Goal: Task Accomplishment & Management: Manage account settings

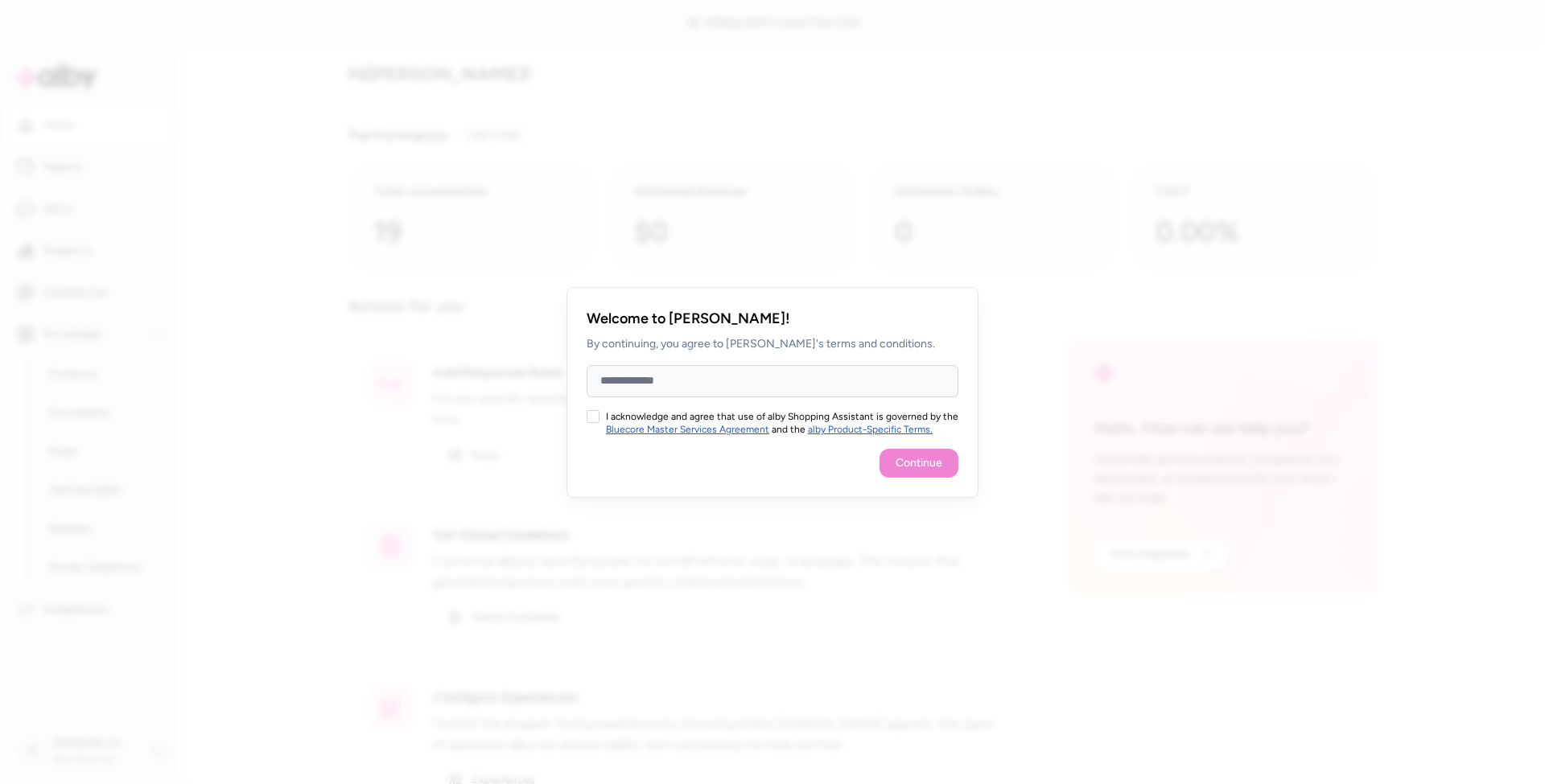
click at [735, 389] on input "Full Name" at bounding box center [772, 381] width 372 height 32
type input "****"
type input "**********"
click at [597, 421] on button "I acknowledge and agree that use of alby Shopping Assistant is governed by the …" at bounding box center [593, 416] width 13 height 13
click at [936, 468] on button "Continue" at bounding box center [919, 463] width 79 height 29
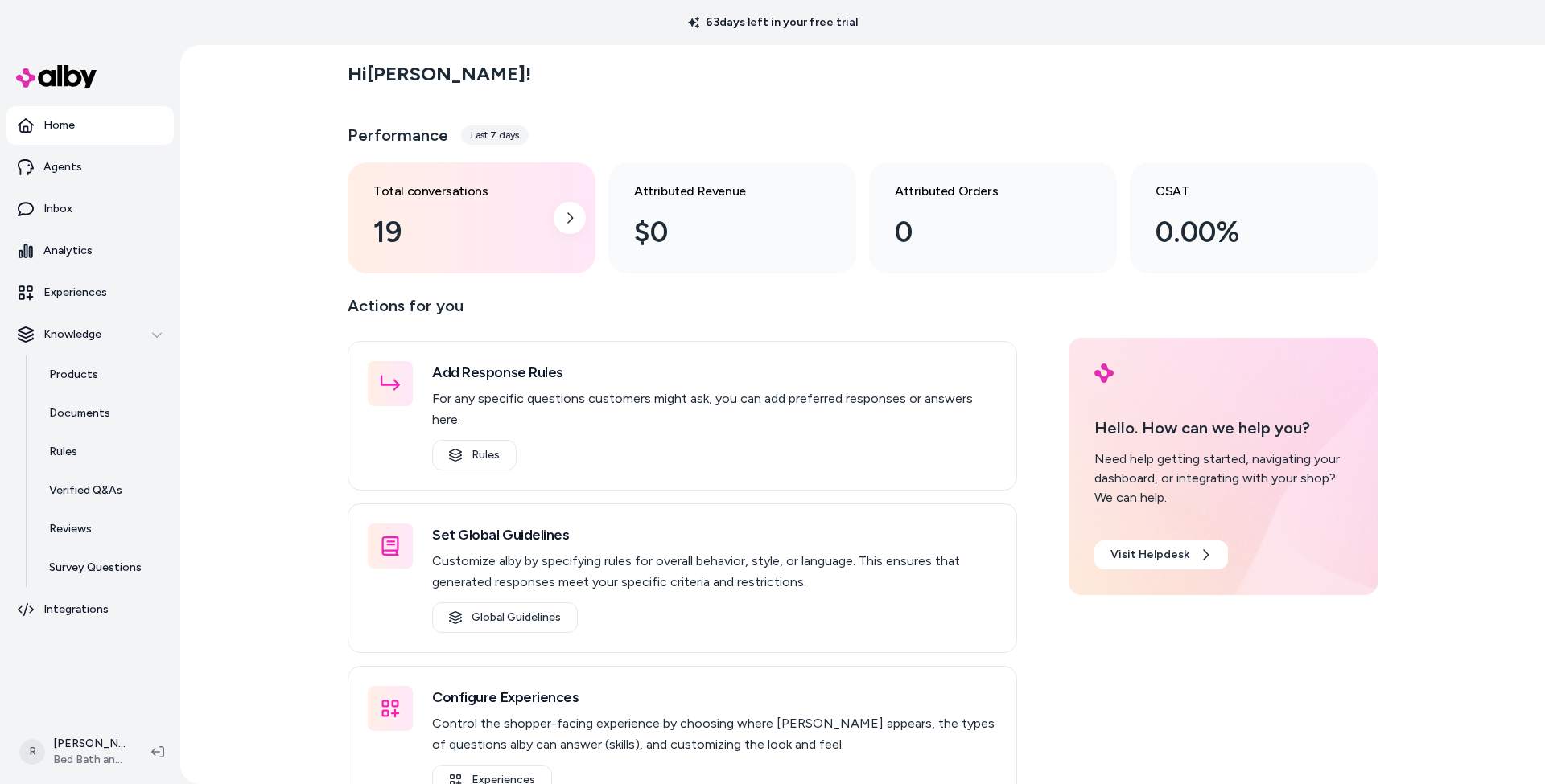
click at [484, 206] on div "Total conversations 19" at bounding box center [458, 218] width 171 height 73
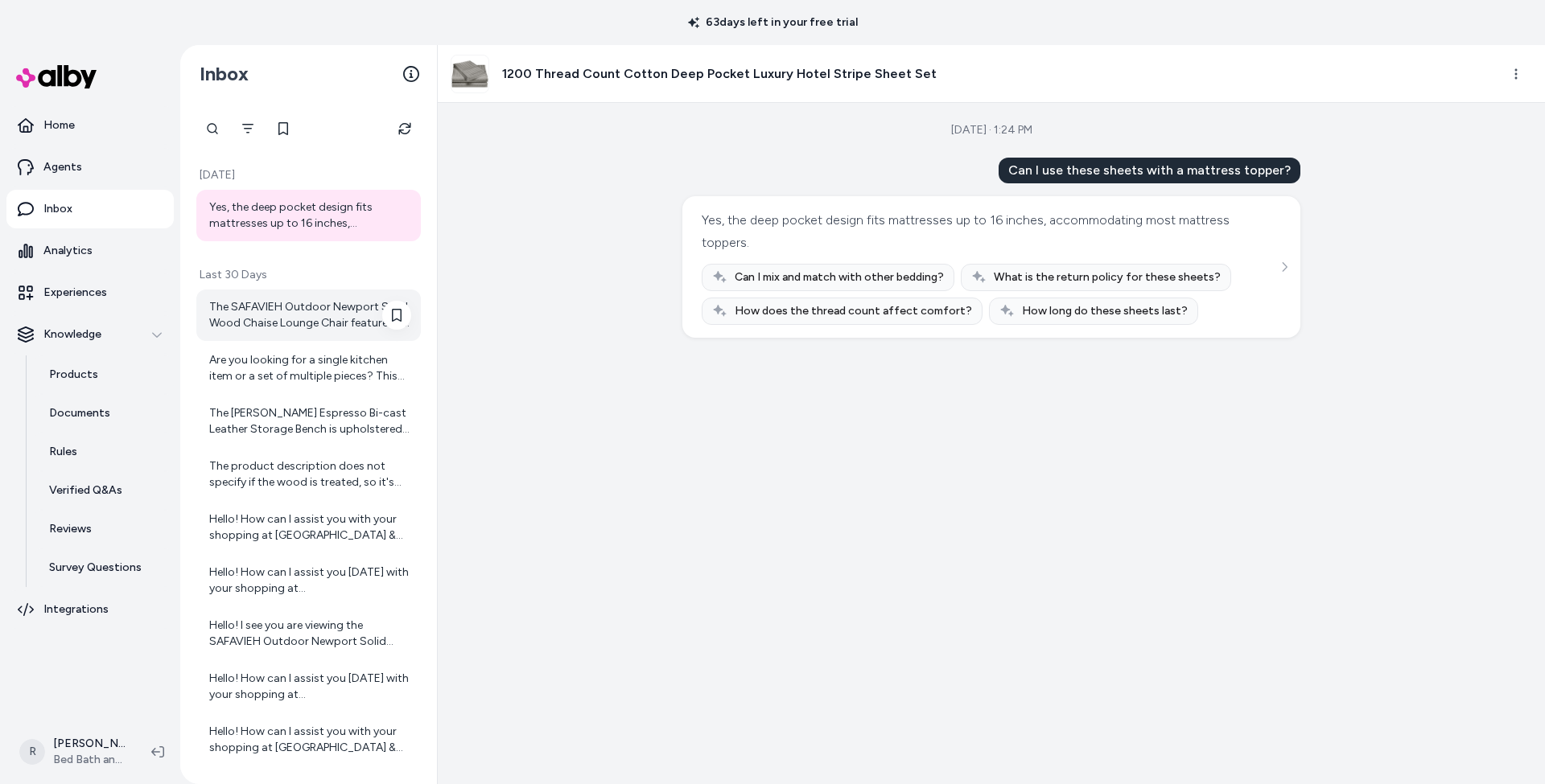
click at [256, 311] on div "The SAFAVIEH Outdoor Newport Solid Wood Chaise Lounge Chair features a solid eu…" at bounding box center [310, 315] width 202 height 32
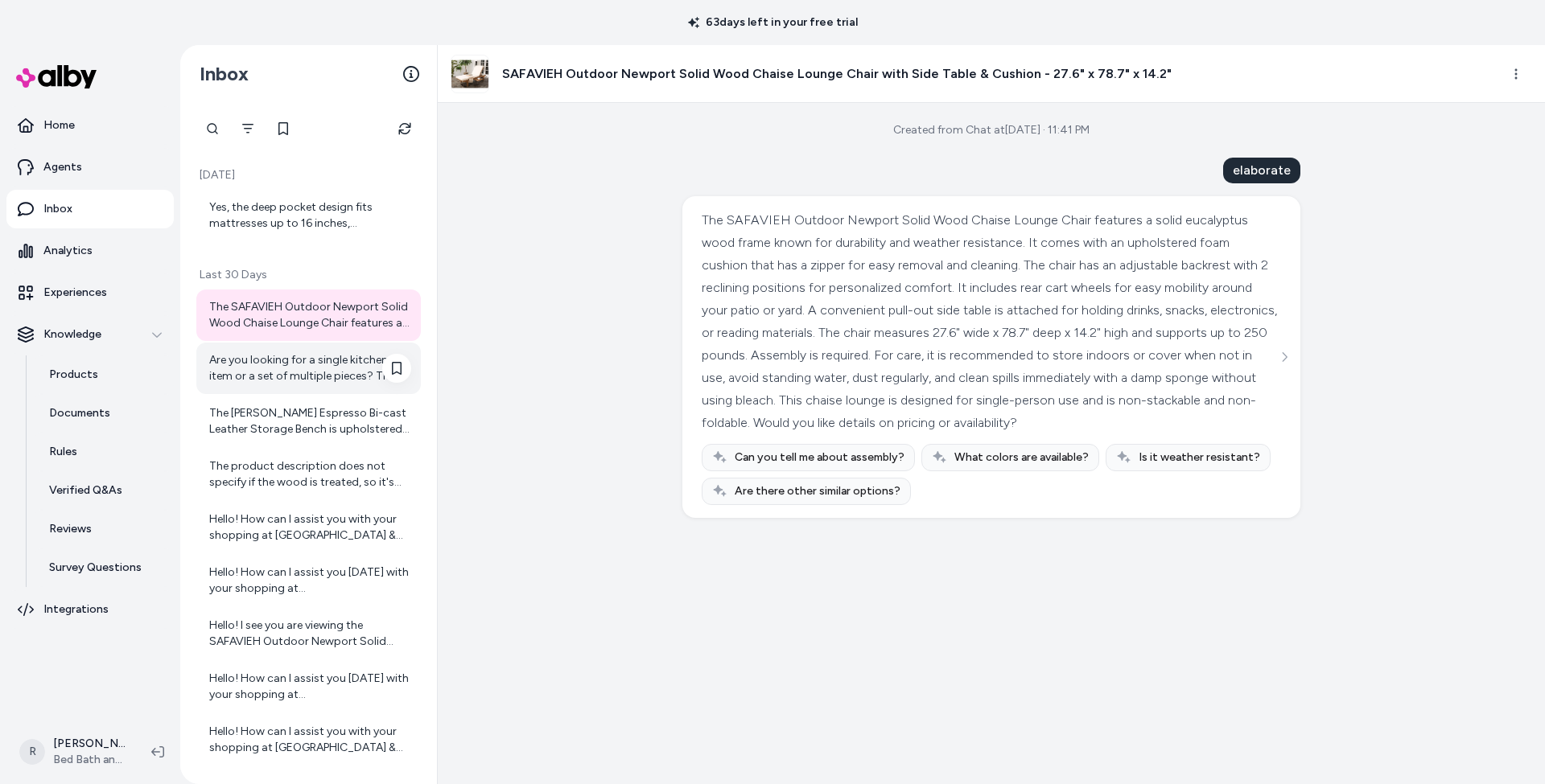
click at [255, 346] on div "Are you looking for a single kitchen item or a set of multiple pieces? This wil…" at bounding box center [309, 368] width 225 height 52
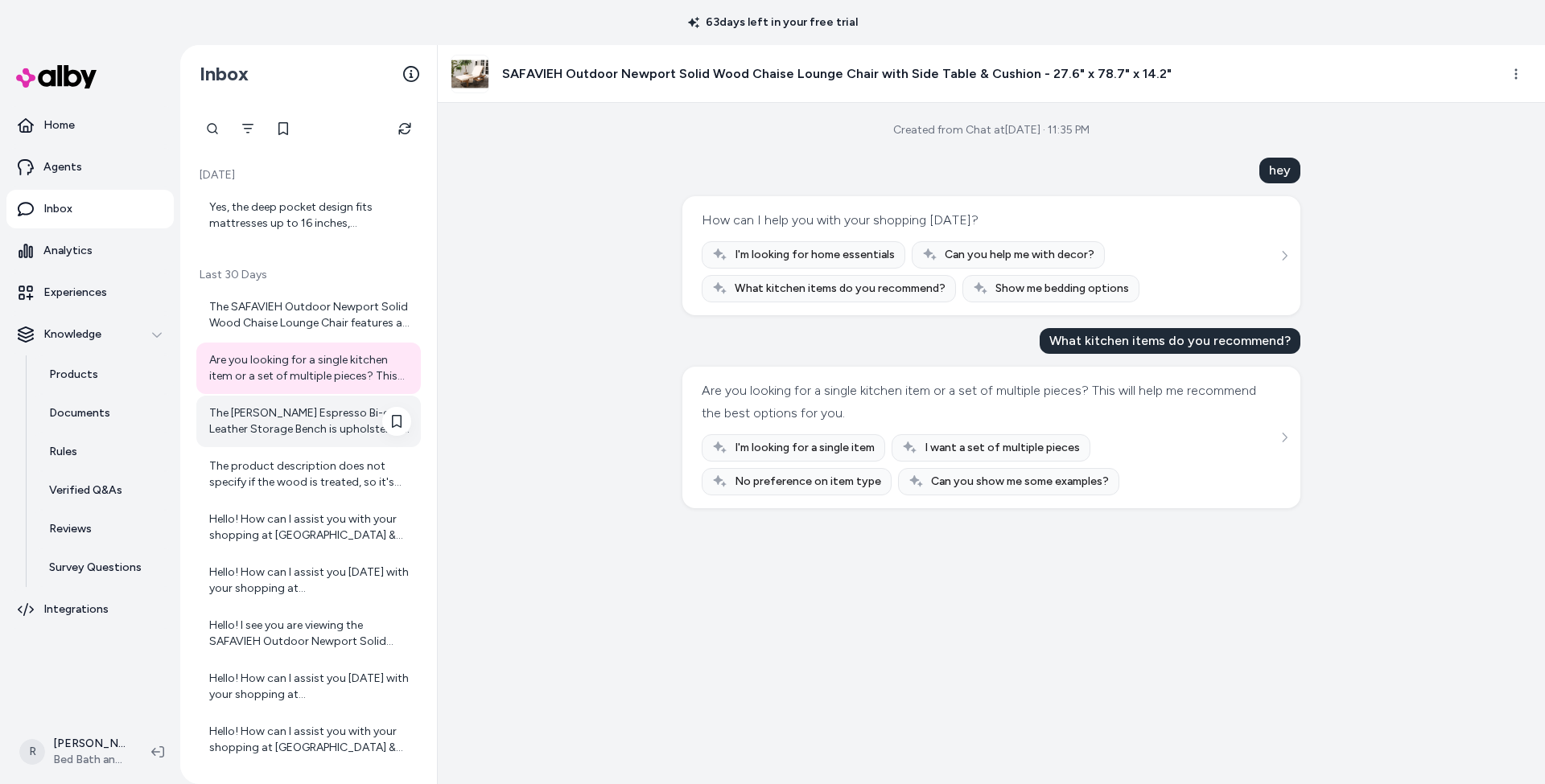
click at [253, 420] on div "The [PERSON_NAME] Espresso Bi-cast Leather Storage Bench is upholstered with bi…" at bounding box center [310, 421] width 202 height 32
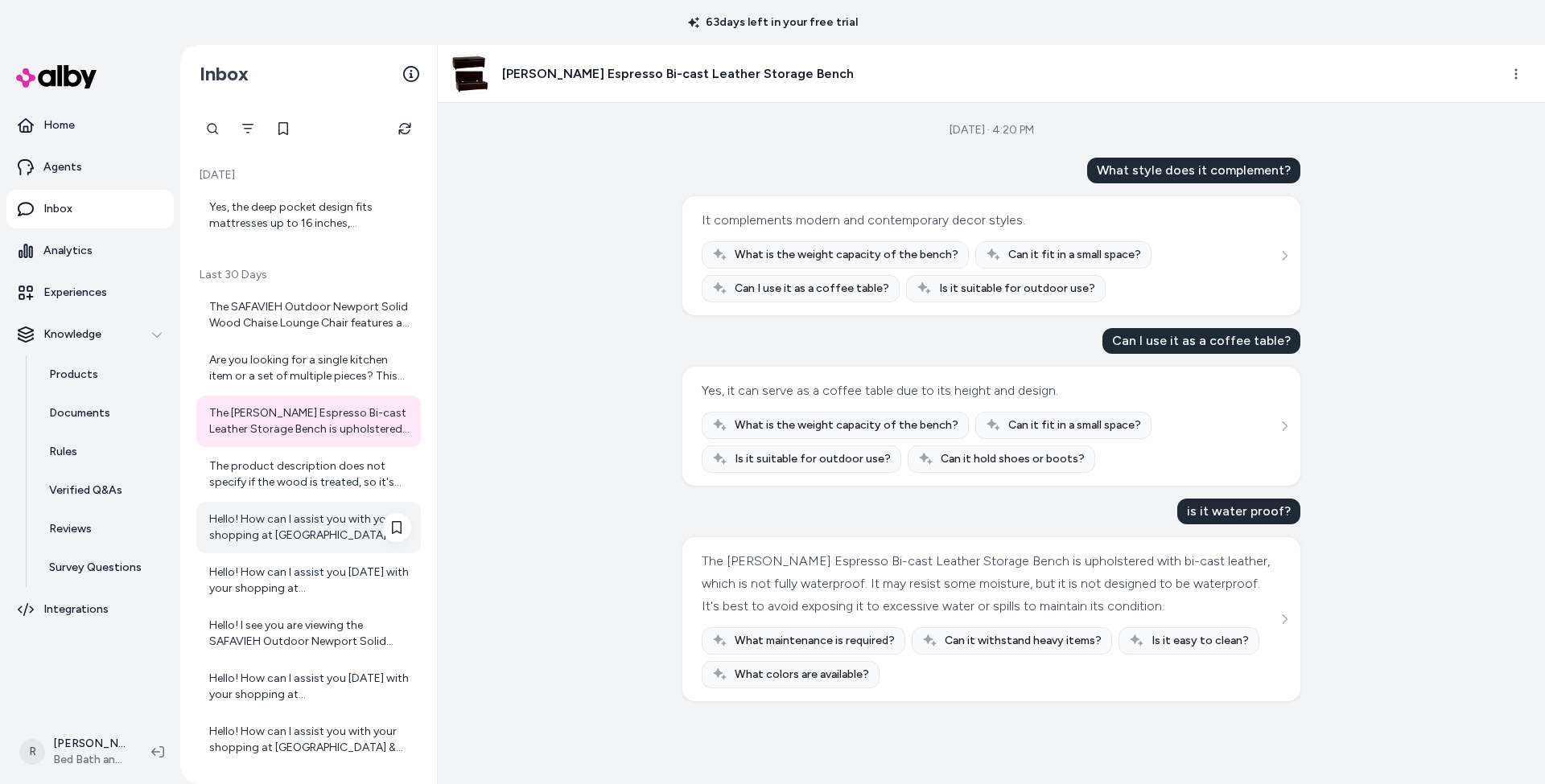
click at [257, 519] on div "Hello! How can I assist you with your shopping at [GEOGRAPHIC_DATA] & Beyond [D…" at bounding box center [310, 527] width 202 height 32
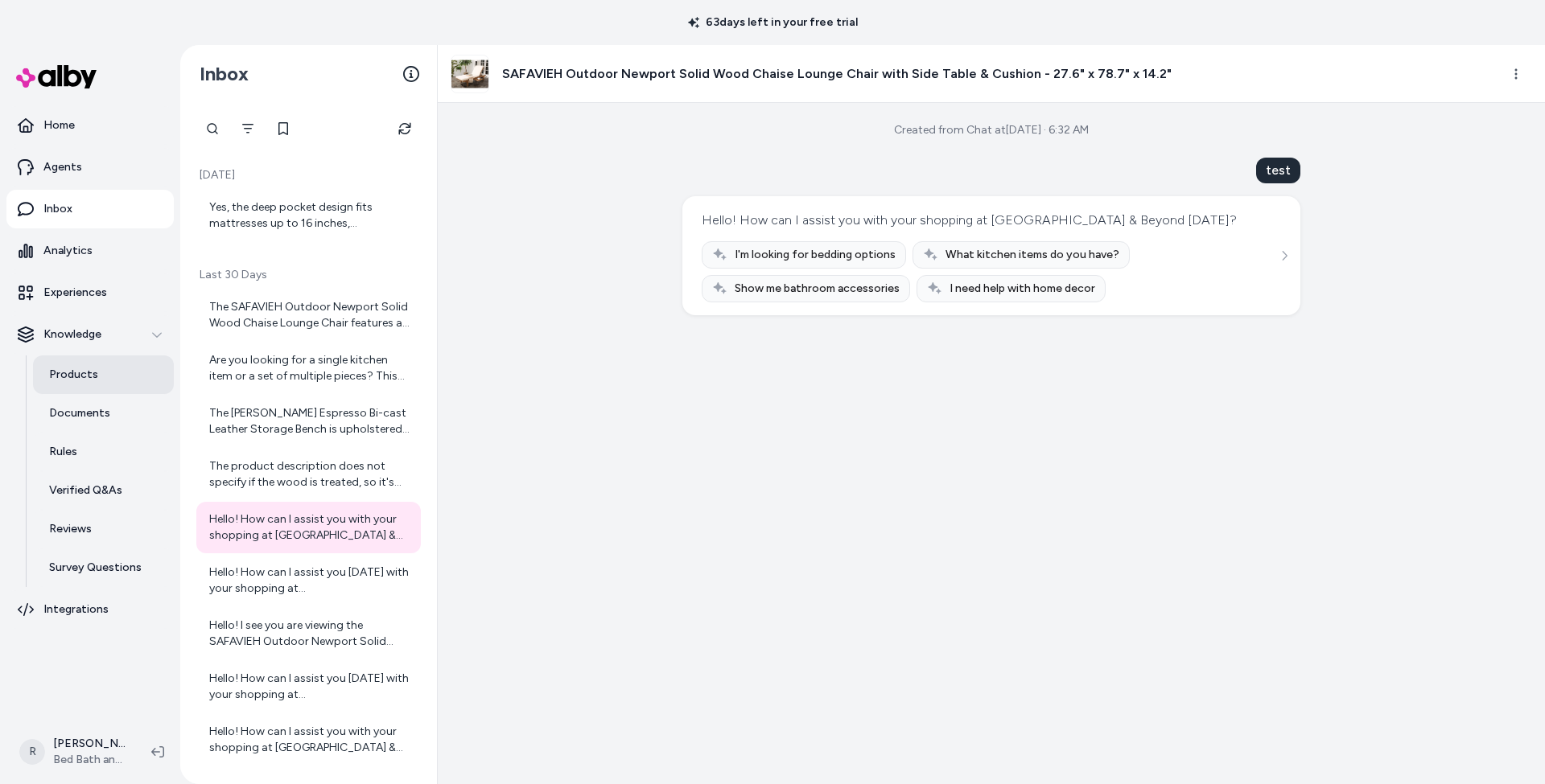
click at [83, 371] on p "Products" at bounding box center [73, 375] width 49 height 16
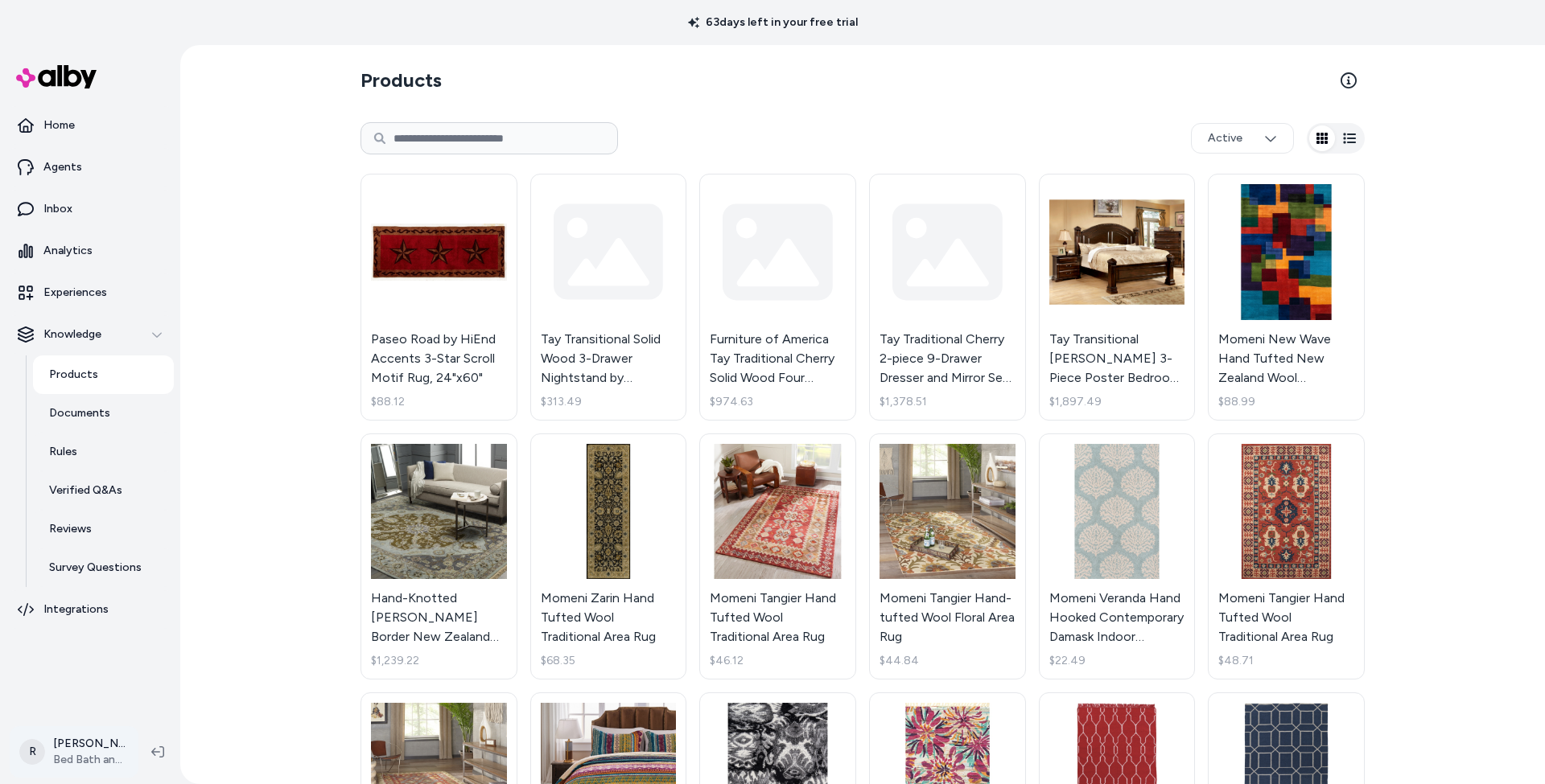
click at [65, 749] on html "63 days left in your free trial Home Agents Inbox Analytics Experiences Knowled…" at bounding box center [772, 392] width 1545 height 784
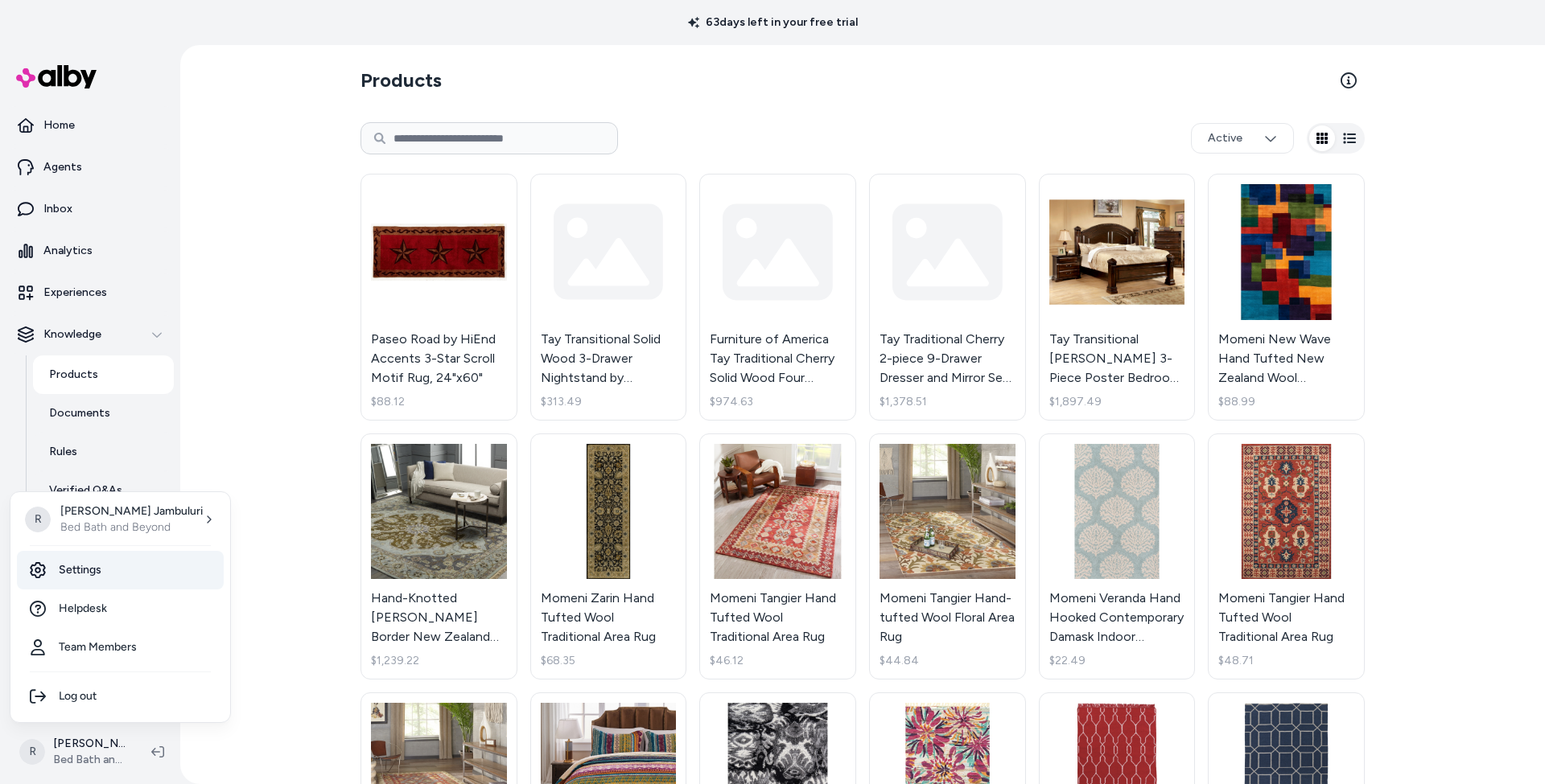
click at [91, 565] on link "Settings" at bounding box center [120, 571] width 207 height 38
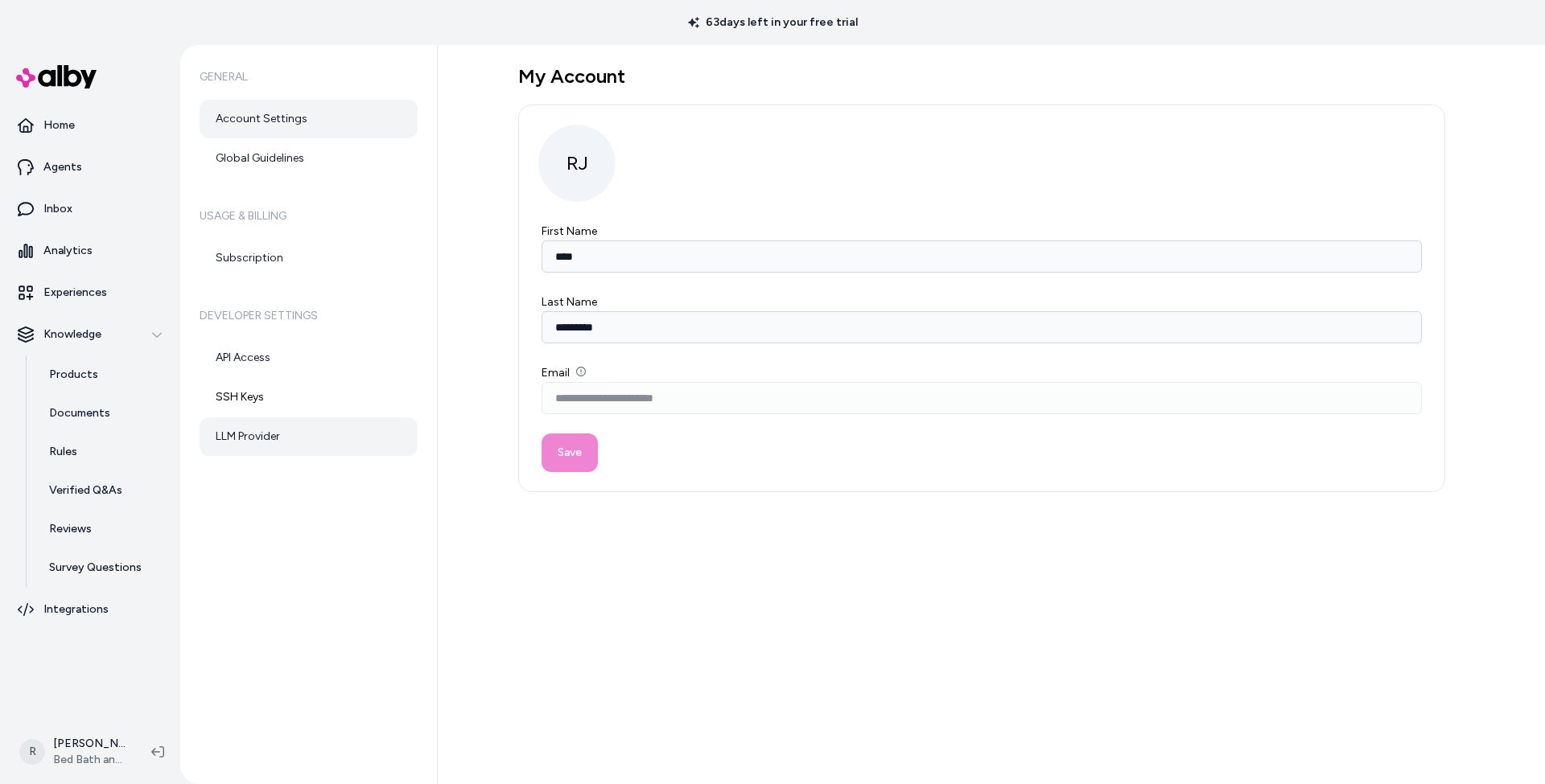
click at [247, 438] on link "LLM Provider" at bounding box center [308, 437] width 218 height 38
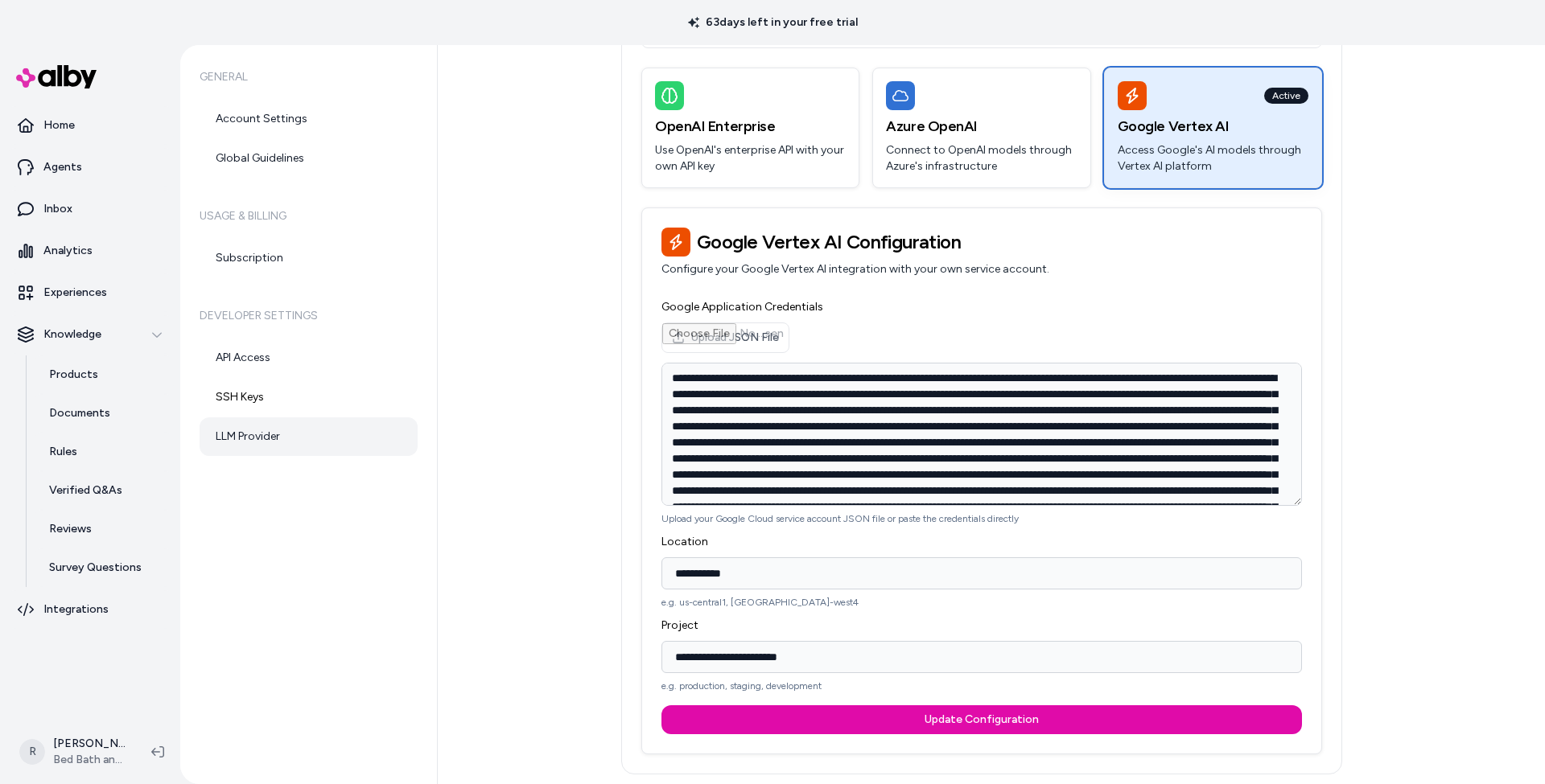
scroll to position [179, 0]
click at [1228, 172] on p "Access Google's AI models through Vertex AI platform" at bounding box center [1214, 158] width 191 height 32
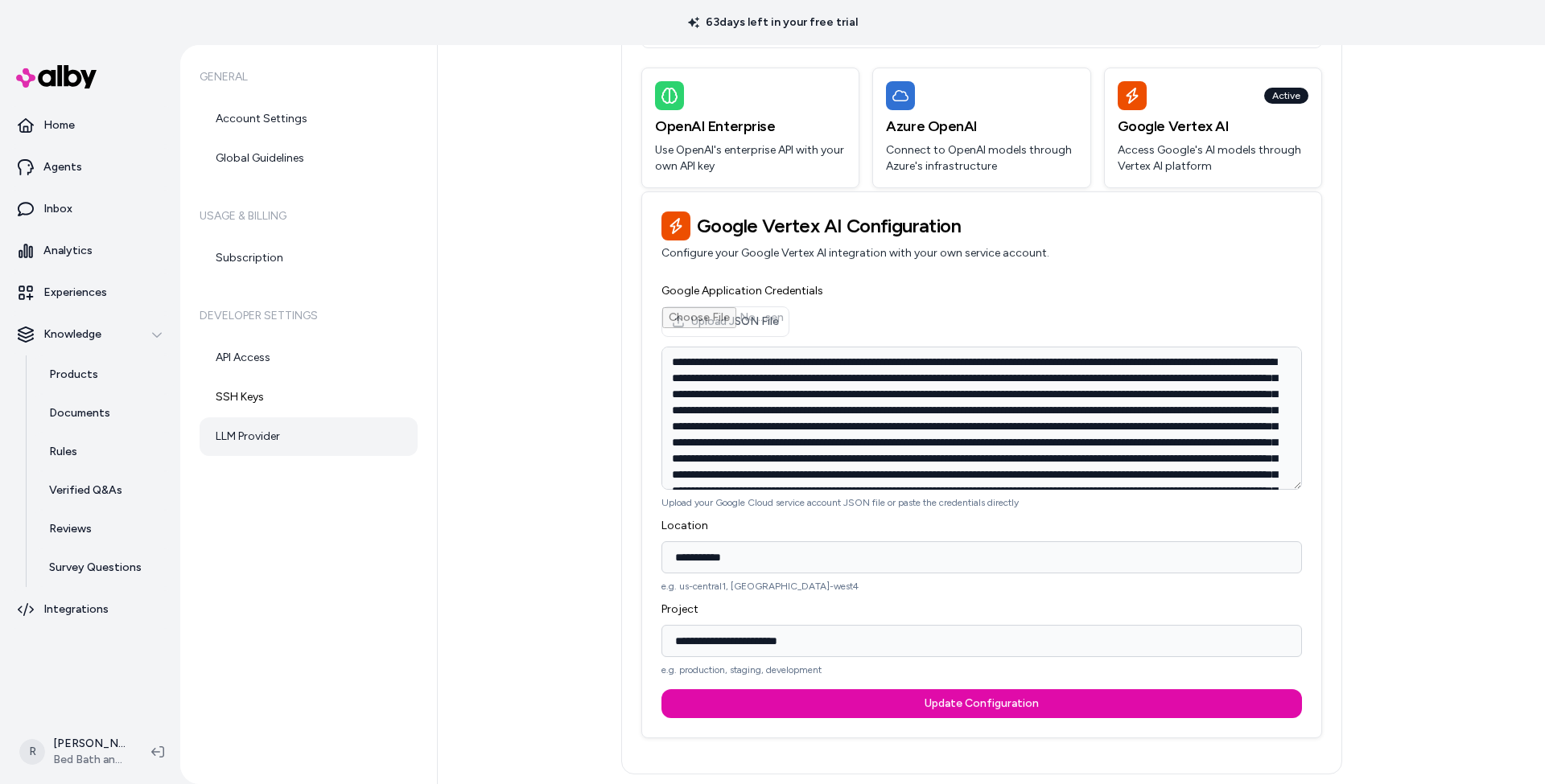
scroll to position [0, 0]
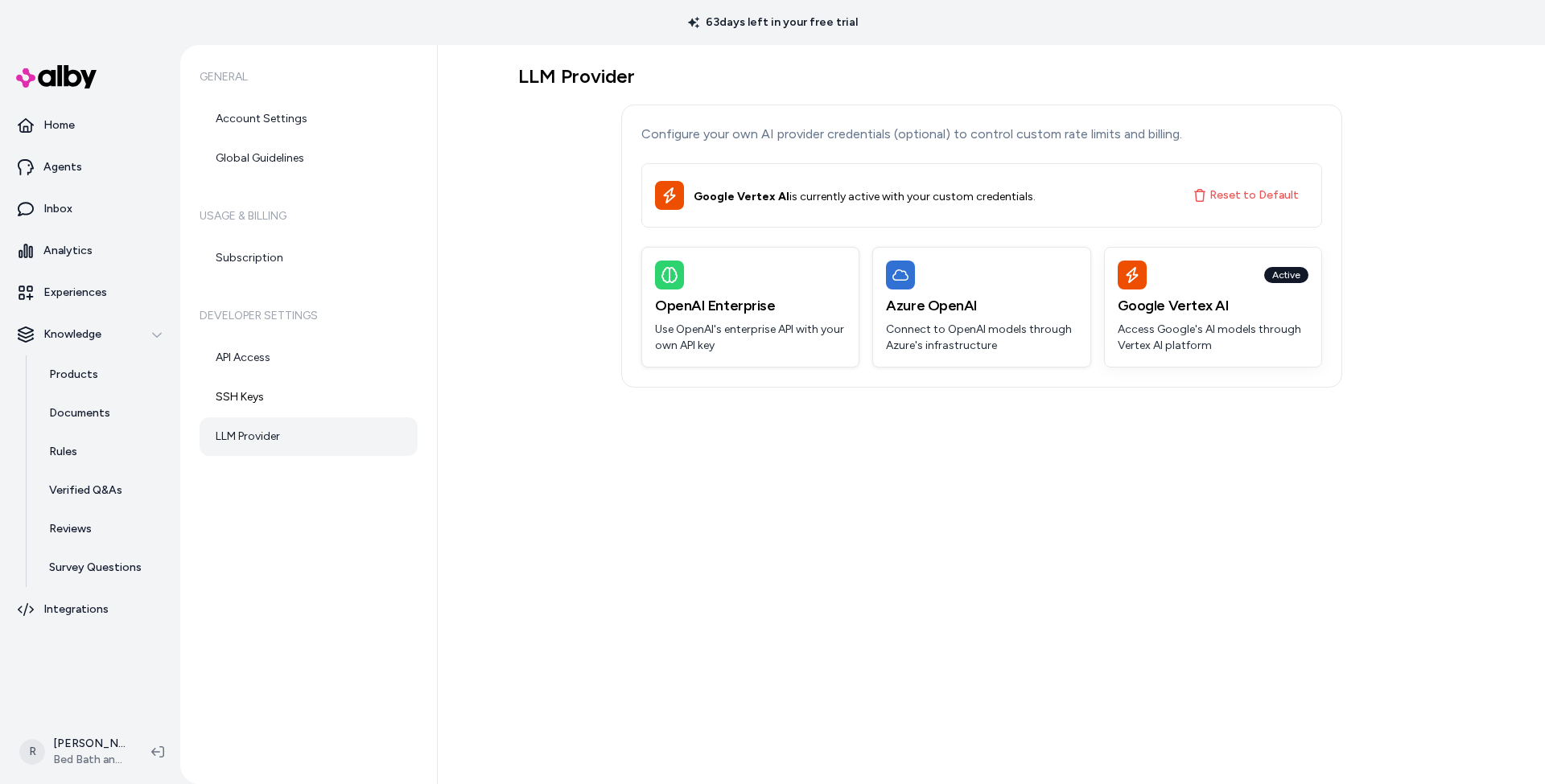
click at [1179, 288] on div "Active" at bounding box center [1214, 274] width 191 height 29
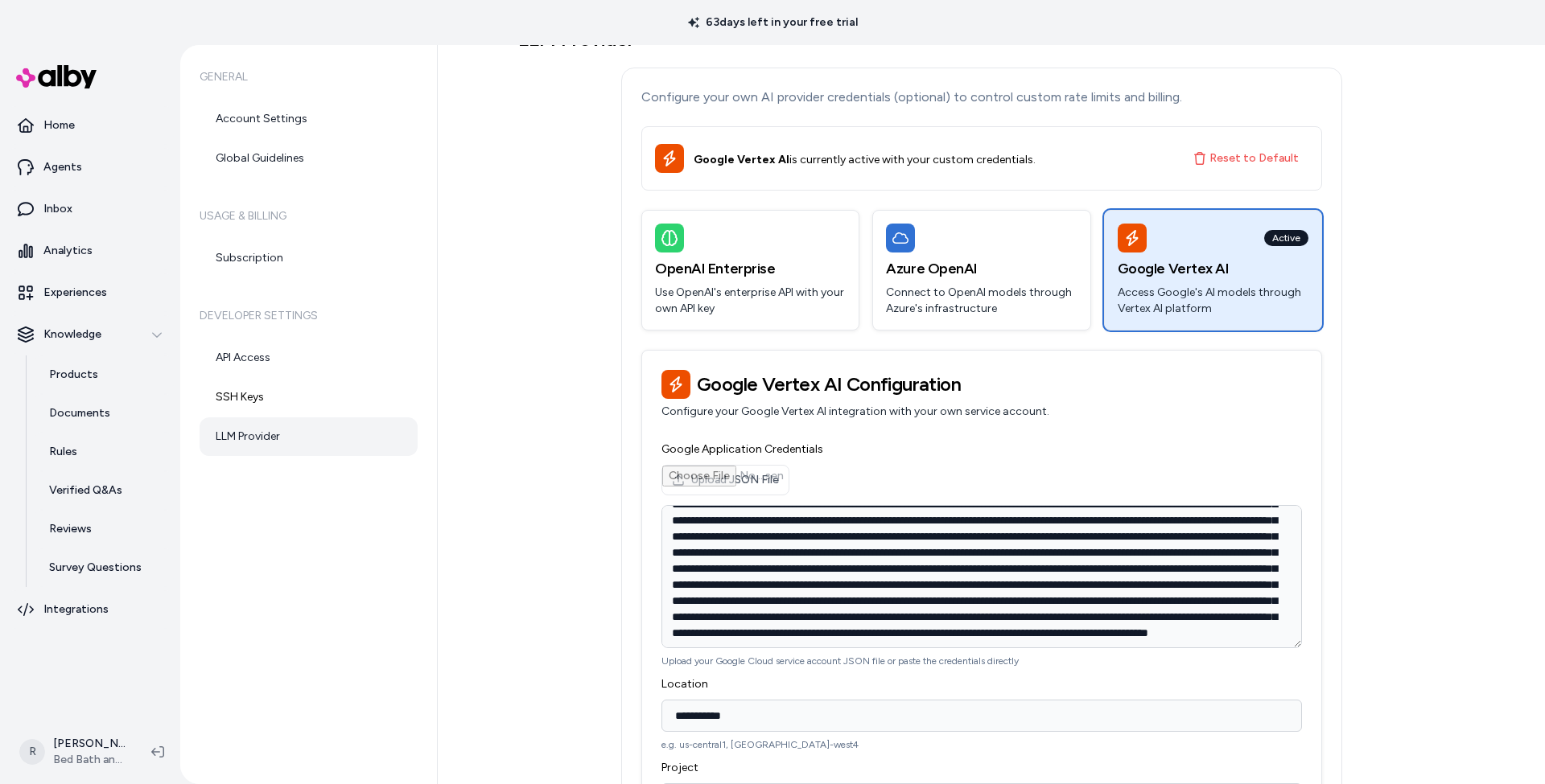
scroll to position [52, 0]
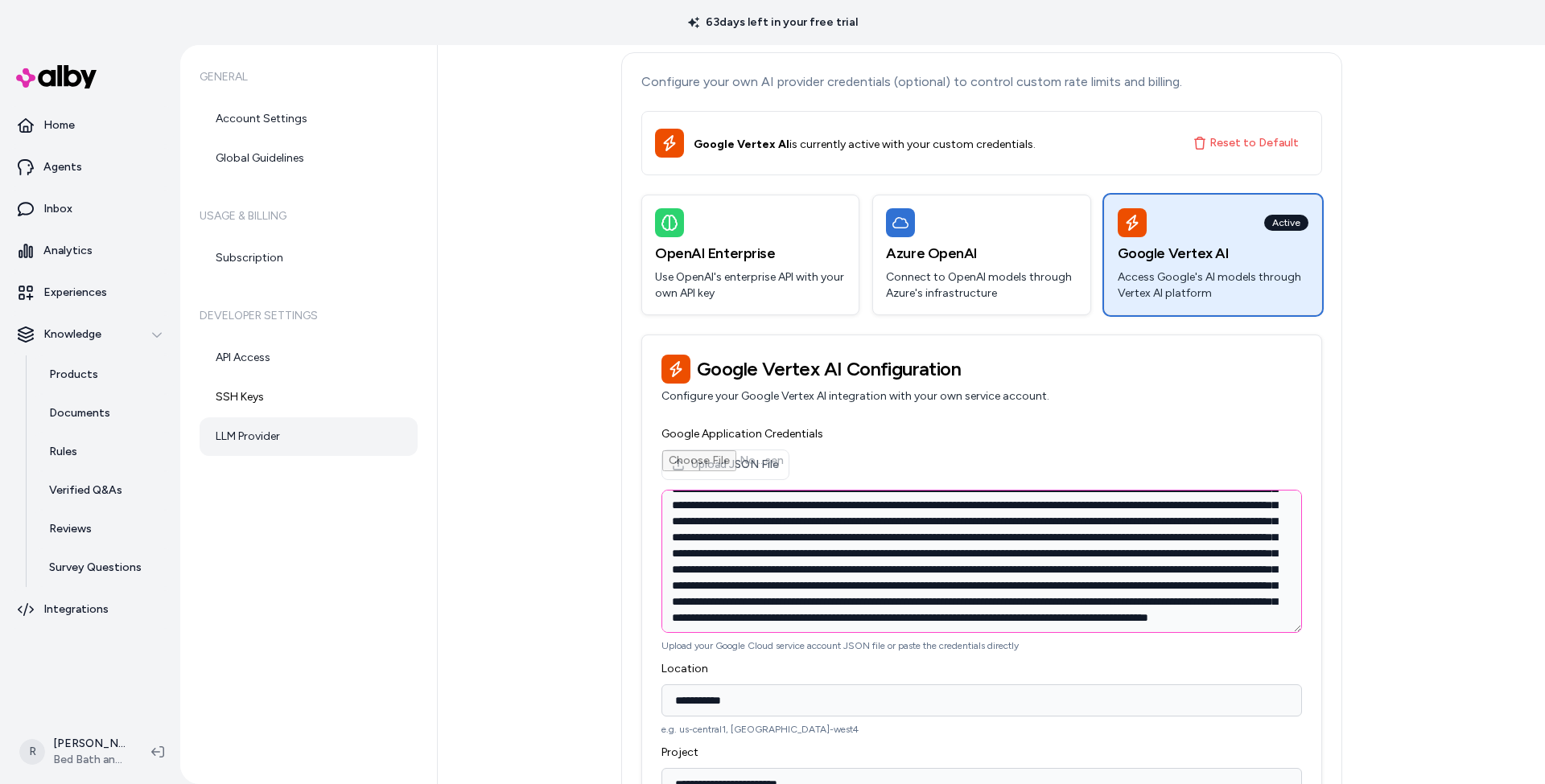
click at [824, 565] on textarea "Google Application Credentials" at bounding box center [982, 562] width 641 height 143
click at [824, 566] on textarea "Google Application Credentials" at bounding box center [982, 562] width 641 height 143
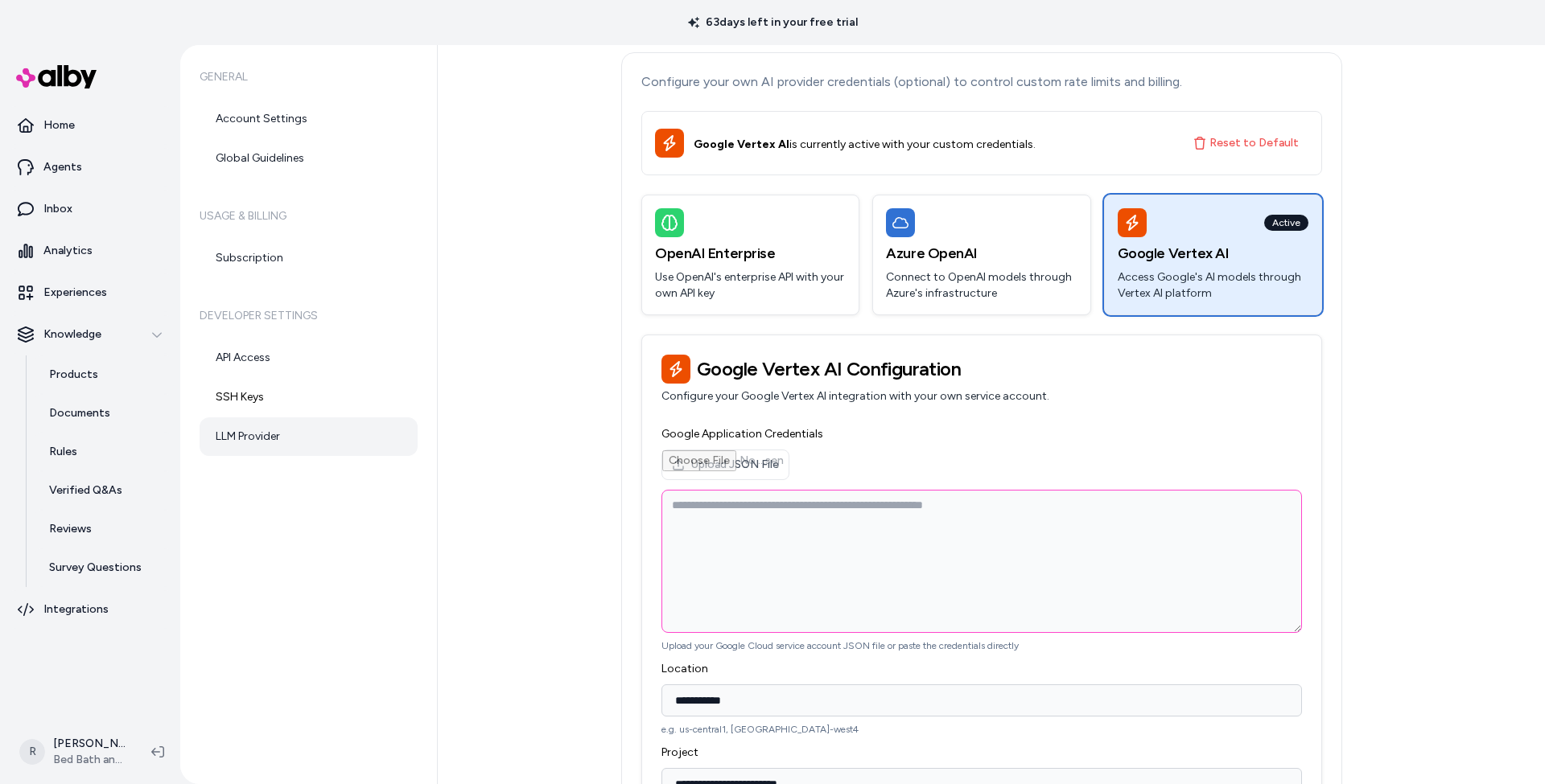
scroll to position [0, 0]
click at [721, 465] on input "Upload JSON File" at bounding box center [726, 464] width 127 height 29
type input "**********"
type textarea "**********"
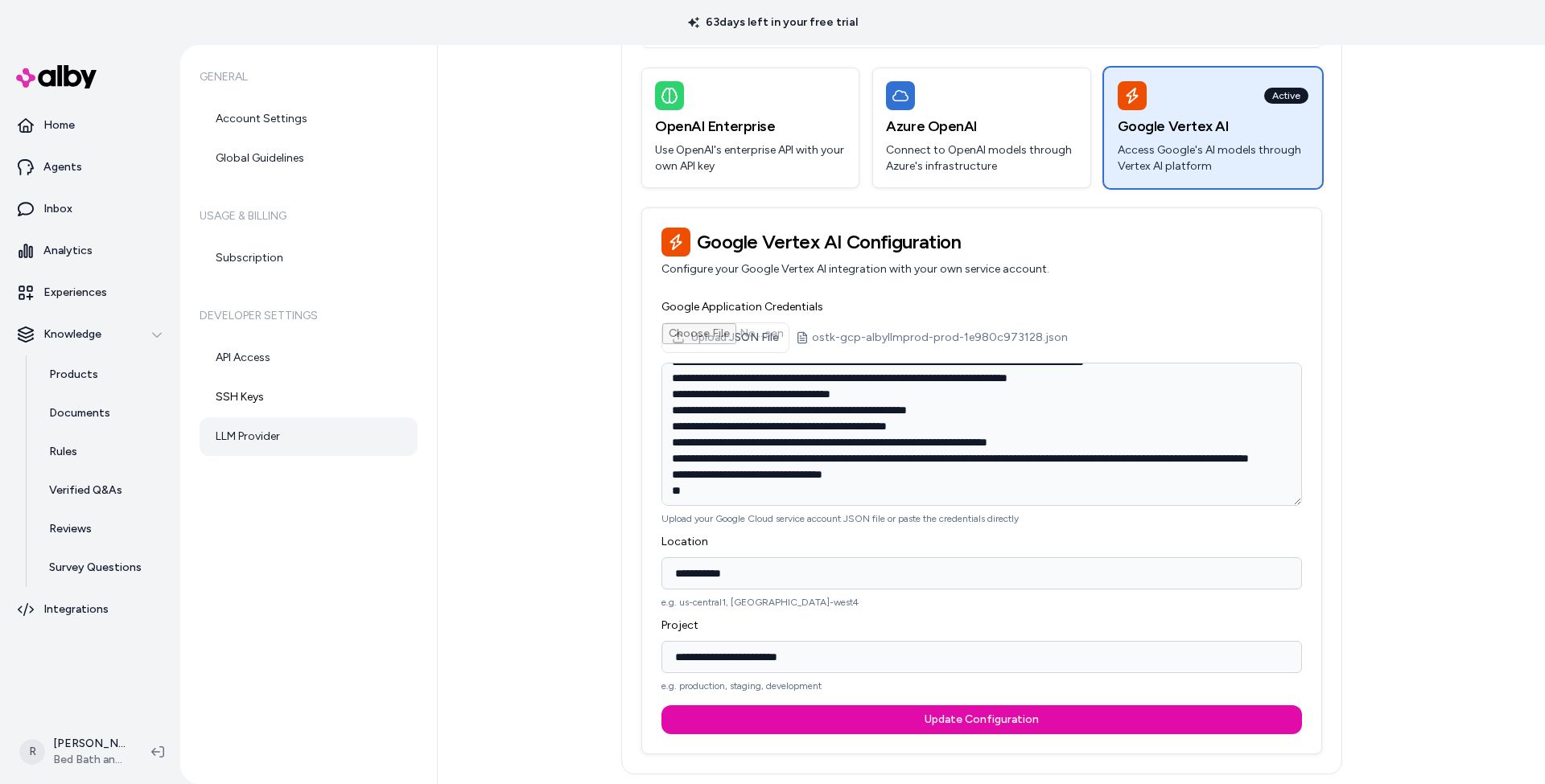
scroll to position [179, 0]
click at [780, 656] on input "**********" at bounding box center [982, 657] width 641 height 32
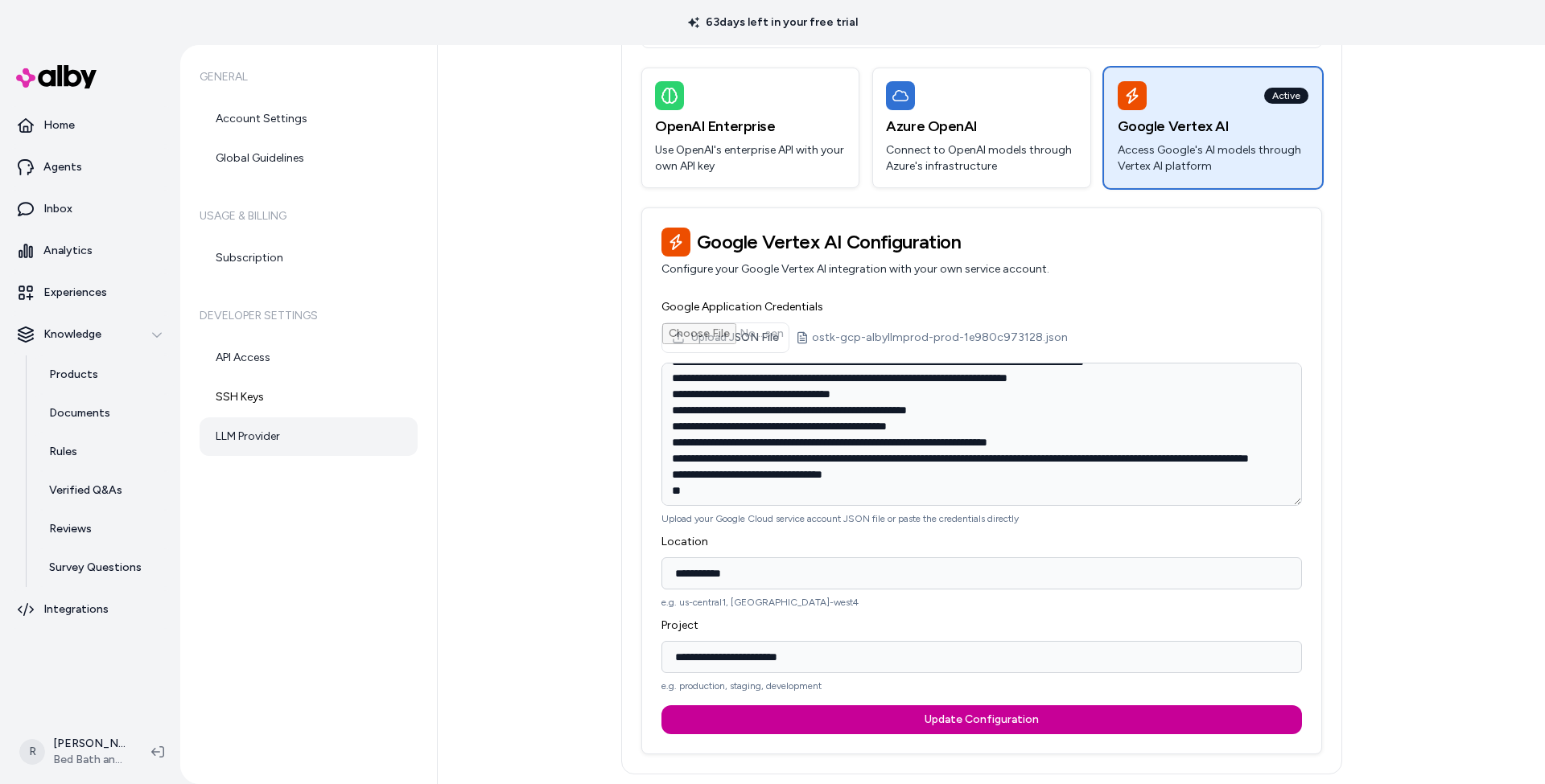
type input "**********"
click at [973, 718] on button "Update Configuration" at bounding box center [982, 719] width 641 height 29
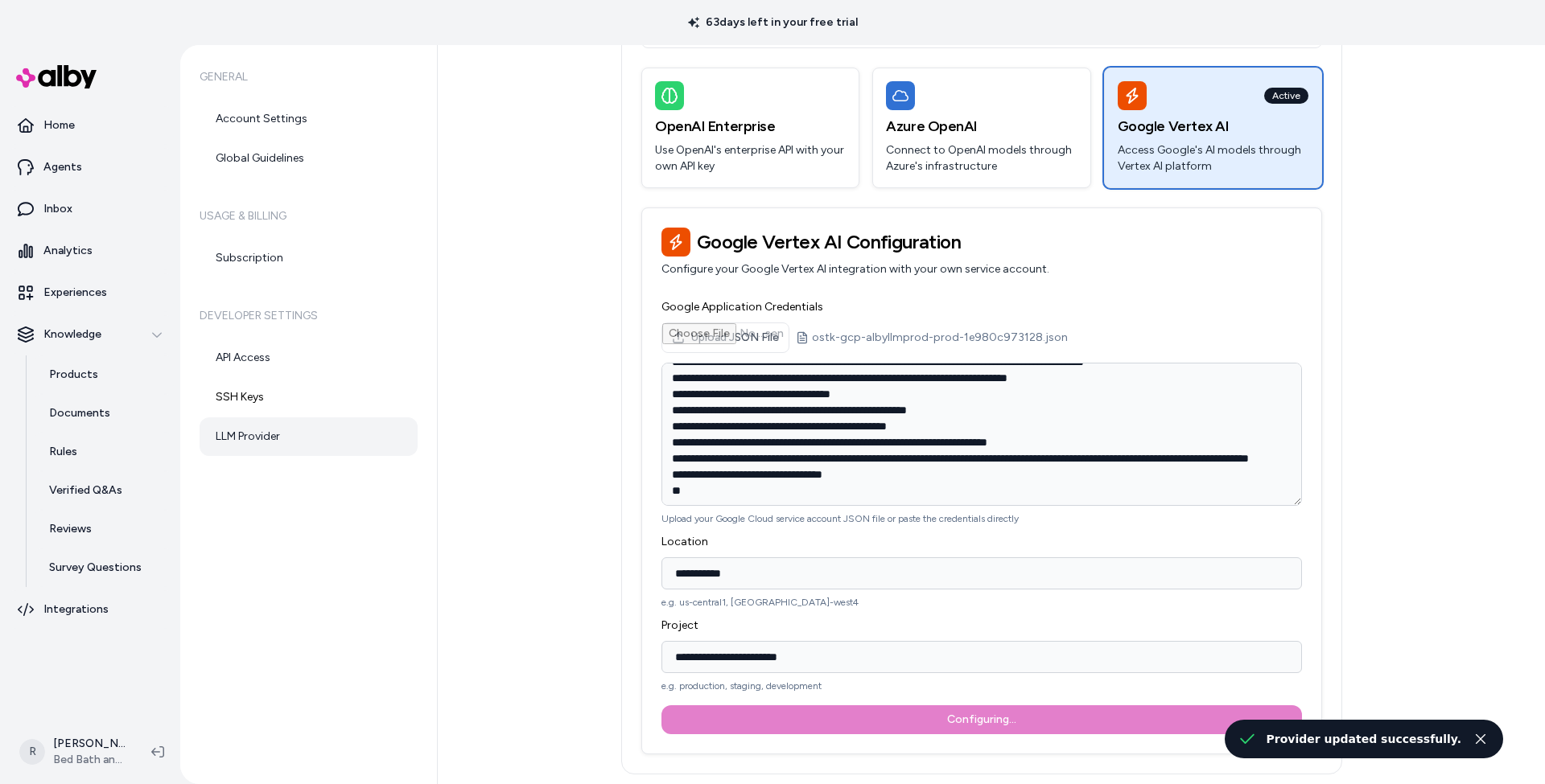
type textarea "**********"
type input "**********"
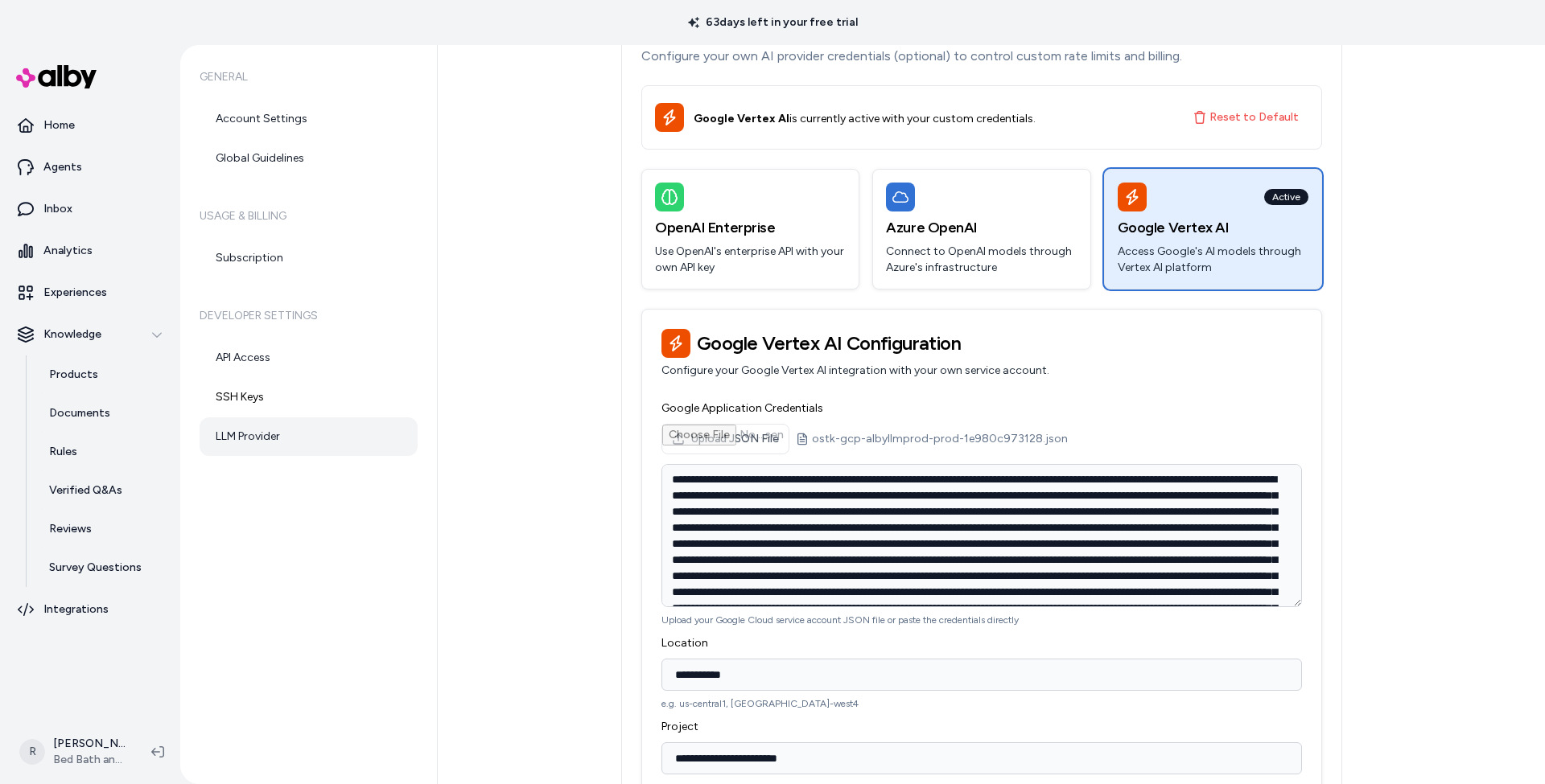
scroll to position [62, 0]
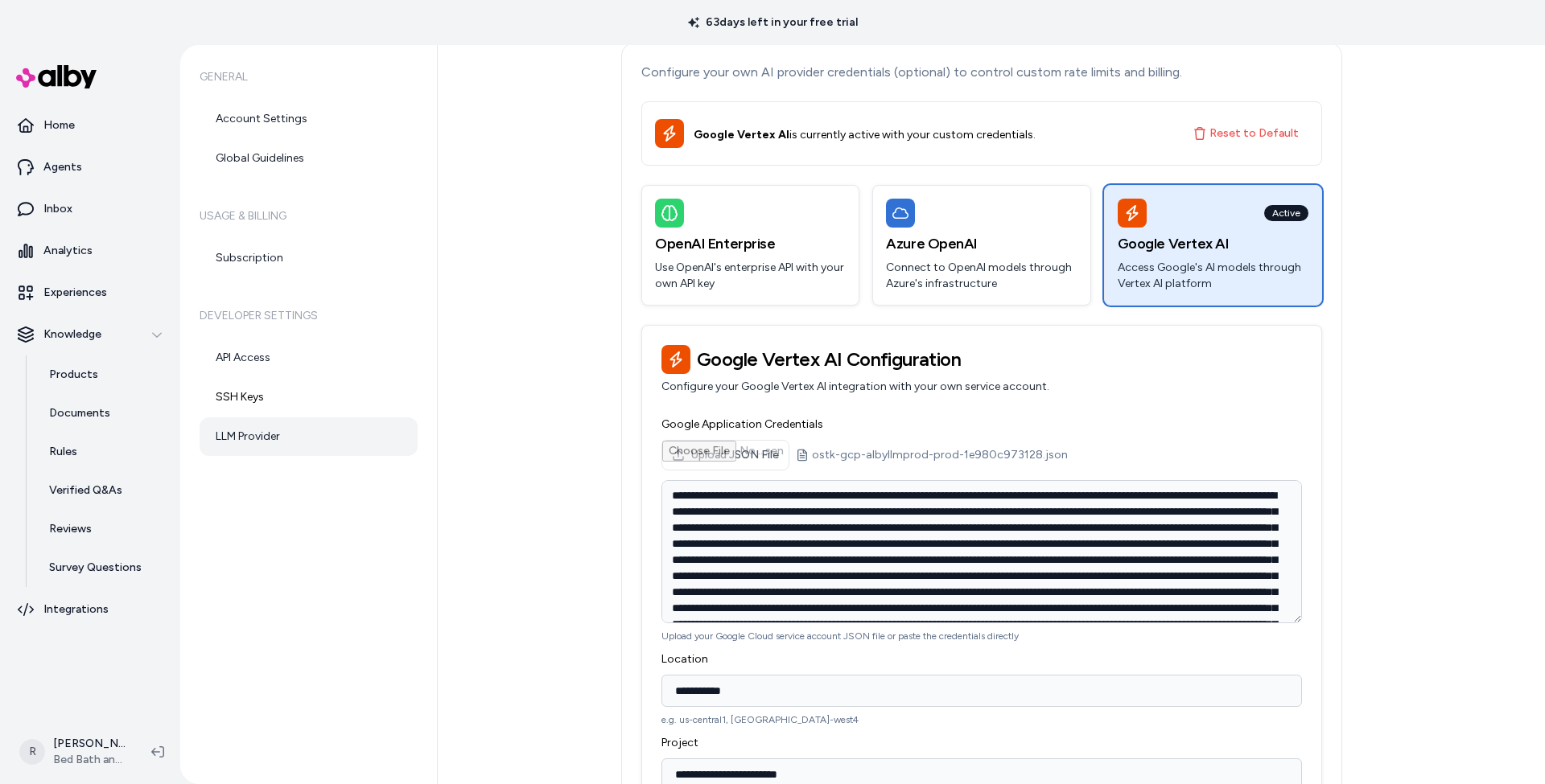
click at [877, 457] on div "ostk-gcp-albyllmprod-prod-1e980c973128.json" at bounding box center [931, 455] width 272 height 16
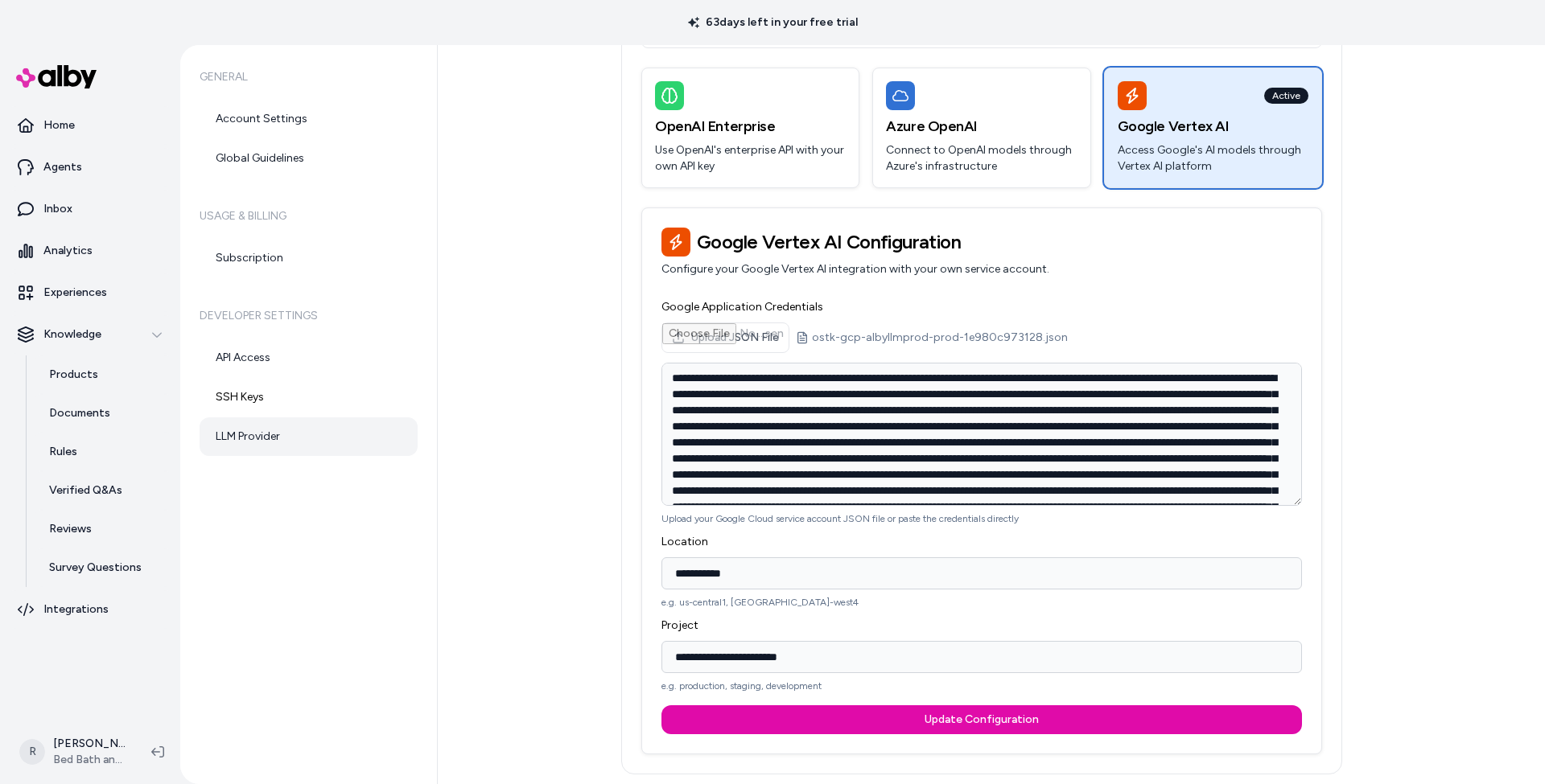
scroll to position [179, 0]
click at [846, 334] on div "ostk-gcp-albyllmprod-prod-1e980c973128.json" at bounding box center [931, 337] width 272 height 16
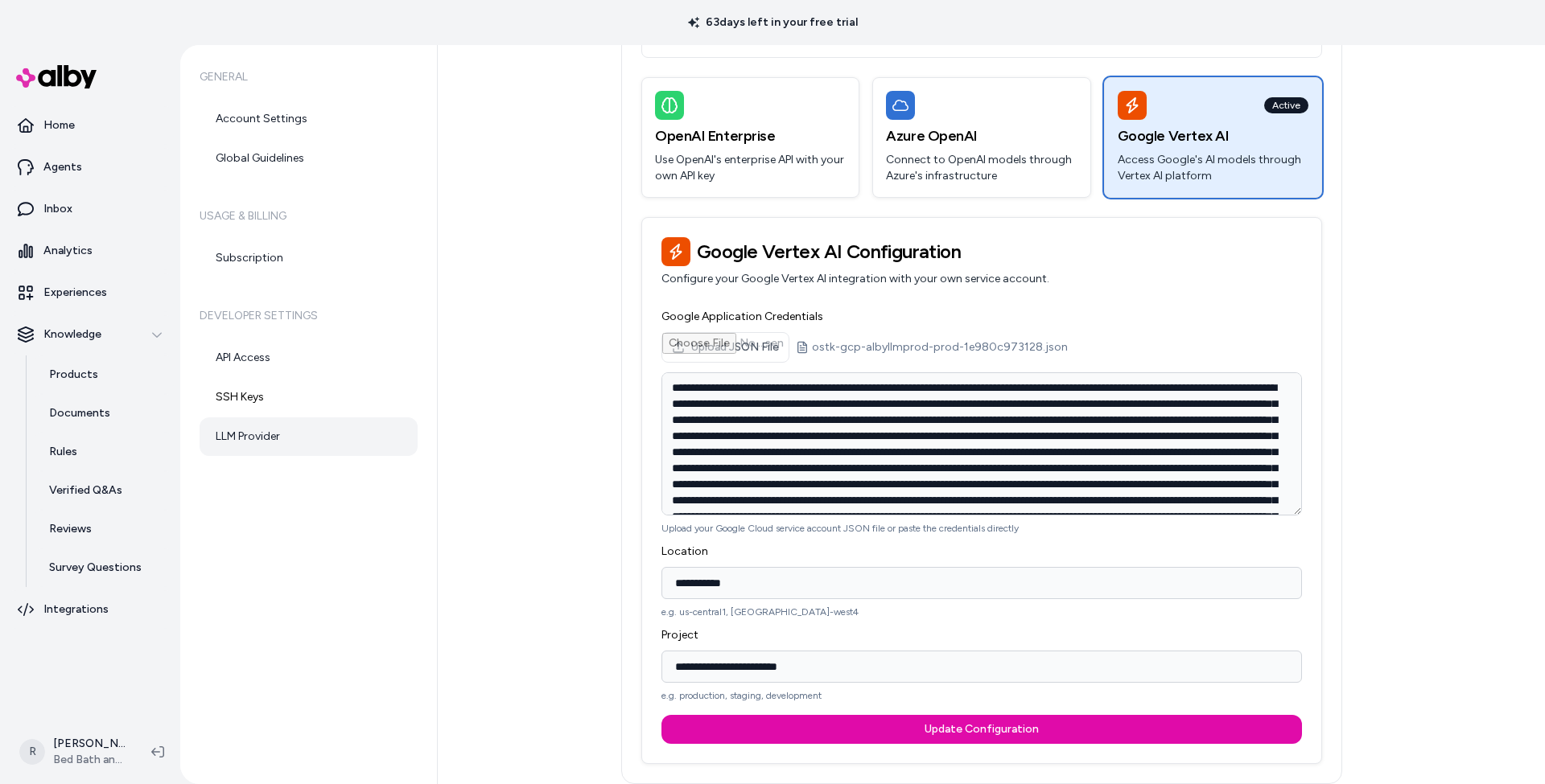
scroll to position [162, 0]
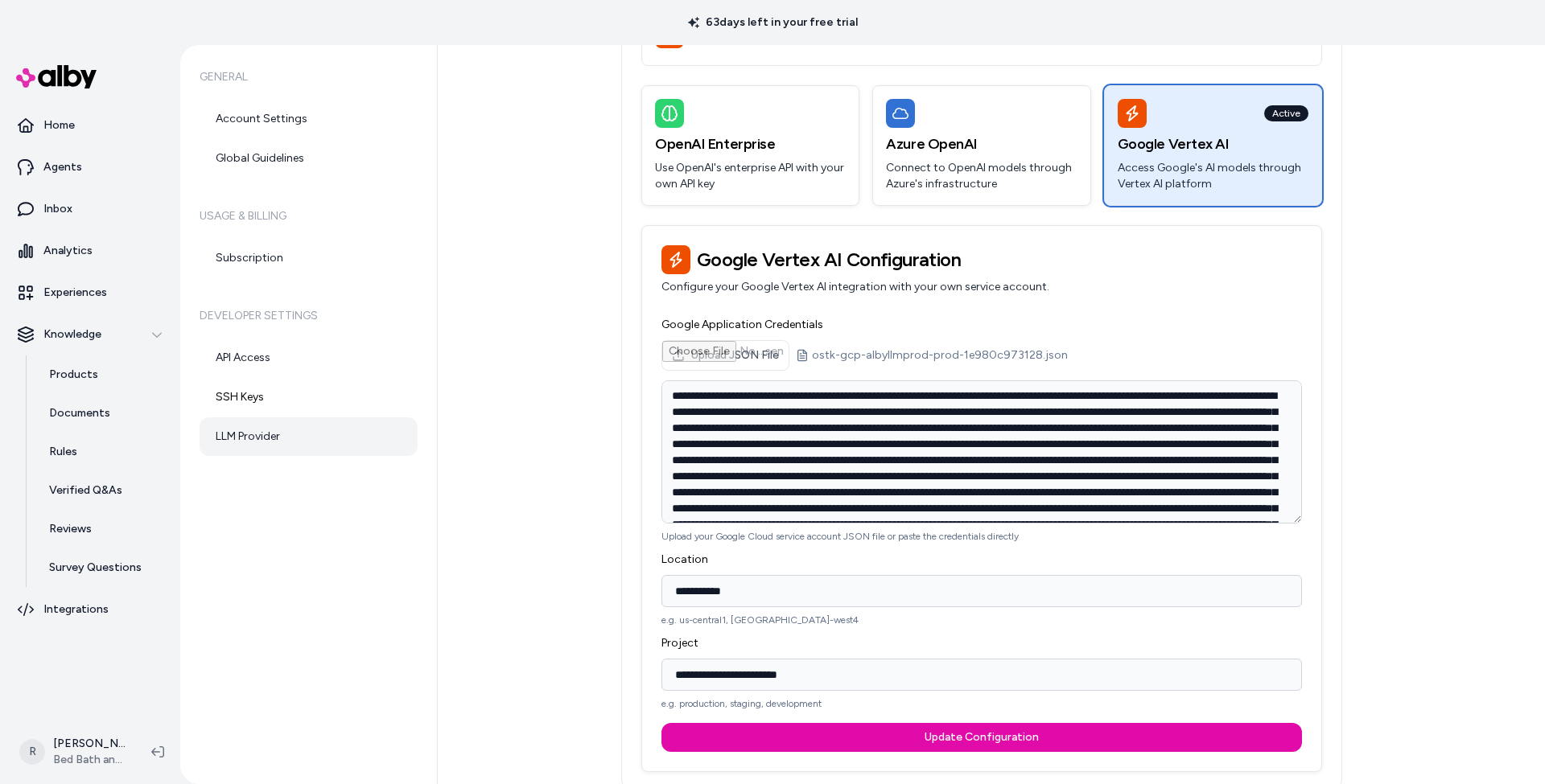
click at [245, 438] on link "LLM Provider" at bounding box center [308, 437] width 218 height 38
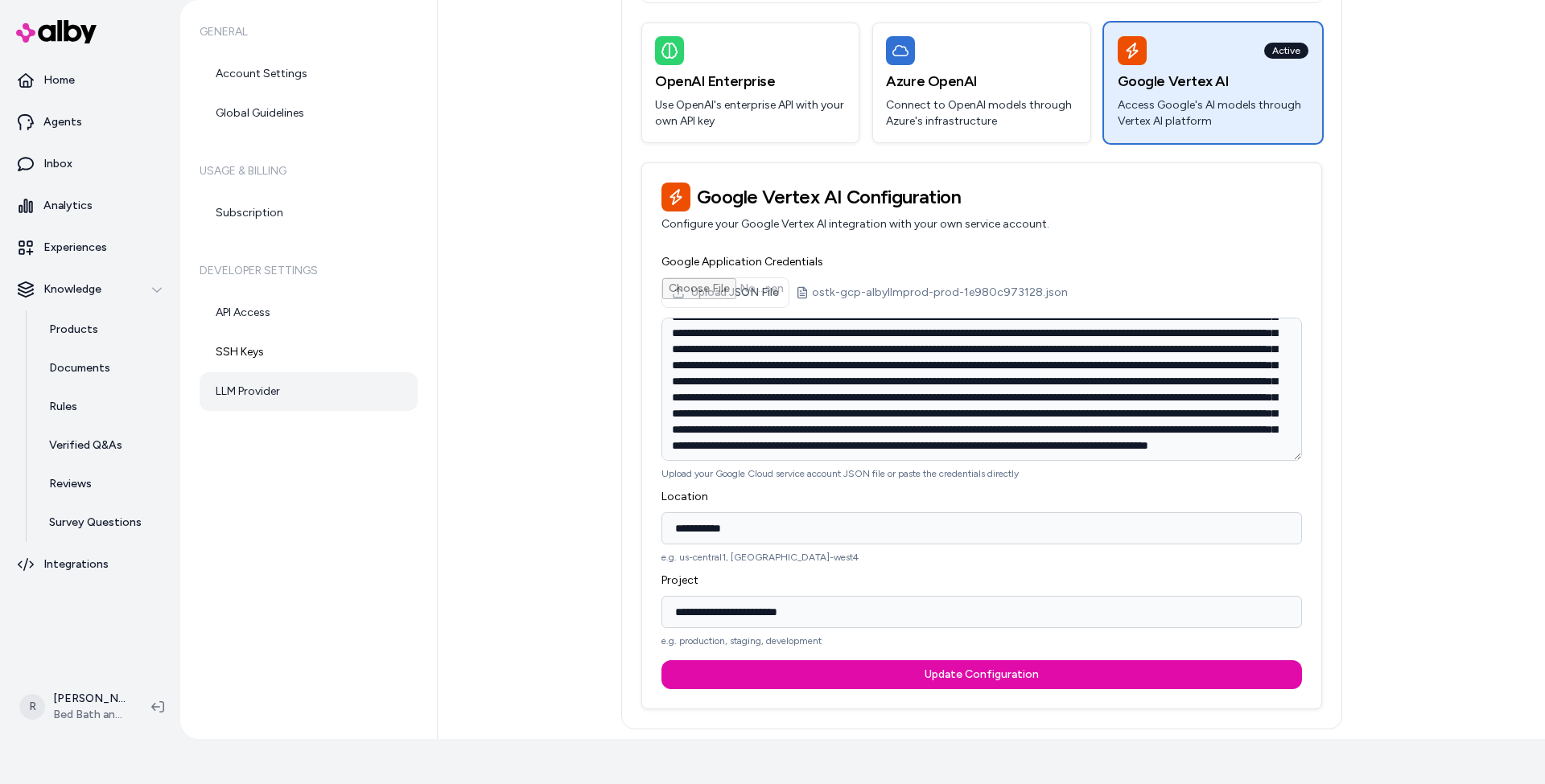
scroll to position [179, 0]
click at [245, 392] on link "LLM Provider" at bounding box center [308, 392] width 218 height 38
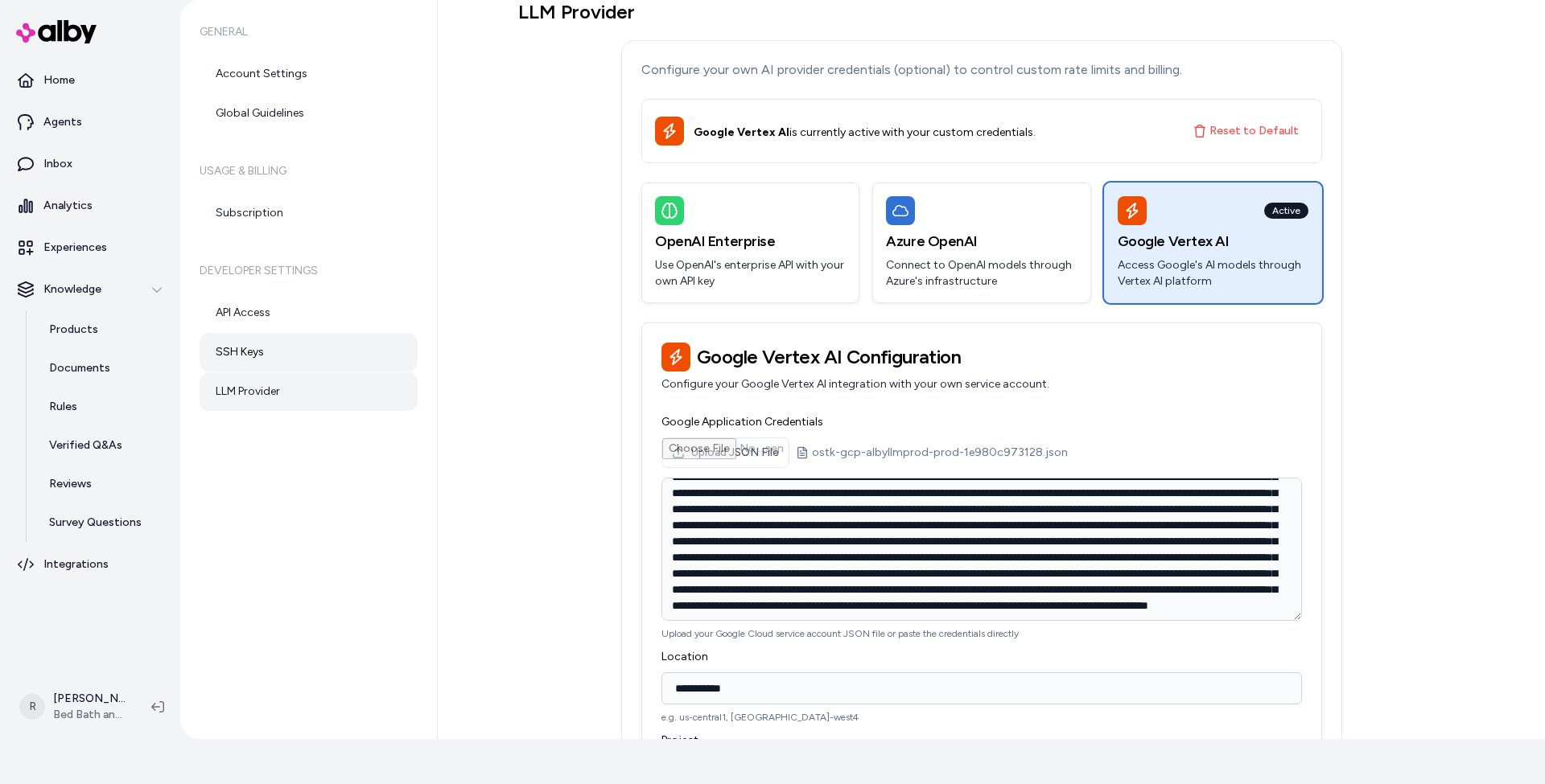
click at [238, 357] on link "SSH Keys" at bounding box center [308, 352] width 218 height 38
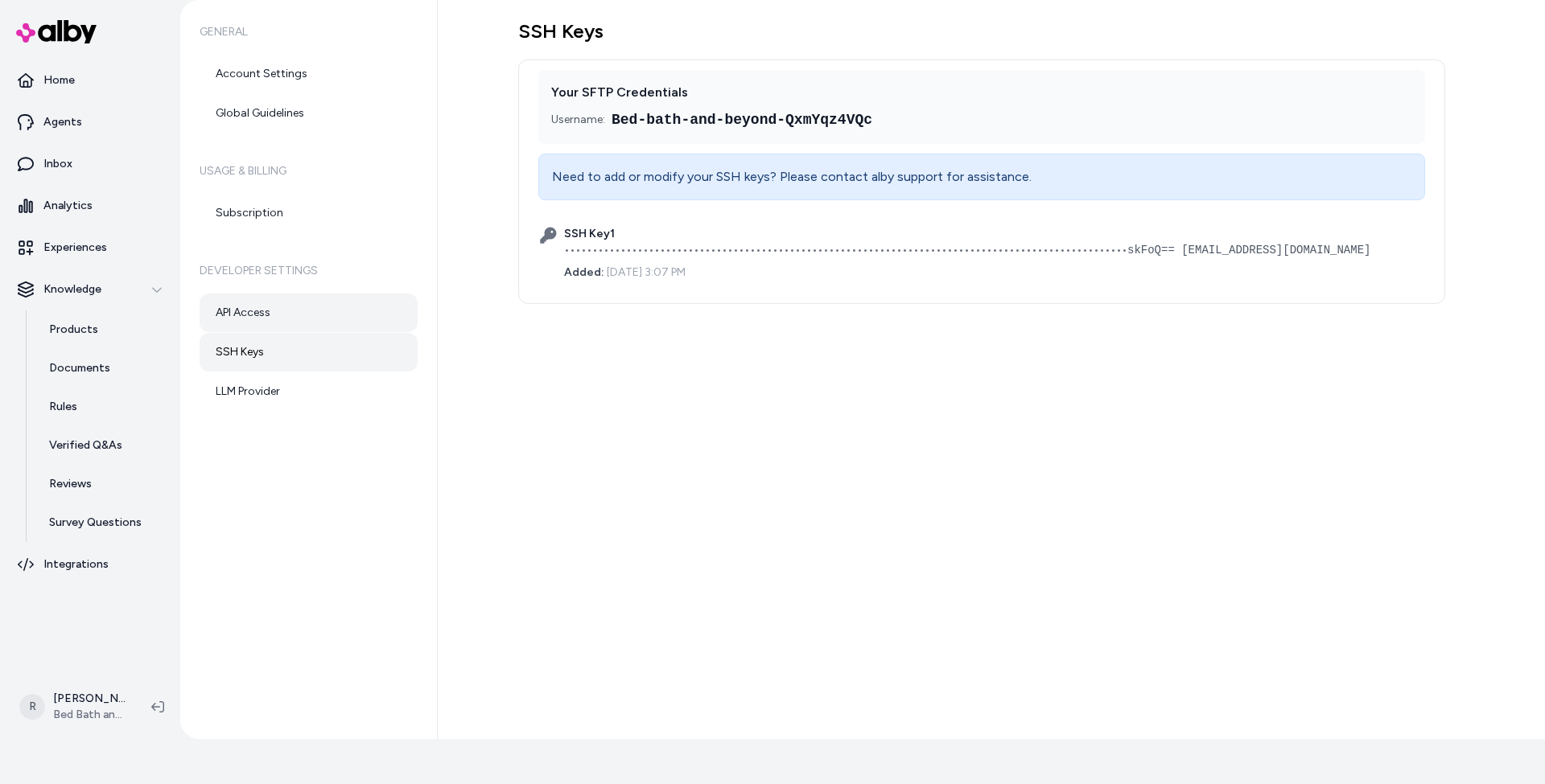
click at [247, 309] on link "API Access" at bounding box center [308, 313] width 218 height 38
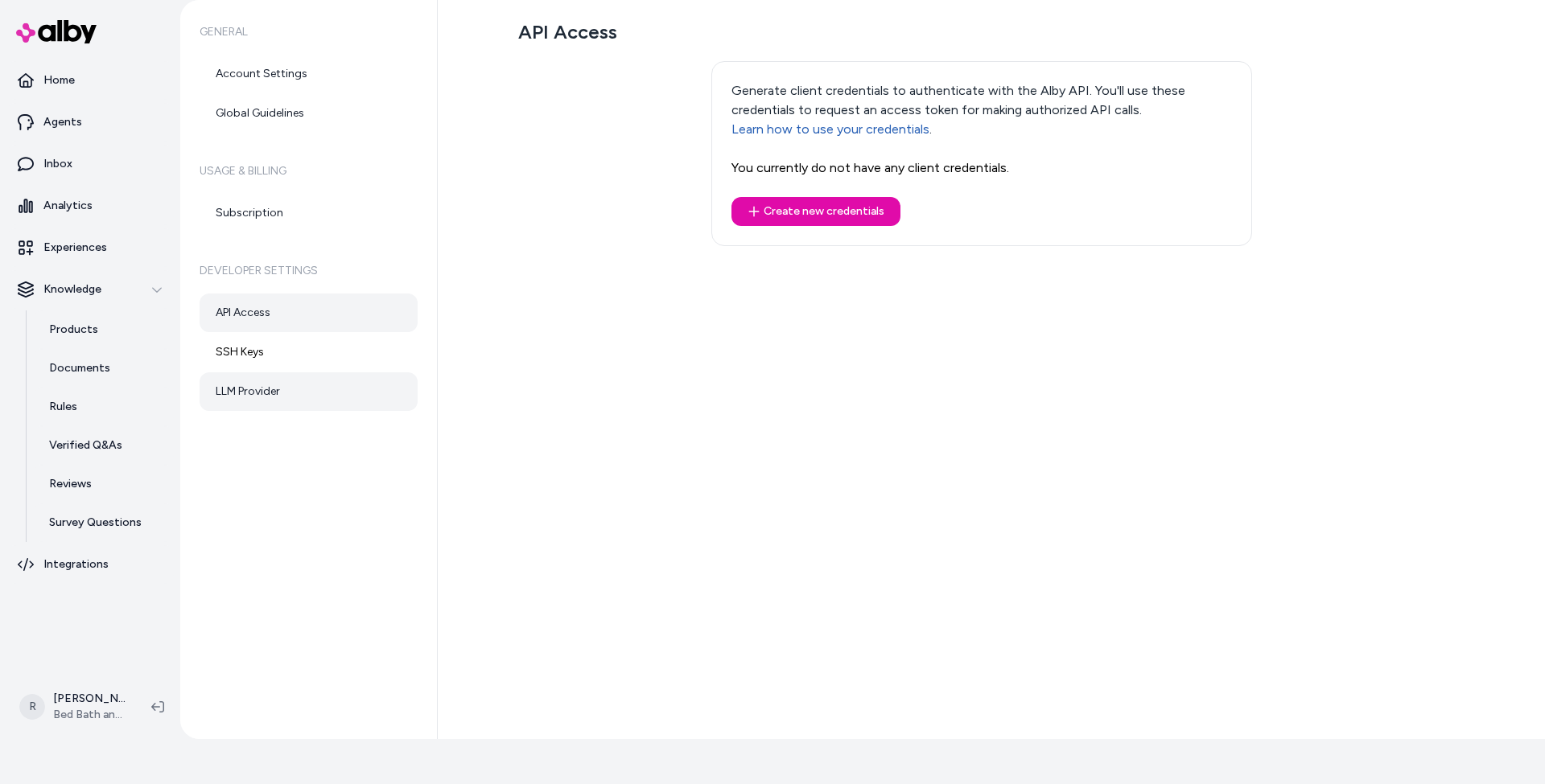
click at [238, 386] on link "LLM Provider" at bounding box center [308, 392] width 218 height 38
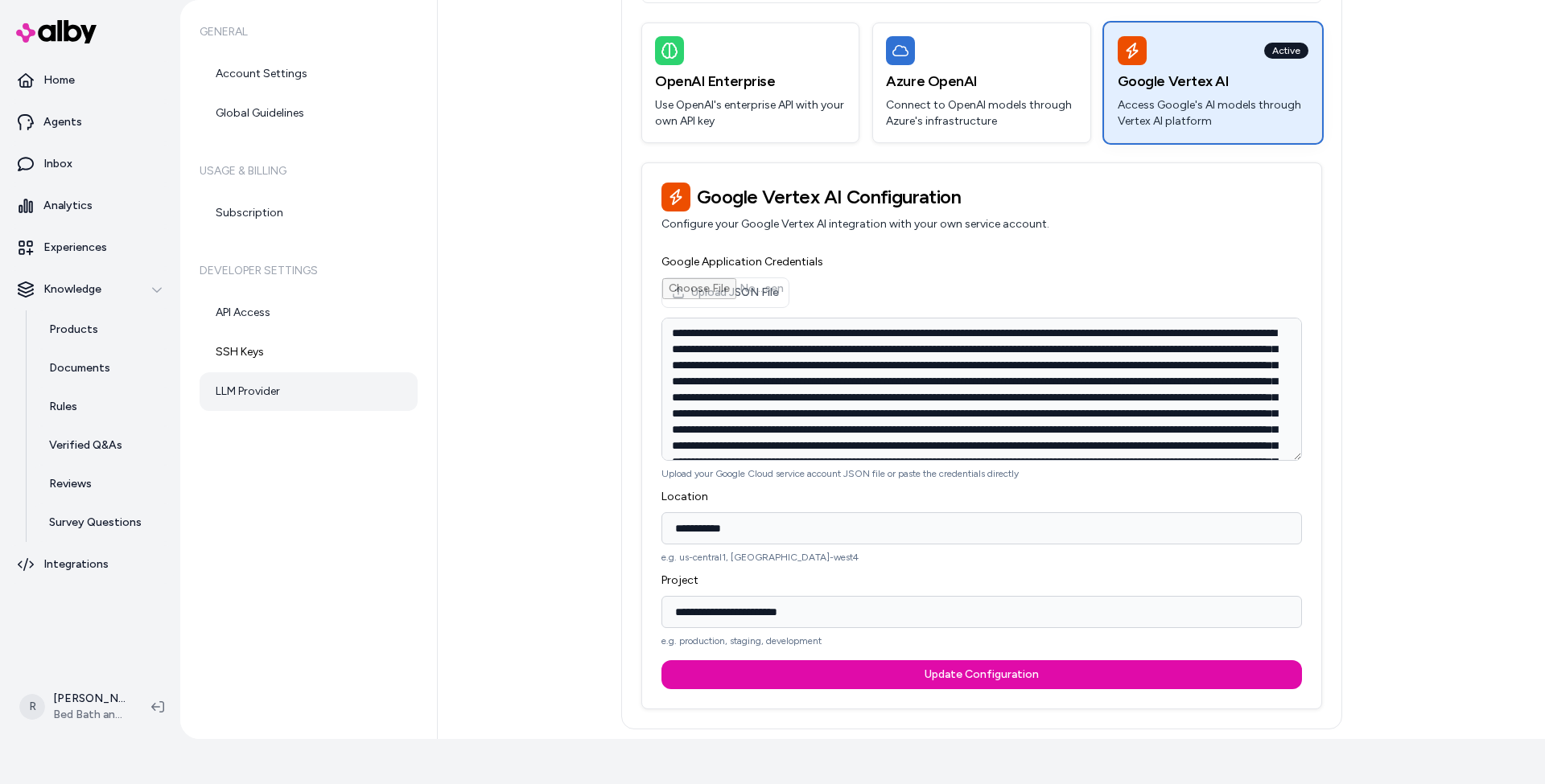
click at [1289, 51] on div "Active" at bounding box center [1286, 51] width 45 height 16
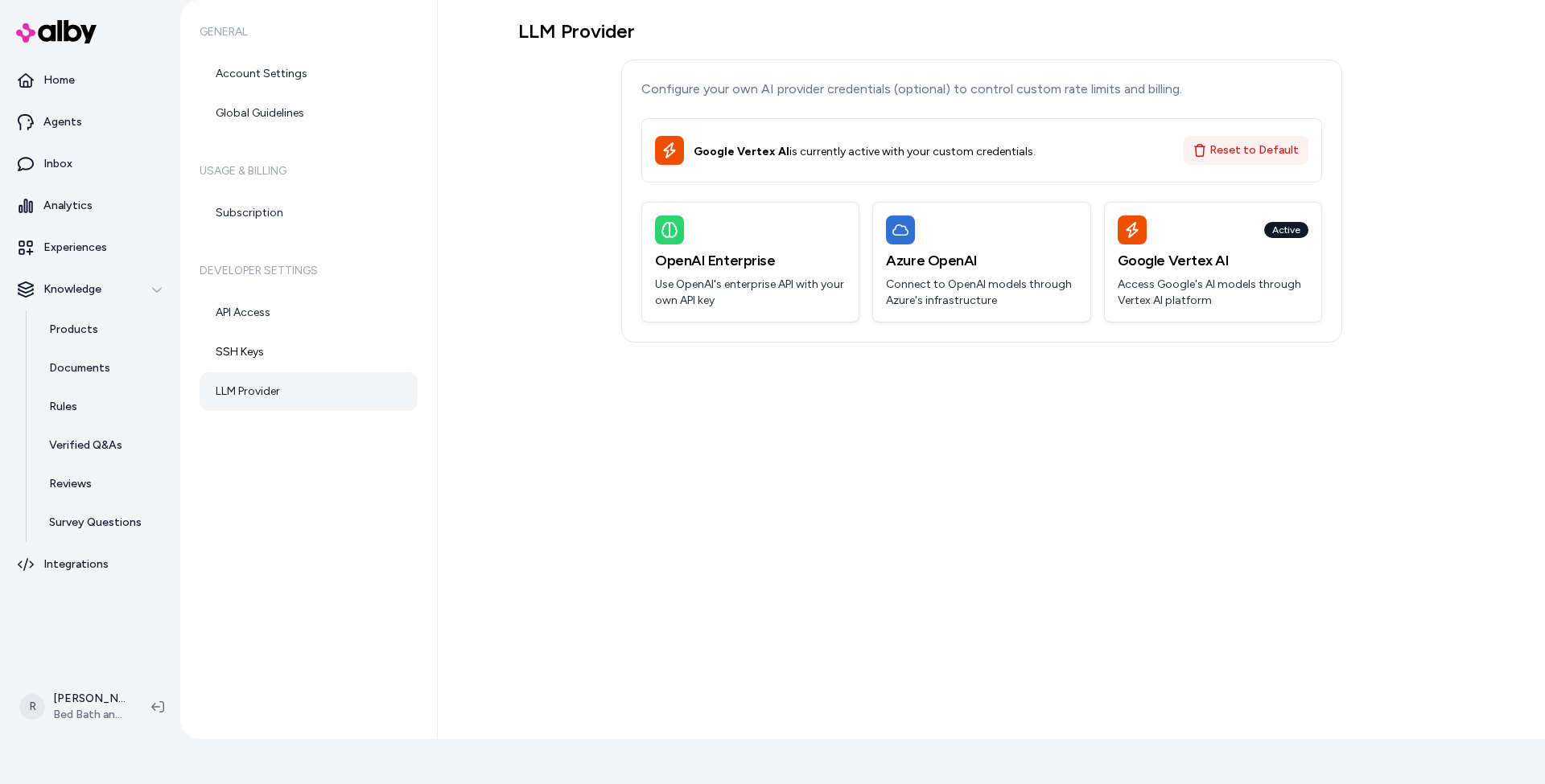
click at [1250, 148] on button "Reset to Default" at bounding box center [1246, 150] width 125 height 29
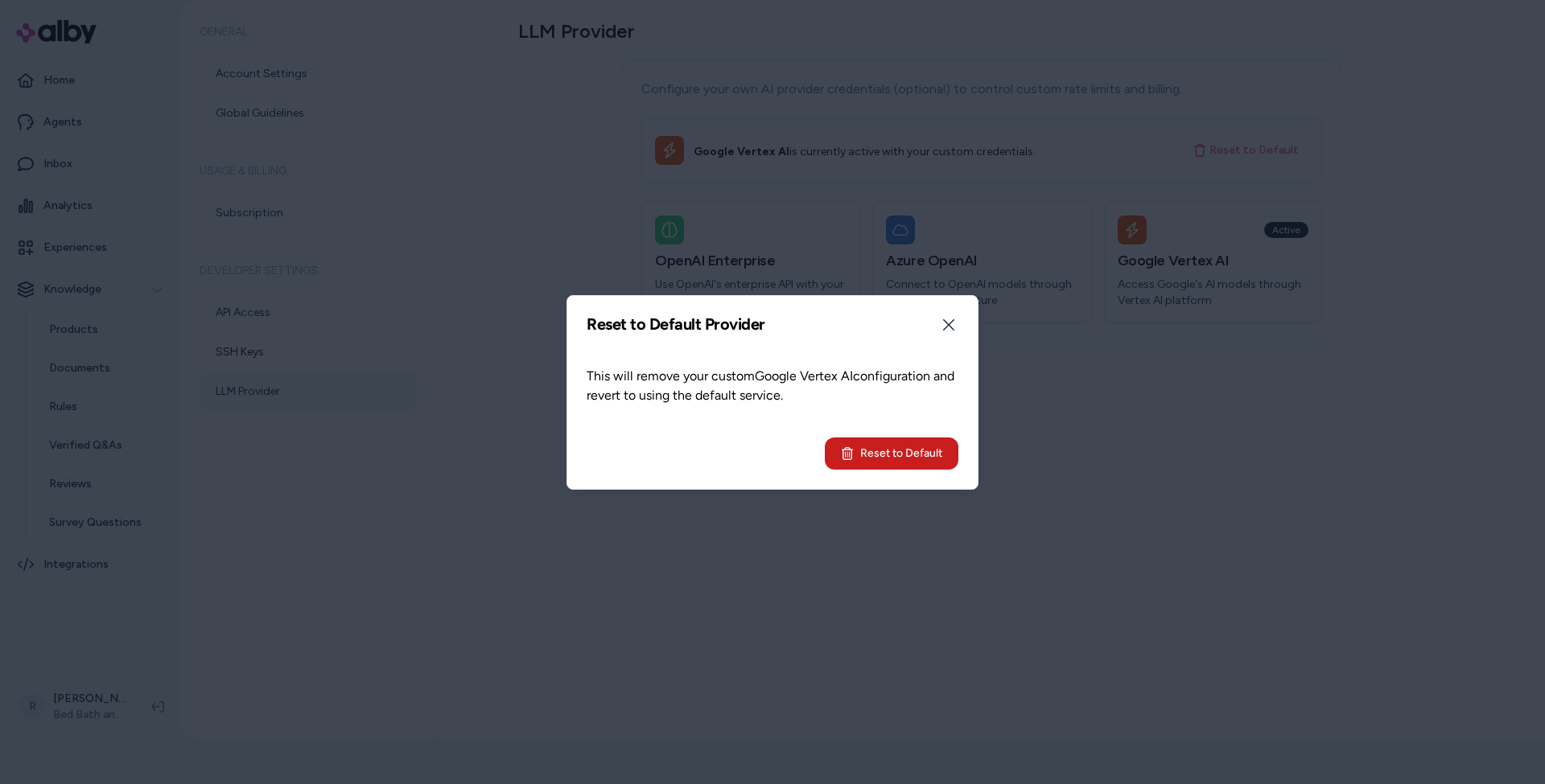
click at [886, 448] on button "Reset to Default" at bounding box center [891, 454] width 134 height 32
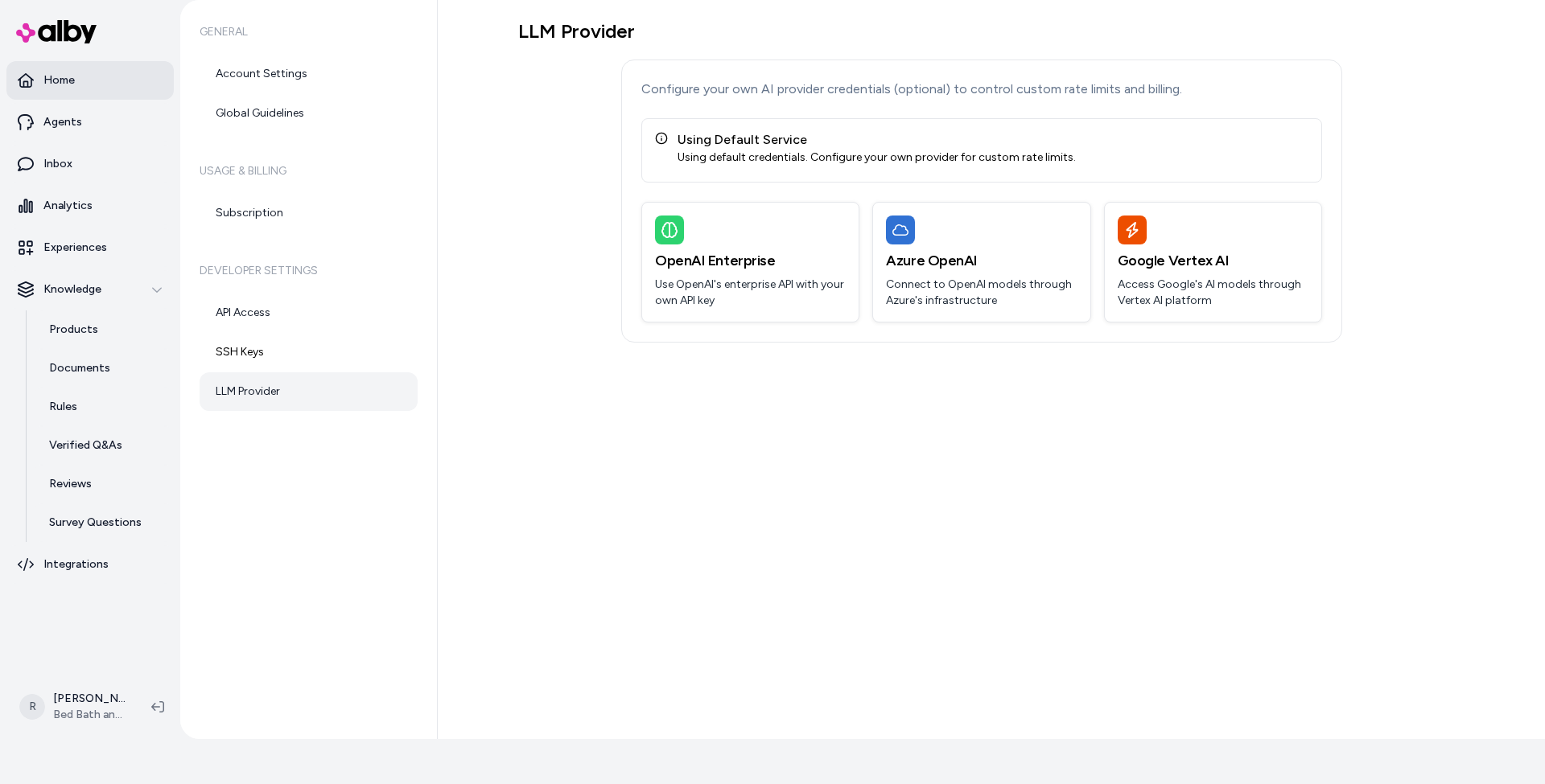
click at [63, 74] on p "Home" at bounding box center [59, 80] width 31 height 16
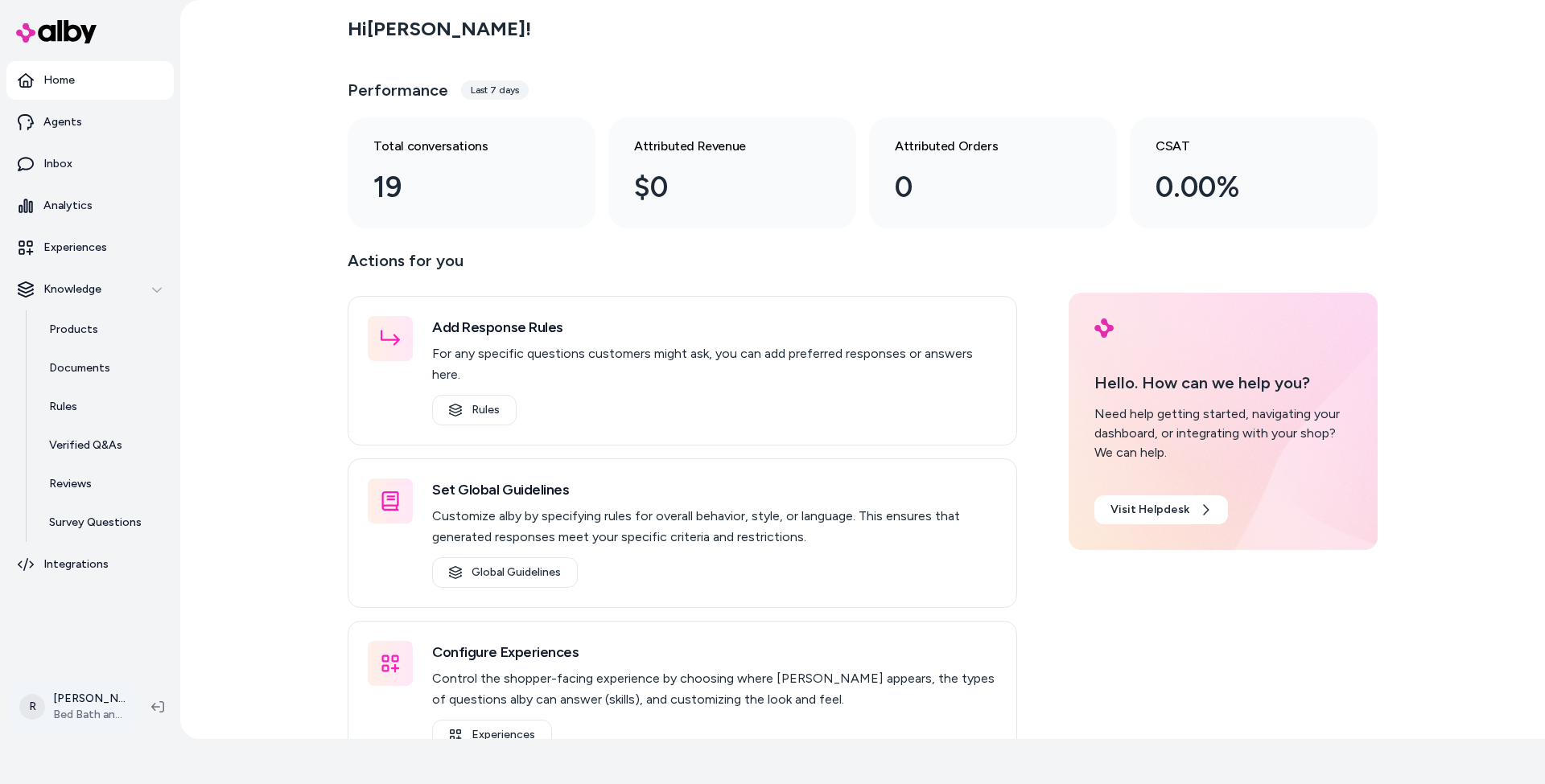
click at [80, 704] on html "63 days left in your free trial Home Agents Inbox Analytics Experiences Knowled…" at bounding box center [772, 346] width 1545 height 784
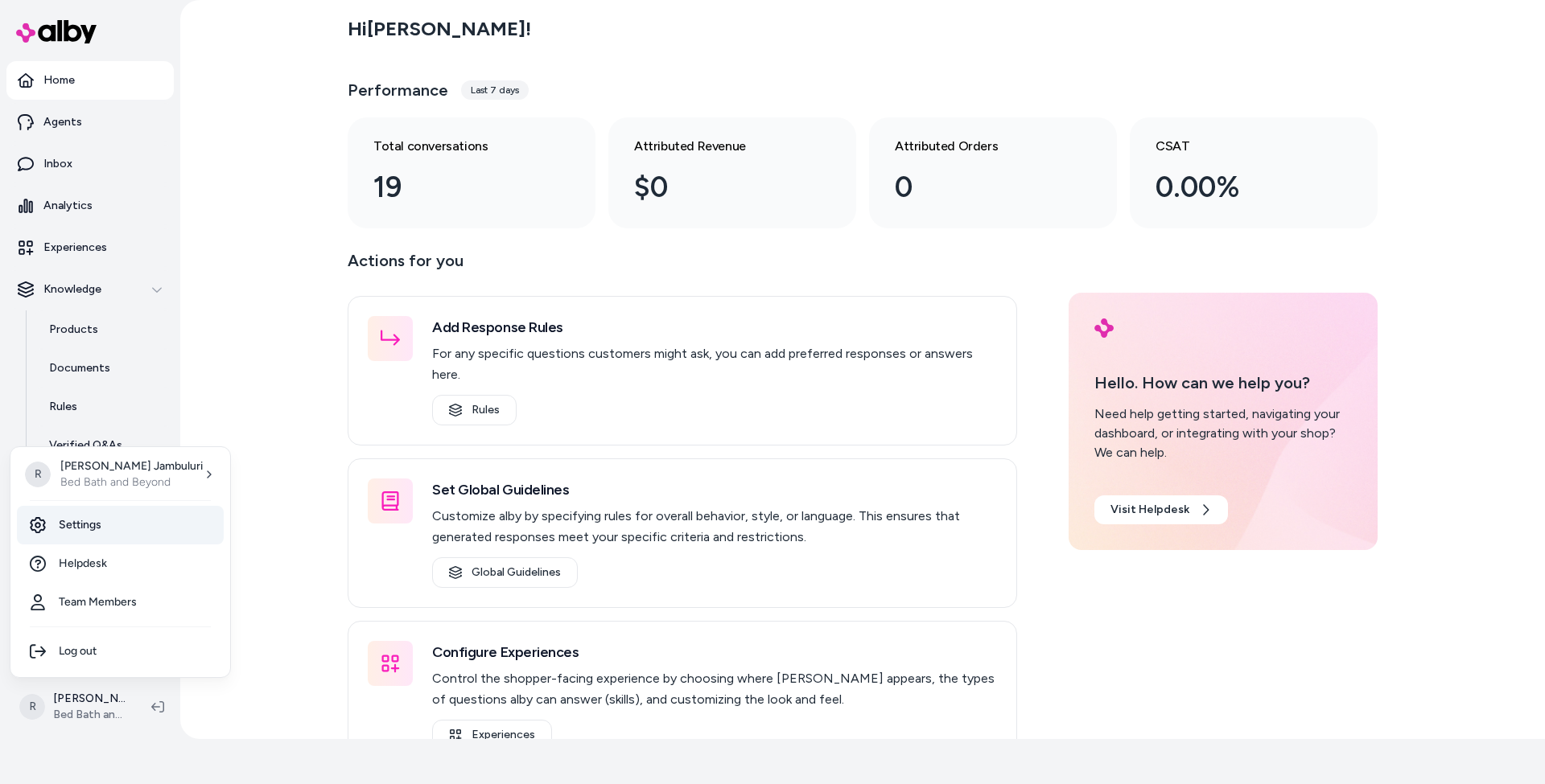
click at [80, 528] on link "Settings" at bounding box center [120, 525] width 207 height 38
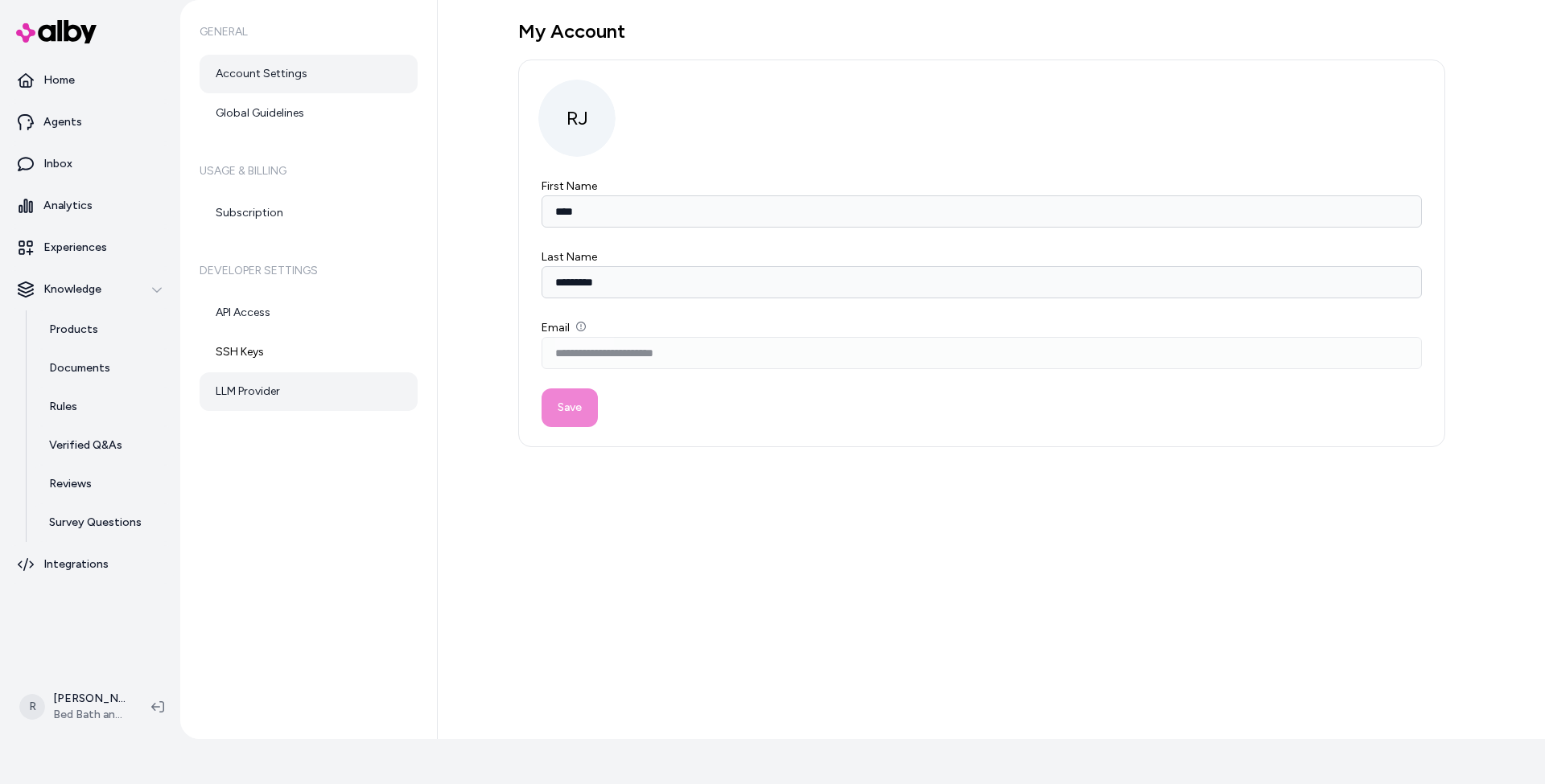
click at [254, 390] on link "LLM Provider" at bounding box center [308, 392] width 218 height 38
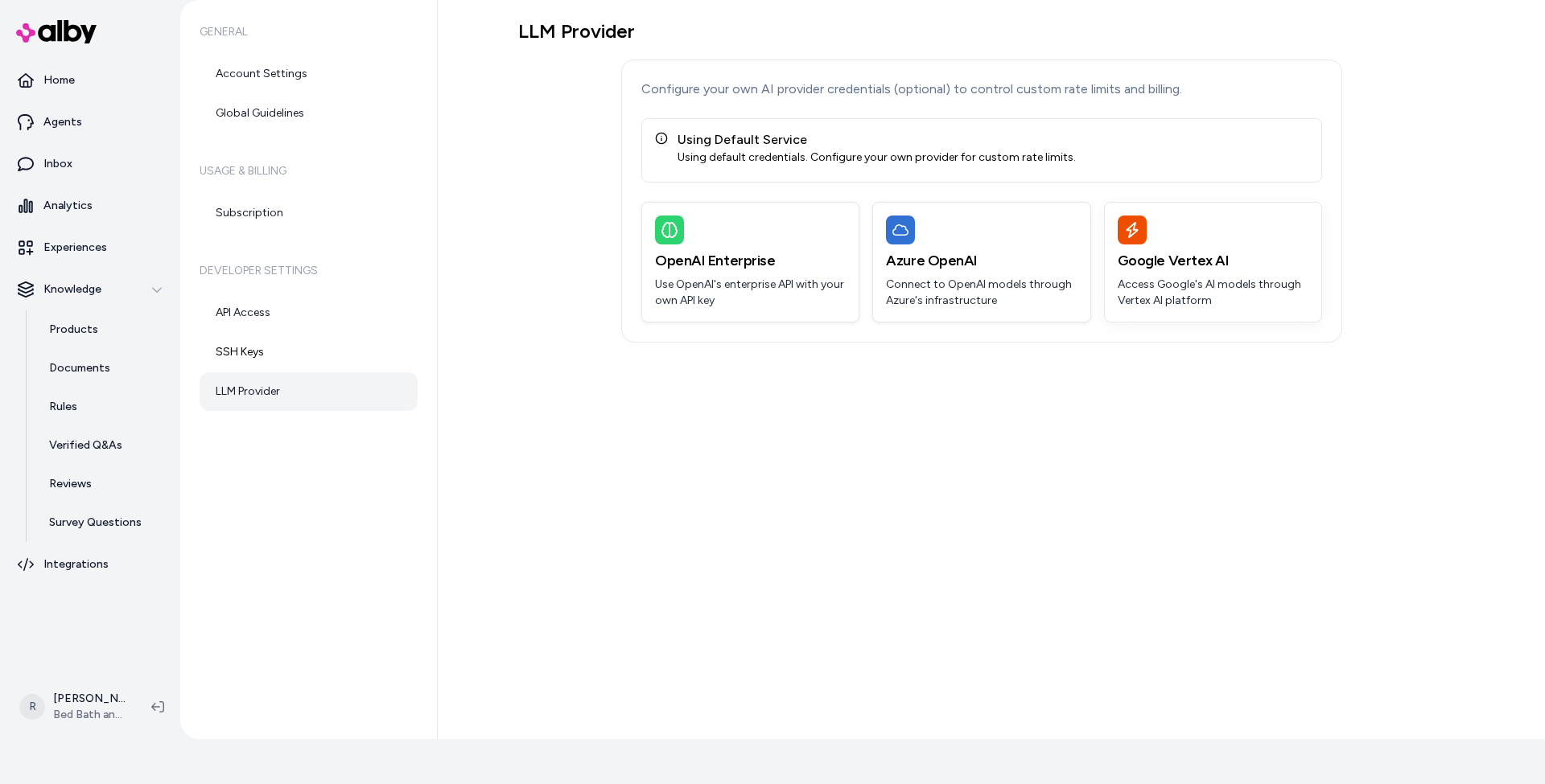
click at [1169, 257] on h3 "Google Vertex AI" at bounding box center [1214, 260] width 191 height 23
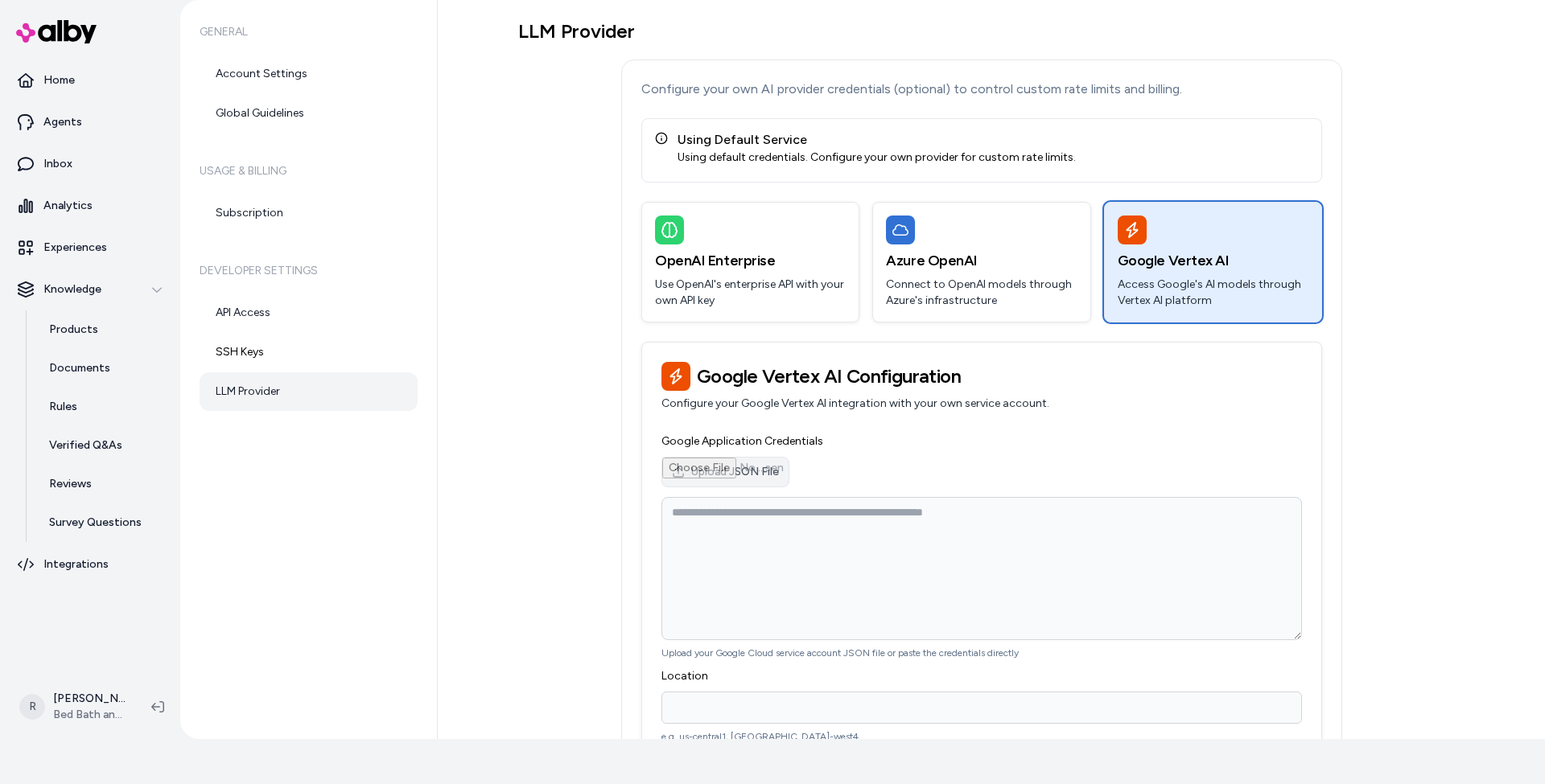
click at [743, 470] on input "Upload JSON File" at bounding box center [726, 472] width 127 height 29
type input "**********"
type textarea "**********"
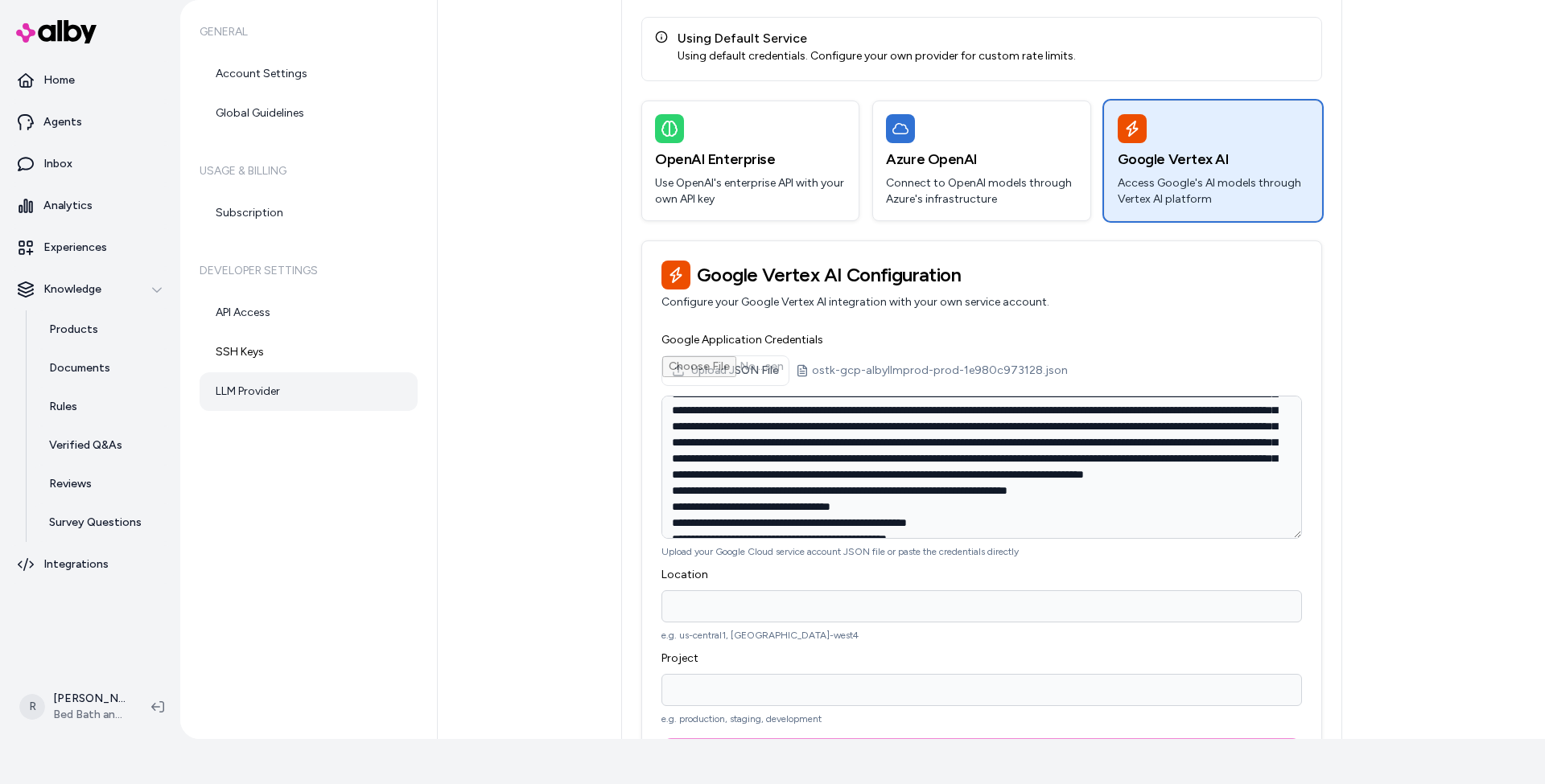
scroll to position [174, 0]
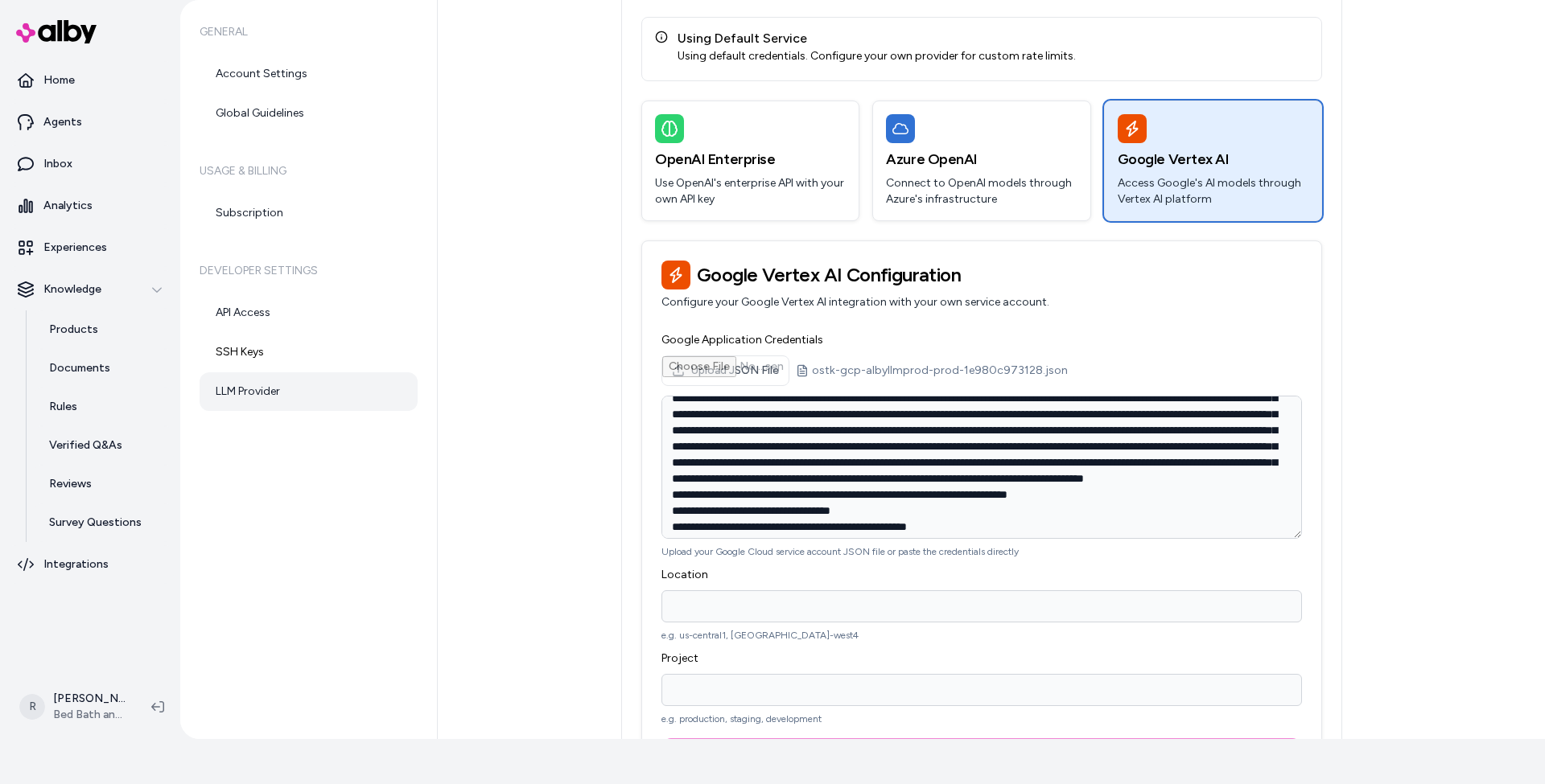
click at [704, 596] on input "Location" at bounding box center [982, 607] width 641 height 32
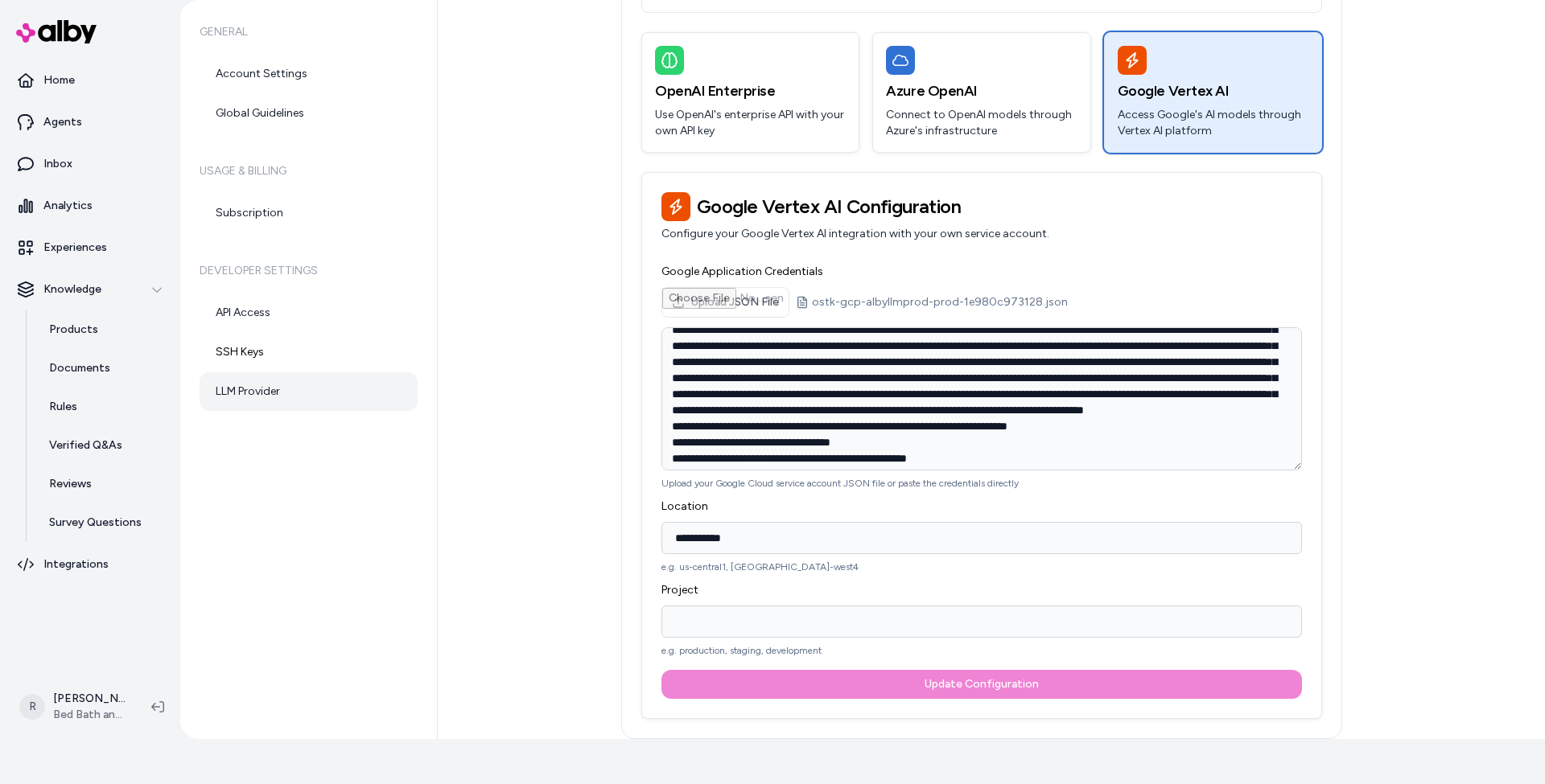
scroll to position [178, 0]
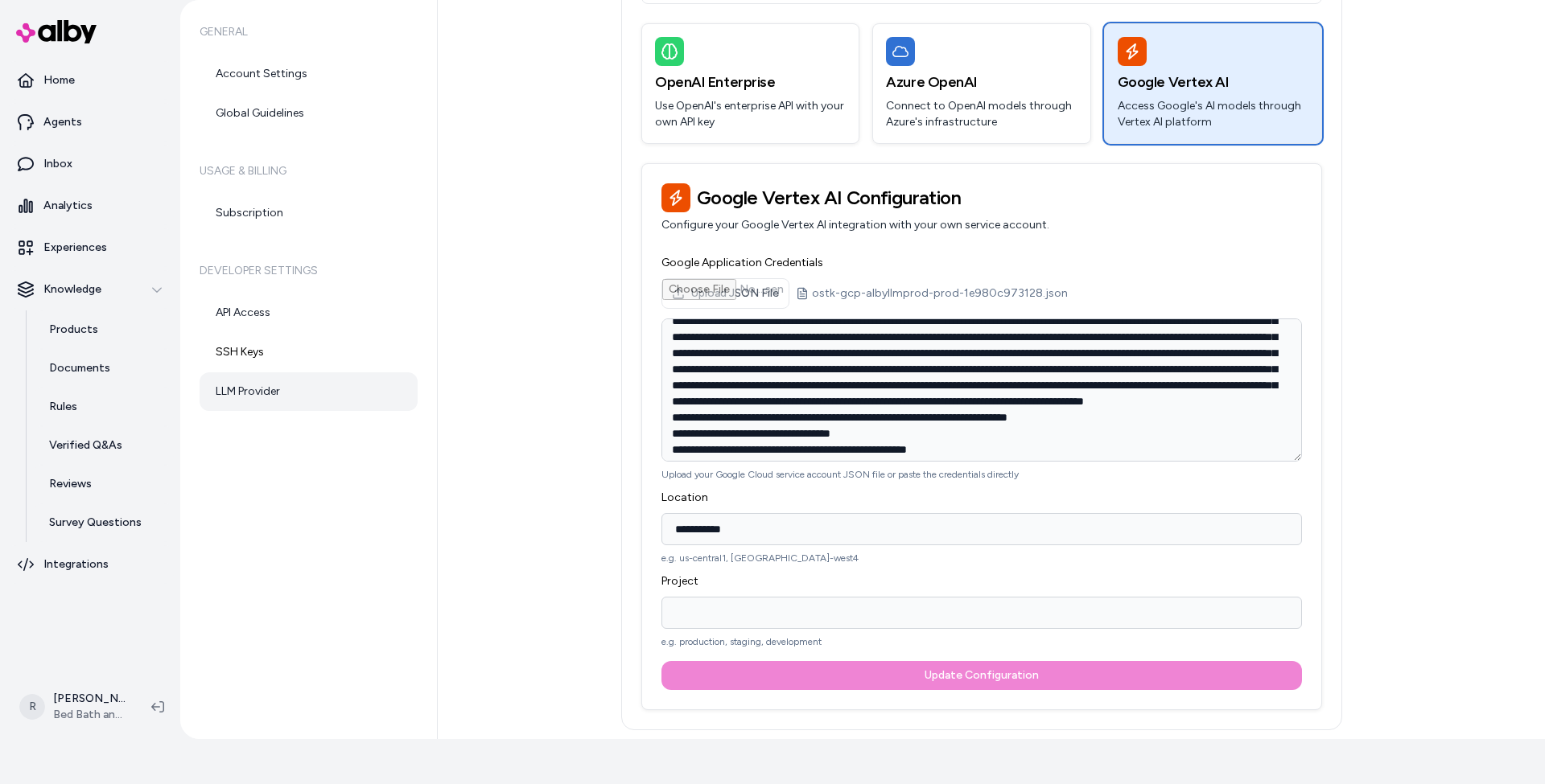
type input "**********"
click at [708, 612] on input "Project" at bounding box center [982, 613] width 641 height 32
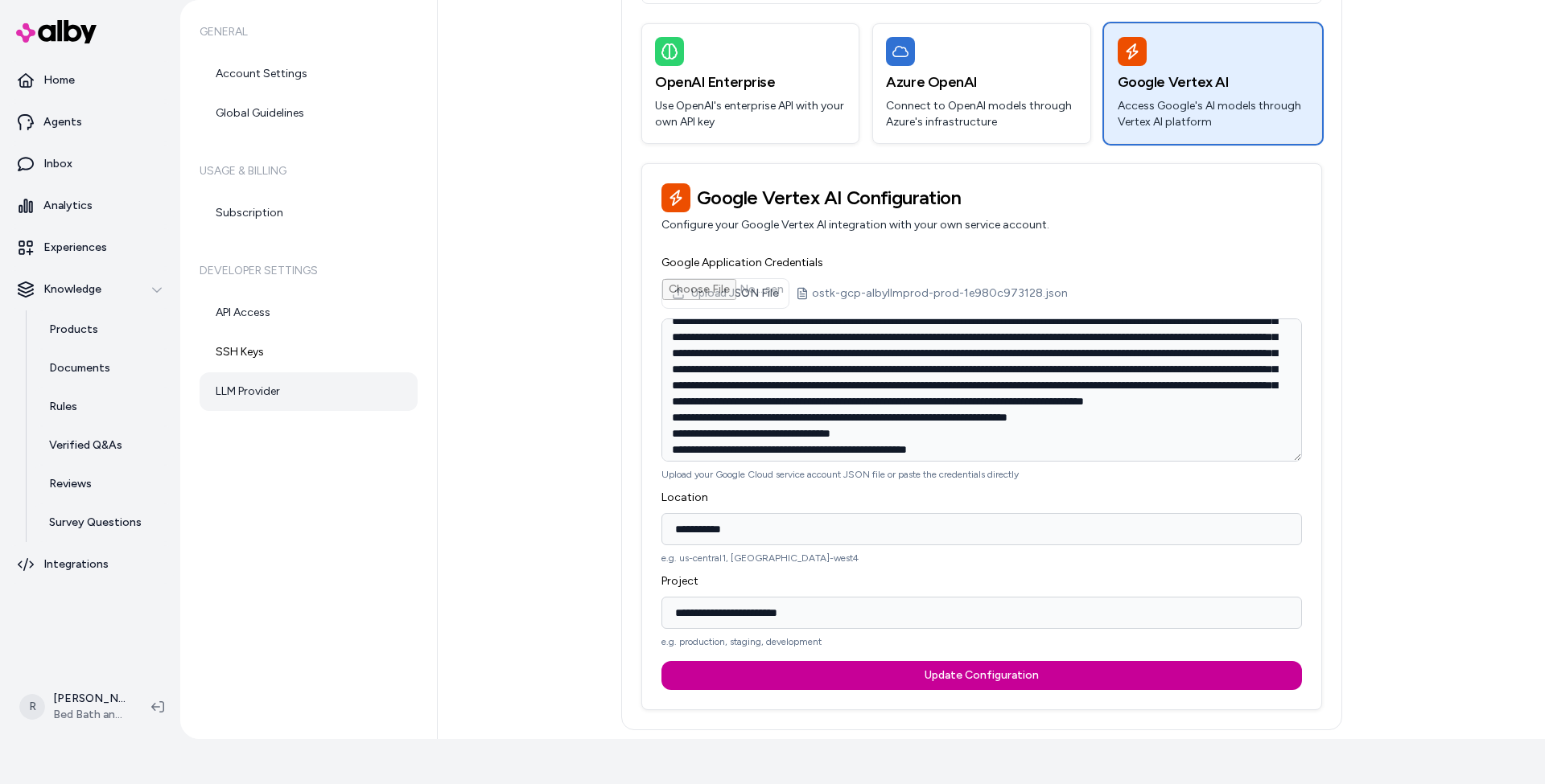
type input "**********"
click at [953, 678] on button "Update Configuration" at bounding box center [982, 676] width 641 height 29
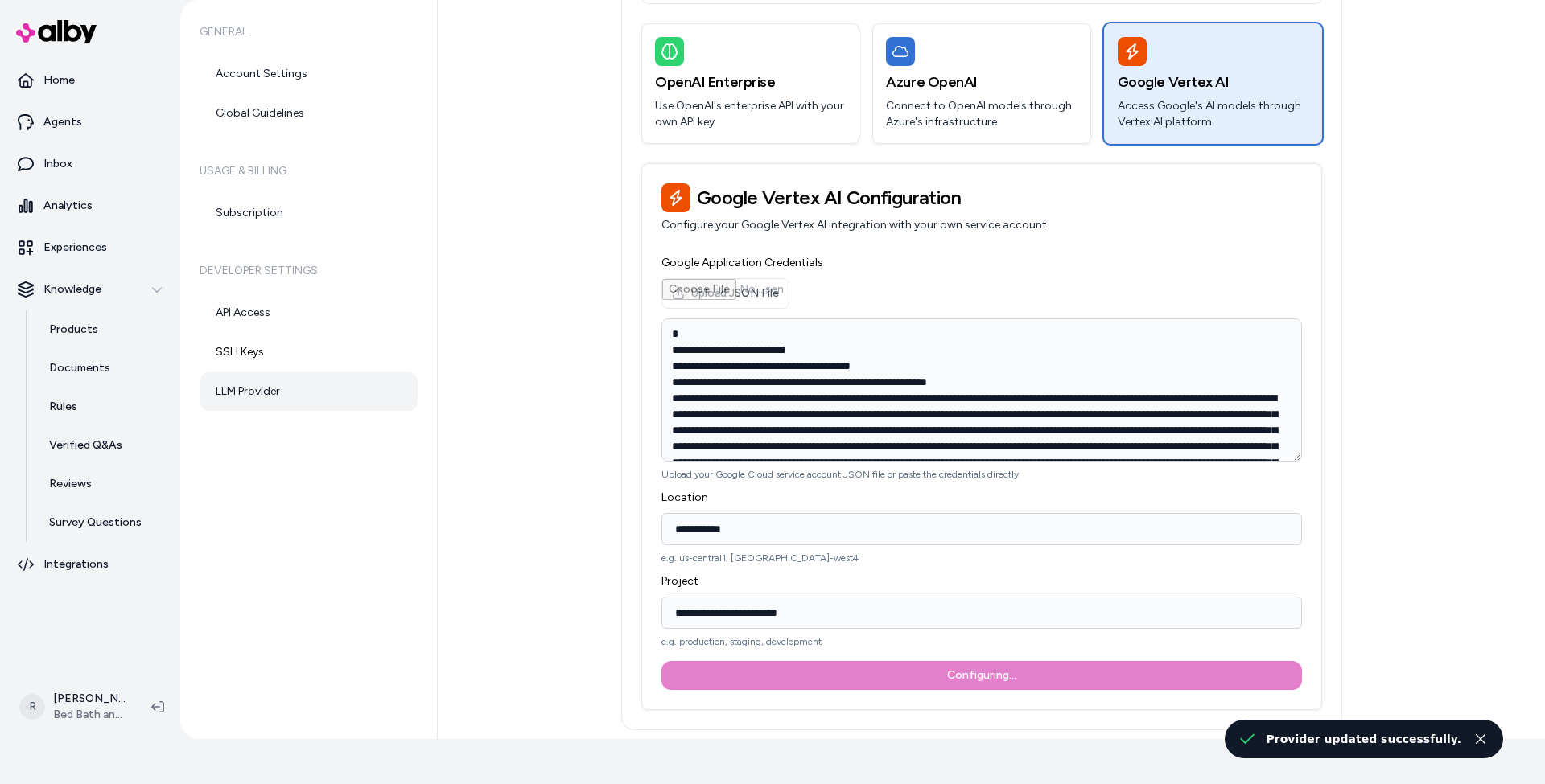
type textarea "**********"
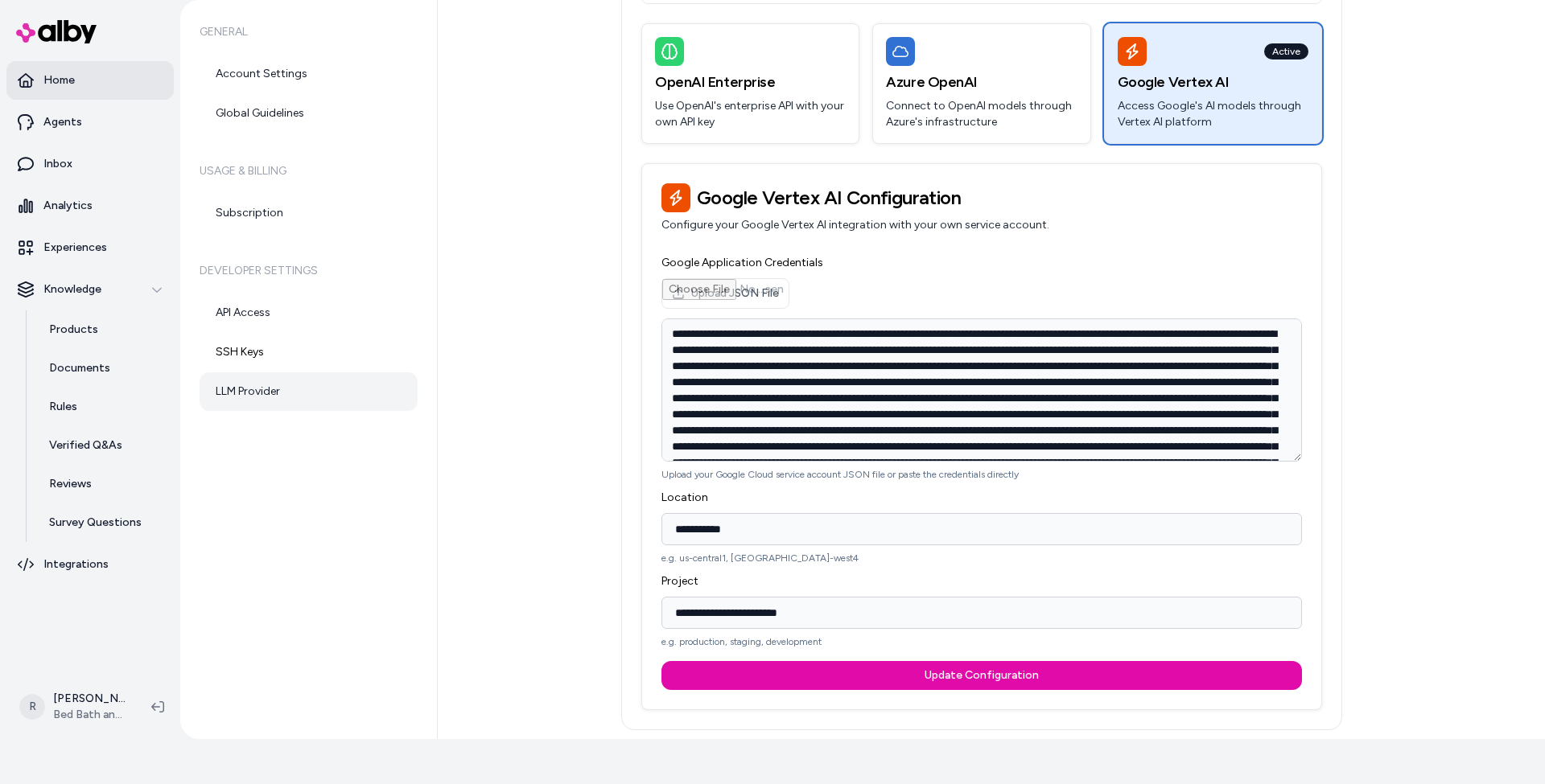
click at [53, 81] on p "Home" at bounding box center [59, 80] width 31 height 16
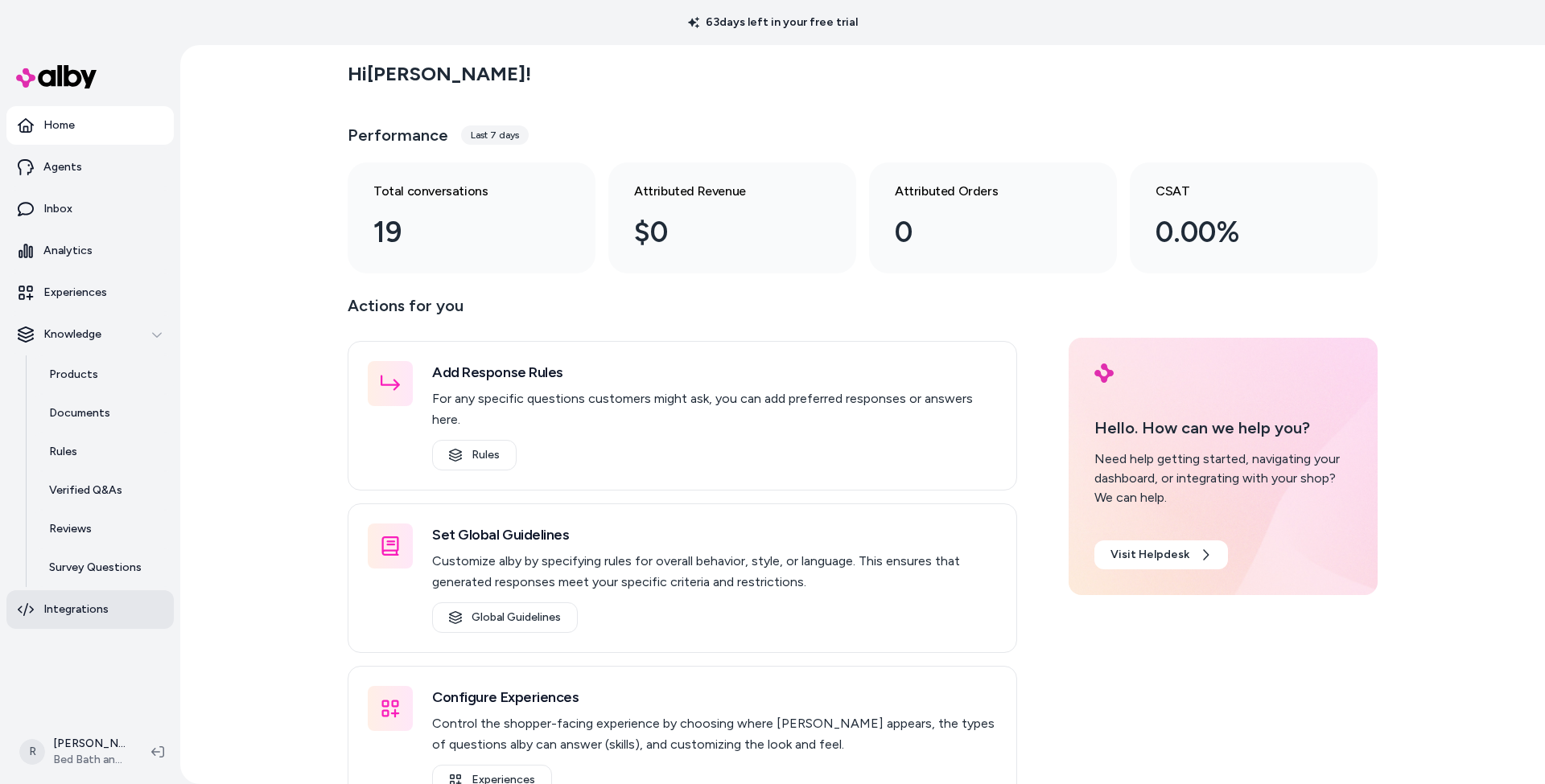
click at [74, 606] on p "Integrations" at bounding box center [76, 610] width 66 height 16
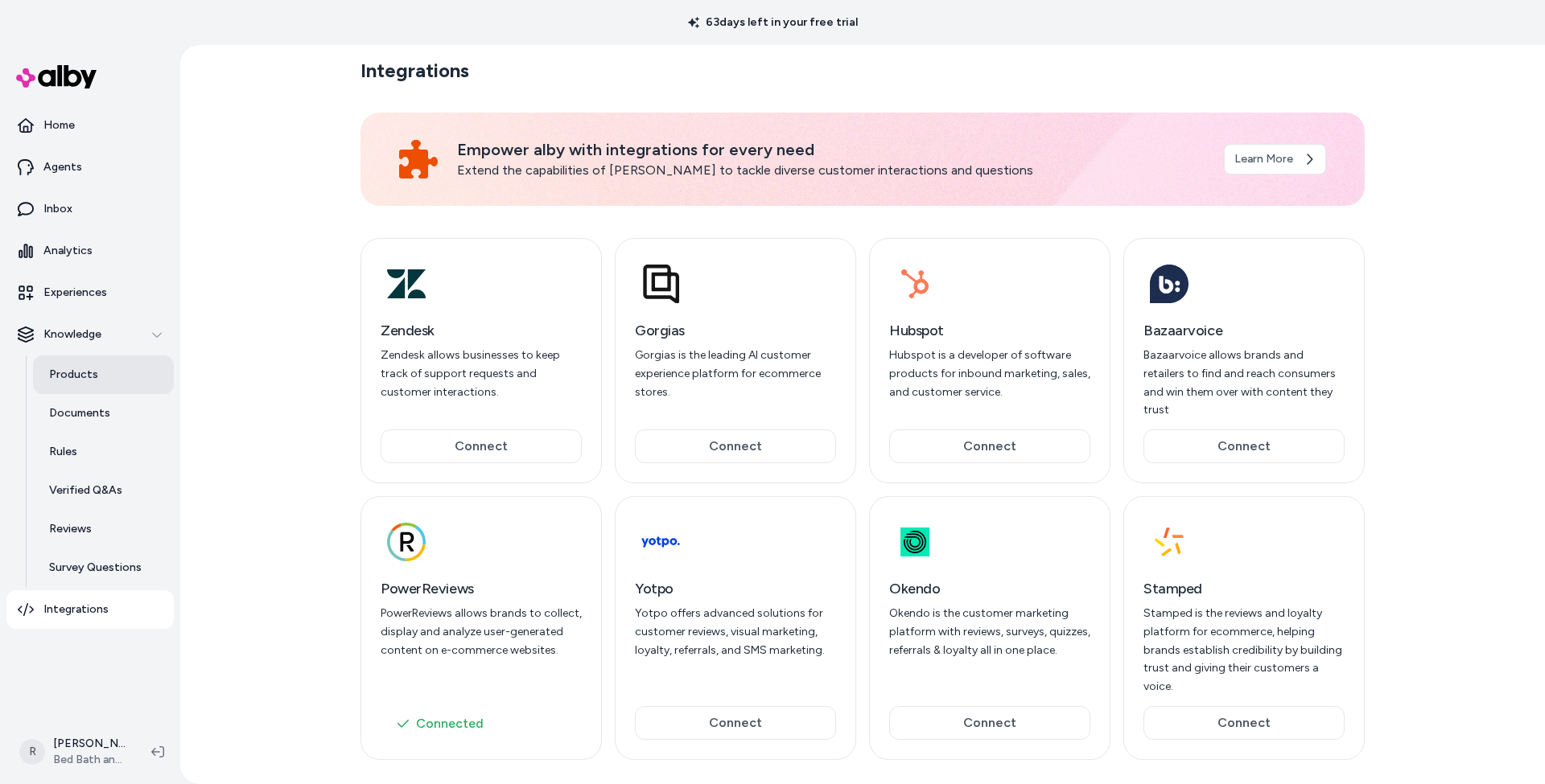
click at [59, 375] on p "Products" at bounding box center [73, 375] width 49 height 16
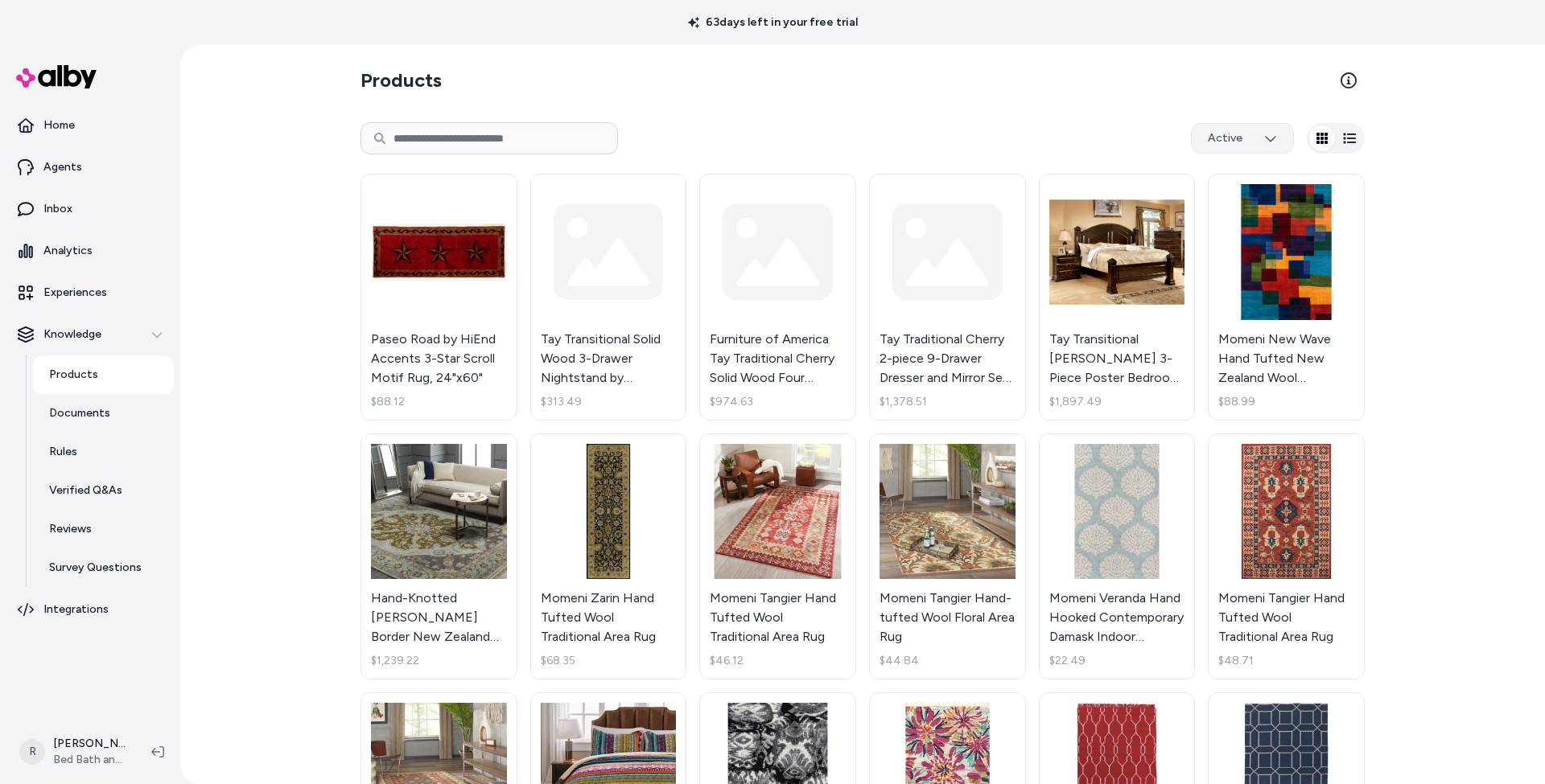
click at [1267, 134] on html "63 days left in your free trial Home Agents Inbox Analytics Experiences Knowled…" at bounding box center [772, 392] width 1545 height 784
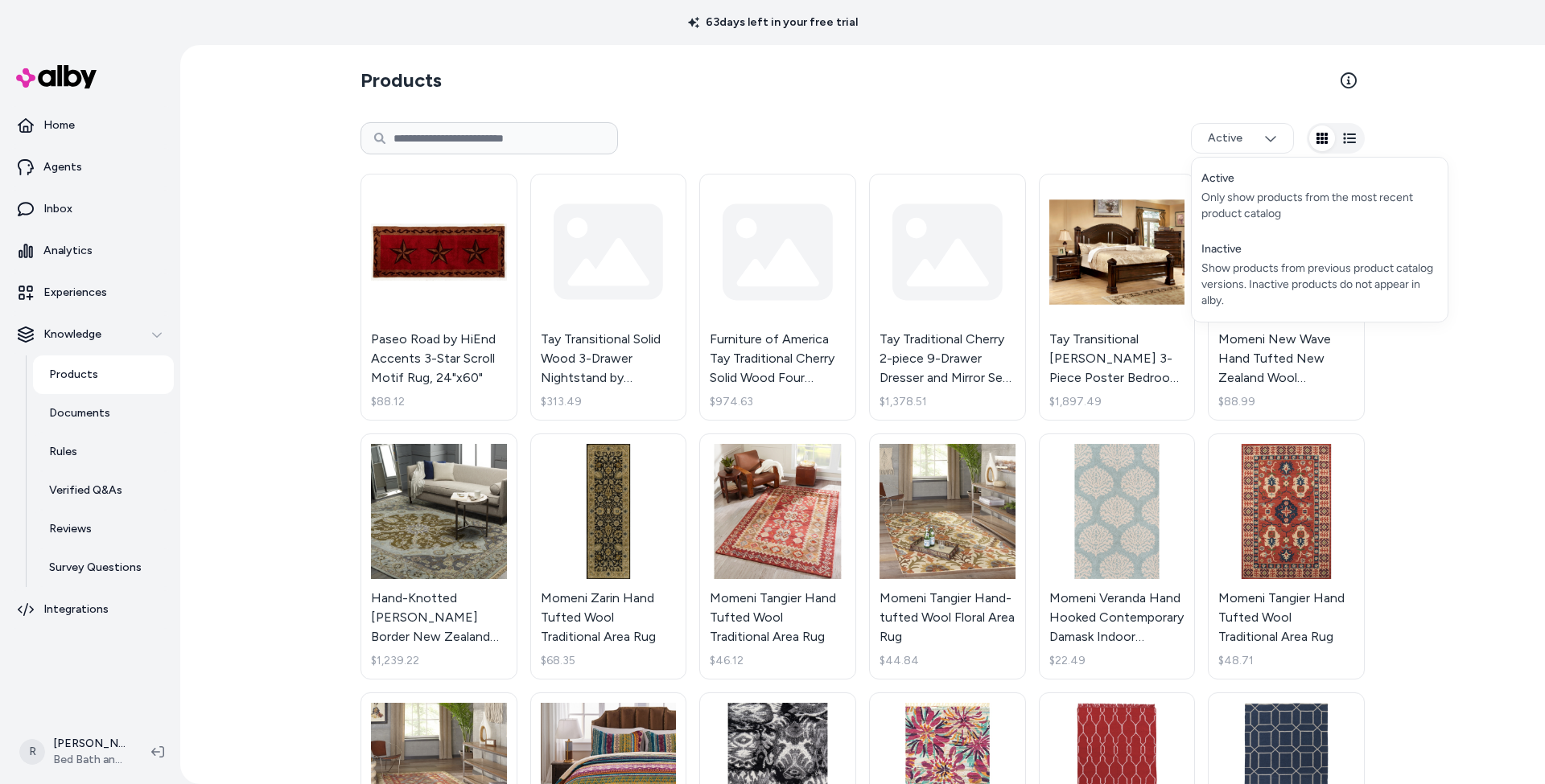
click at [1039, 91] on html "63 days left in your free trial Home Agents Inbox Analytics Experiences Knowled…" at bounding box center [772, 392] width 1545 height 784
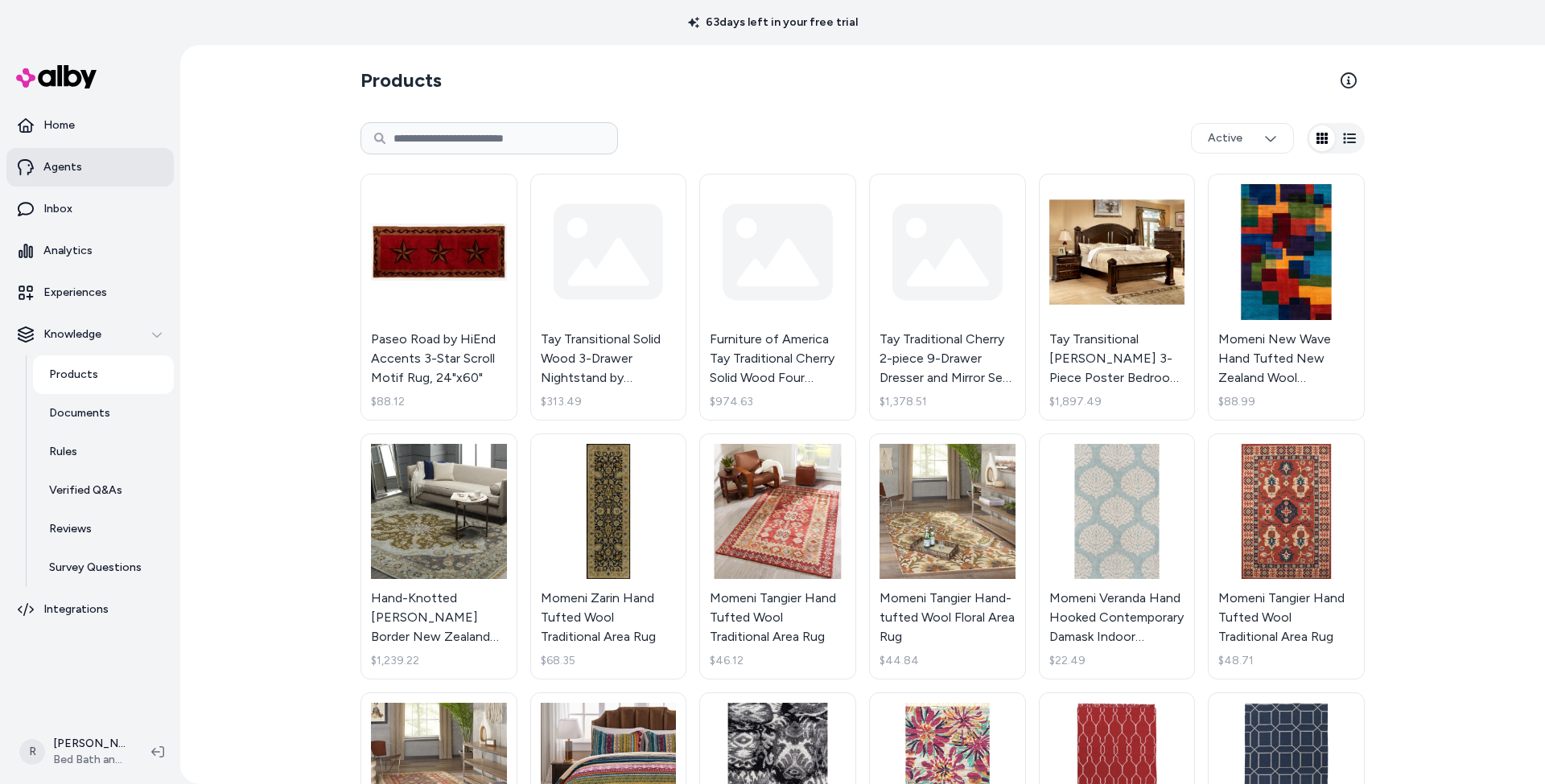
click at [48, 169] on p "Agents" at bounding box center [63, 167] width 38 height 16
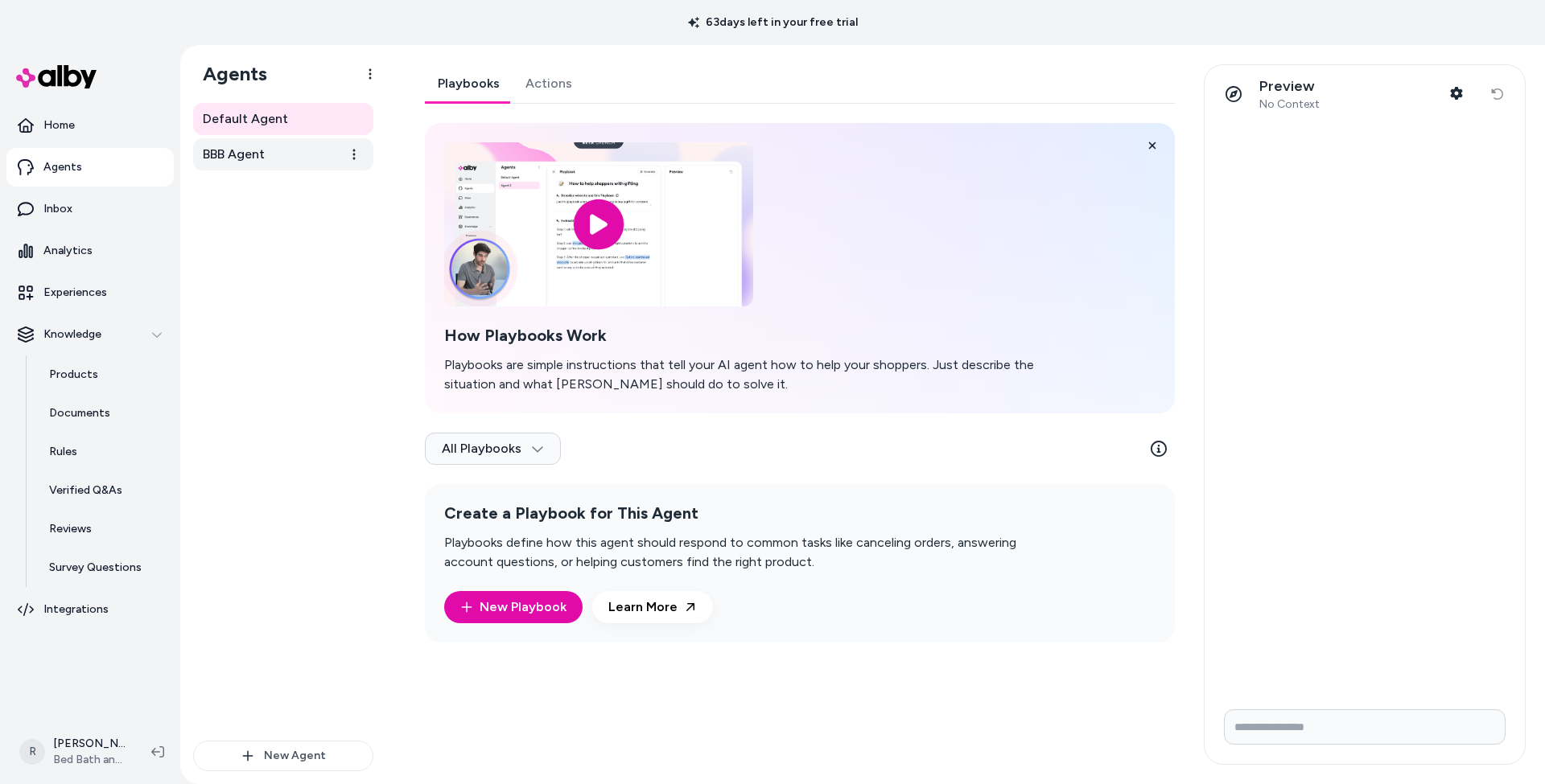
click at [250, 161] on span "BBB Agent" at bounding box center [233, 155] width 62 height 19
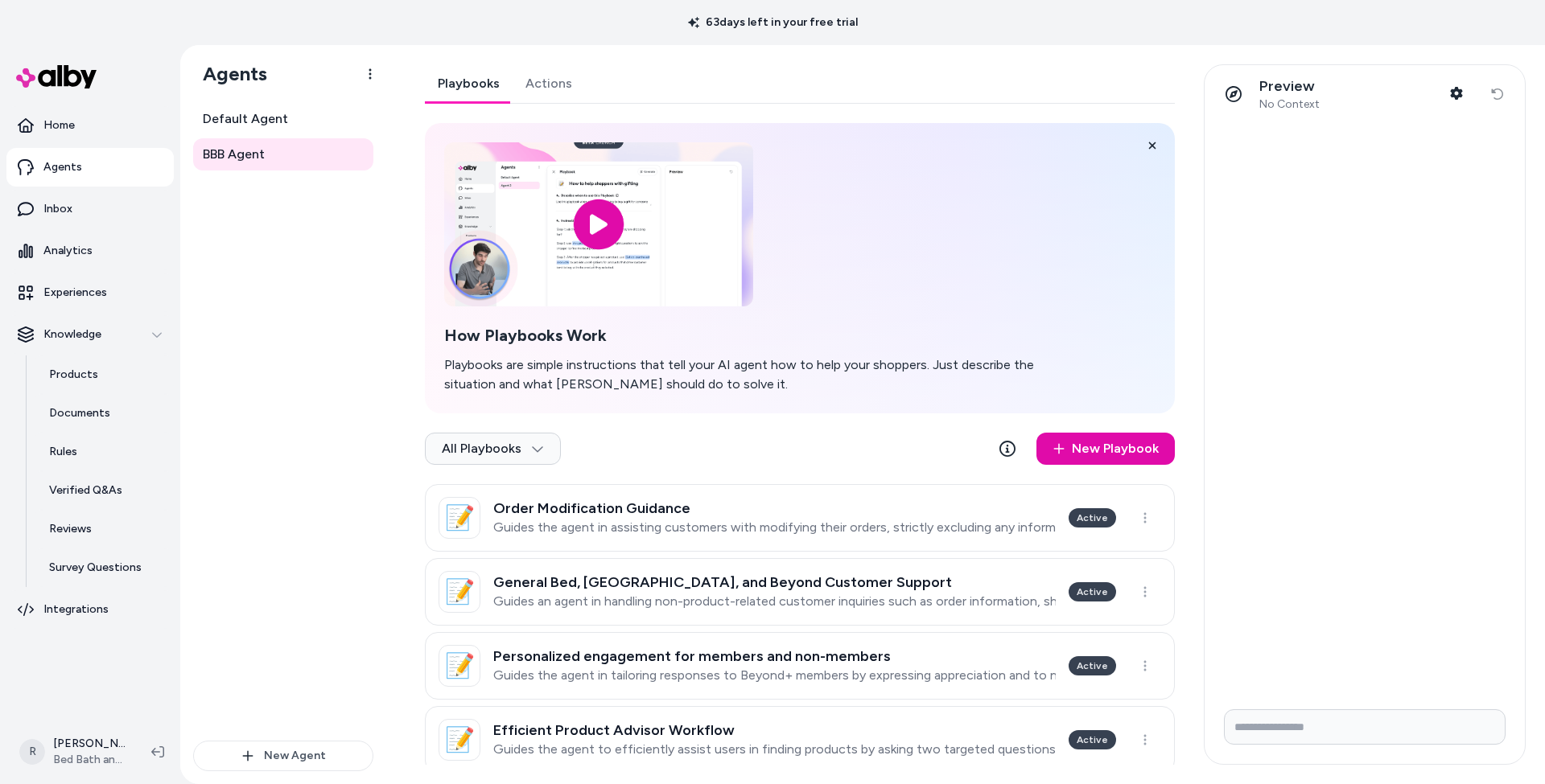
click at [553, 84] on link "Actions" at bounding box center [548, 84] width 73 height 38
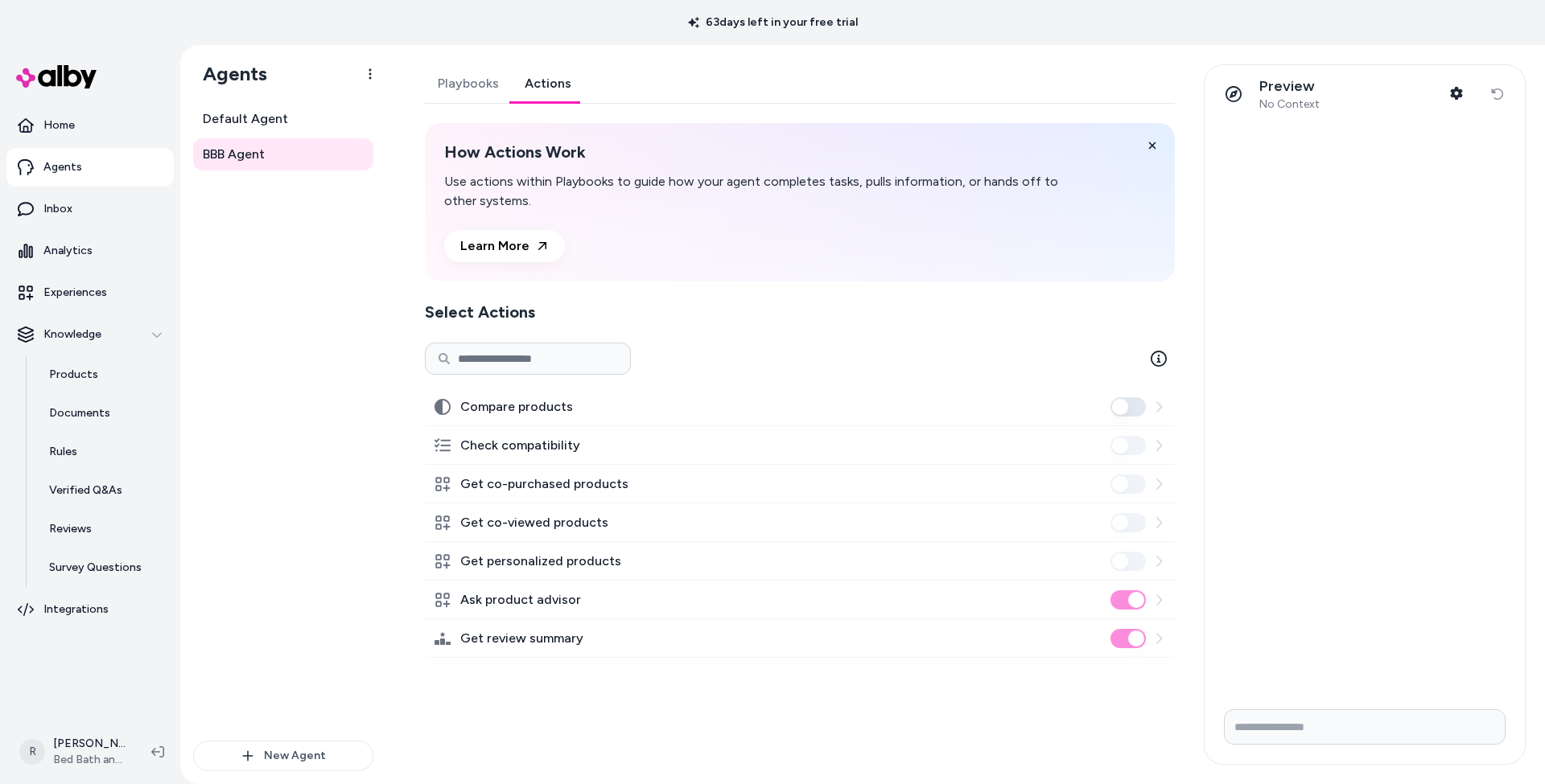
click at [514, 441] on label "Check compatibility" at bounding box center [520, 446] width 120 height 19
click at [506, 448] on label "Check compatibility" at bounding box center [520, 446] width 120 height 19
click at [512, 349] on input at bounding box center [528, 358] width 206 height 32
click at [491, 411] on label "Compare products" at bounding box center [517, 407] width 113 height 19
click at [1110, 411] on button "Compare products" at bounding box center [1128, 407] width 36 height 19
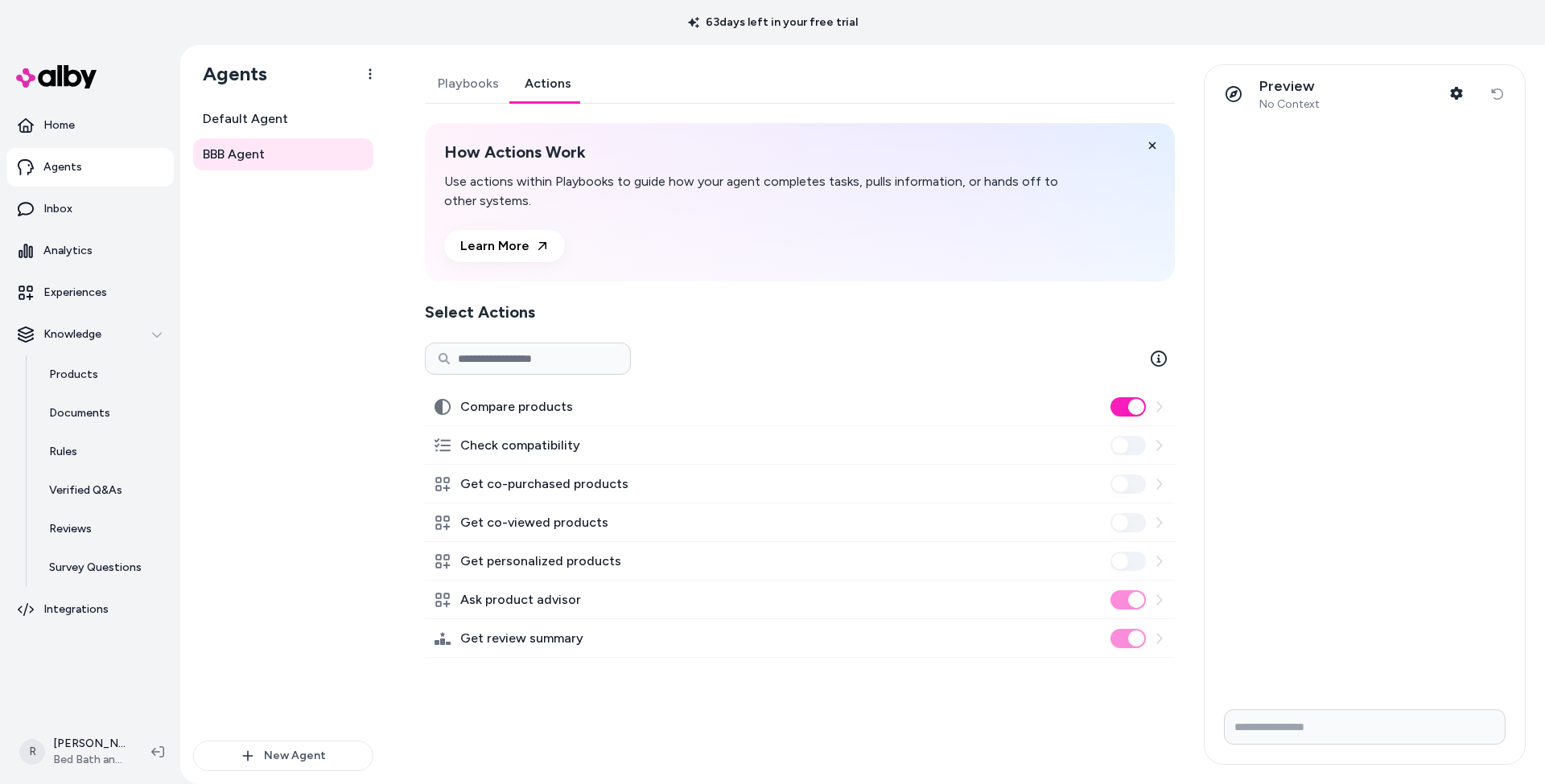
click at [1111, 407] on button "Compare products" at bounding box center [1128, 407] width 36 height 19
click at [525, 357] on input at bounding box center [528, 358] width 206 height 32
click at [486, 83] on link "Playbooks" at bounding box center [468, 84] width 87 height 38
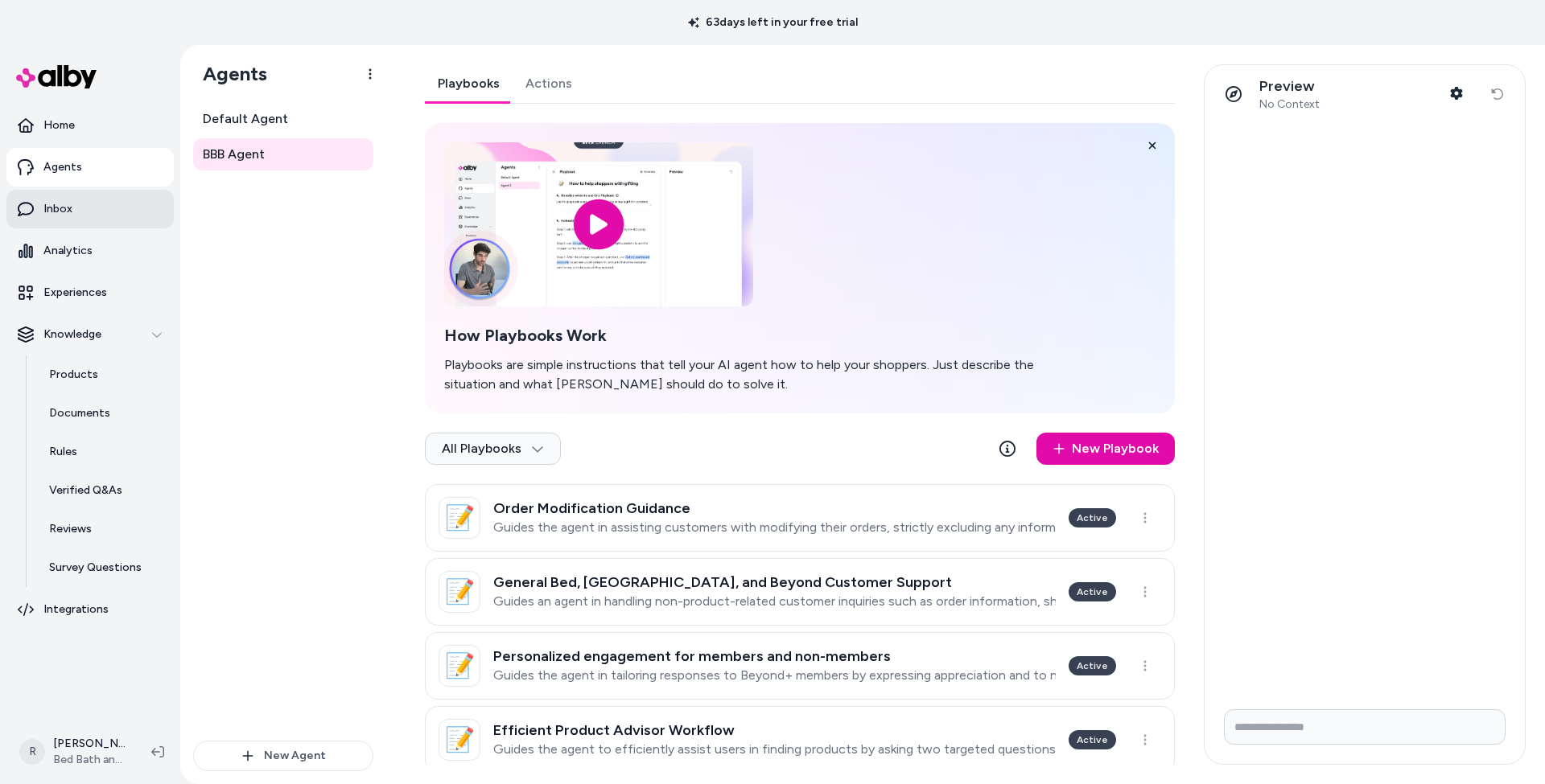
click at [64, 204] on p "Inbox" at bounding box center [58, 209] width 29 height 16
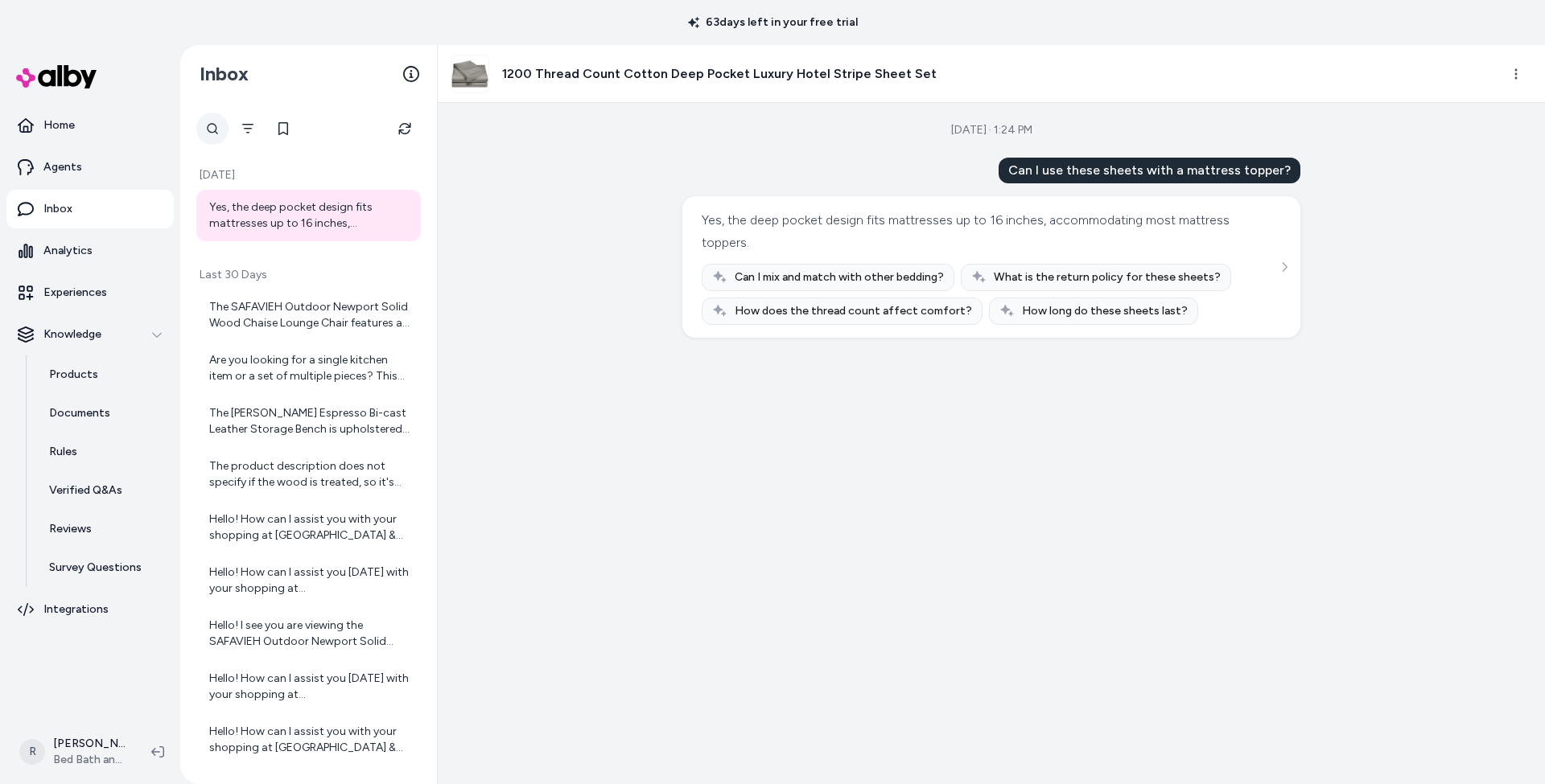
click at [213, 133] on icon at bounding box center [212, 128] width 11 height 11
click at [777, 278] on span "Can I mix and match with other bedding?" at bounding box center [839, 277] width 209 height 16
click at [581, 71] on h3 "1200 Thread Count Cotton Deep Pocket Luxury Hotel Stripe Sheet Set" at bounding box center [719, 74] width 435 height 19
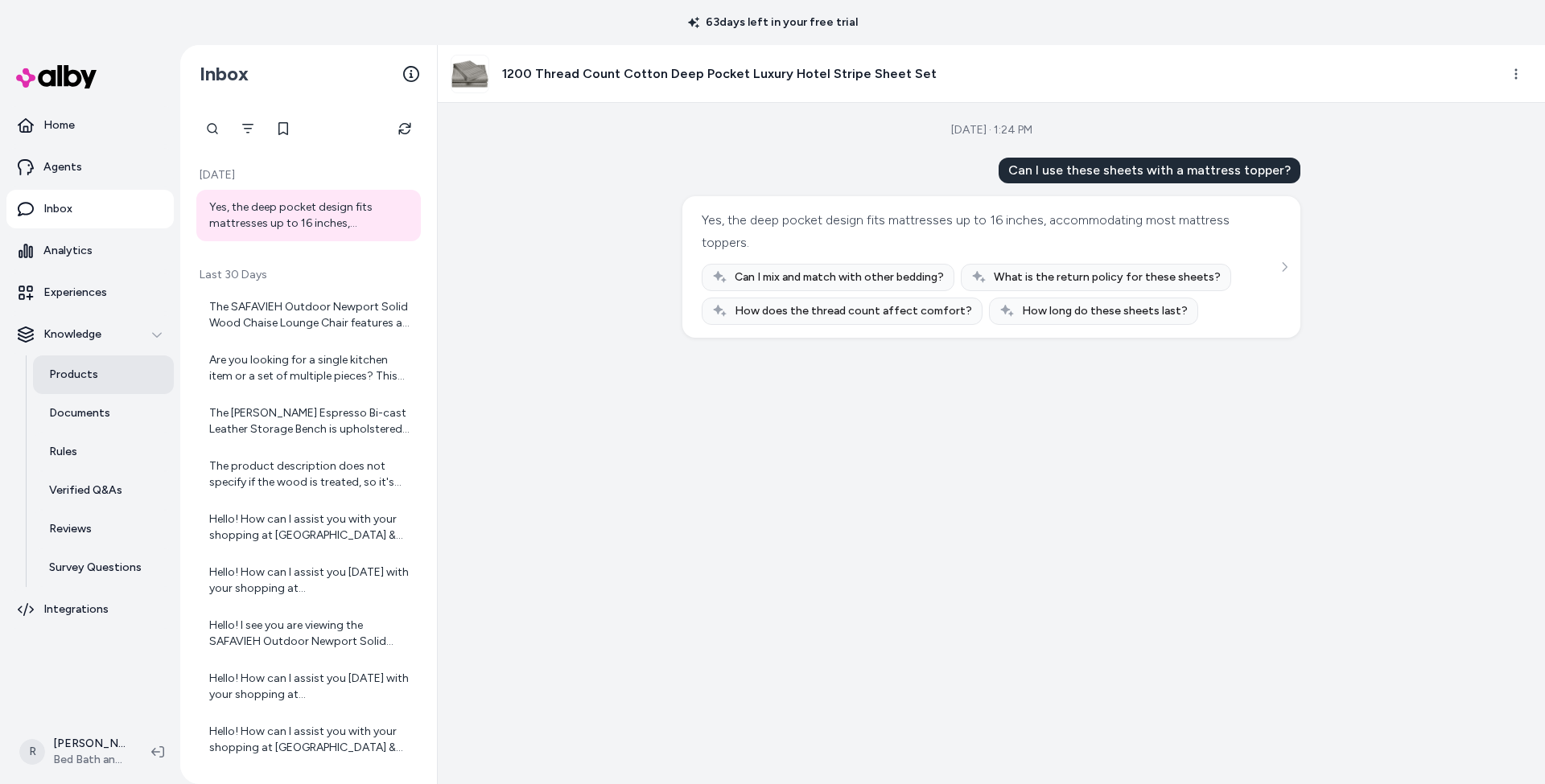
click at [69, 373] on p "Products" at bounding box center [73, 375] width 49 height 16
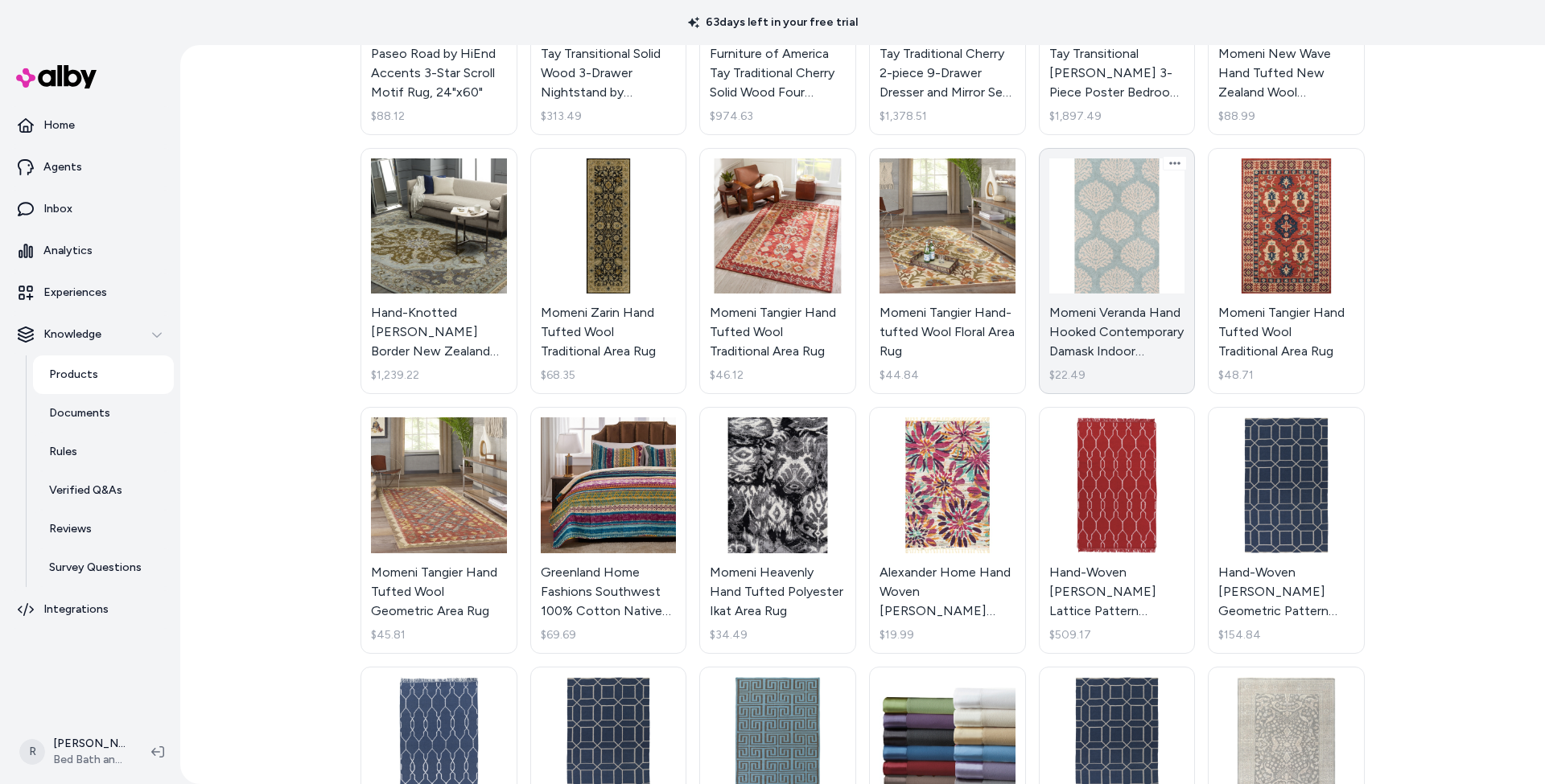
scroll to position [287, 0]
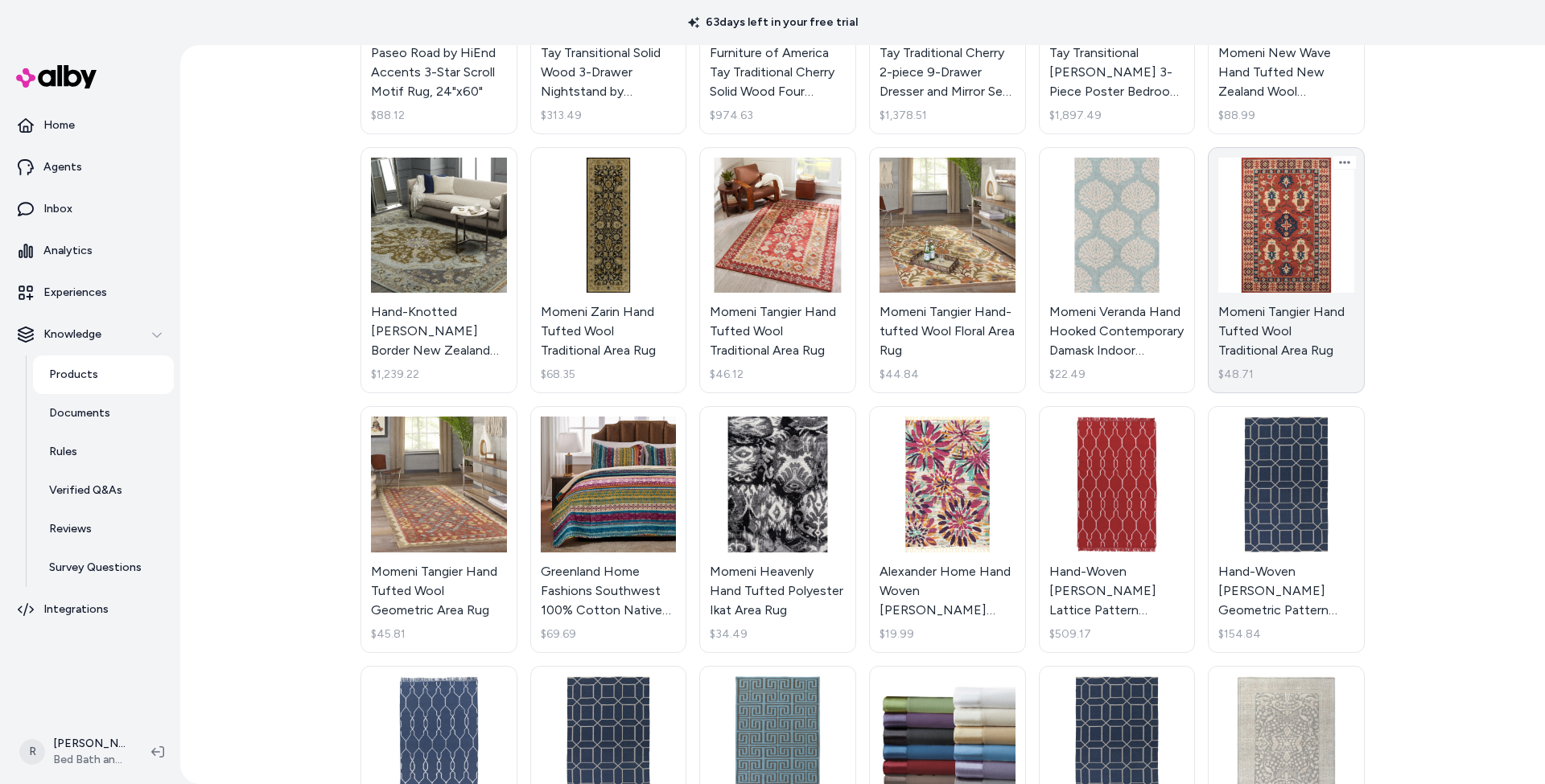
click at [1288, 328] on link "Momeni Tangier Hand Tufted Wool Traditional Area Rug $48.71" at bounding box center [1286, 270] width 157 height 247
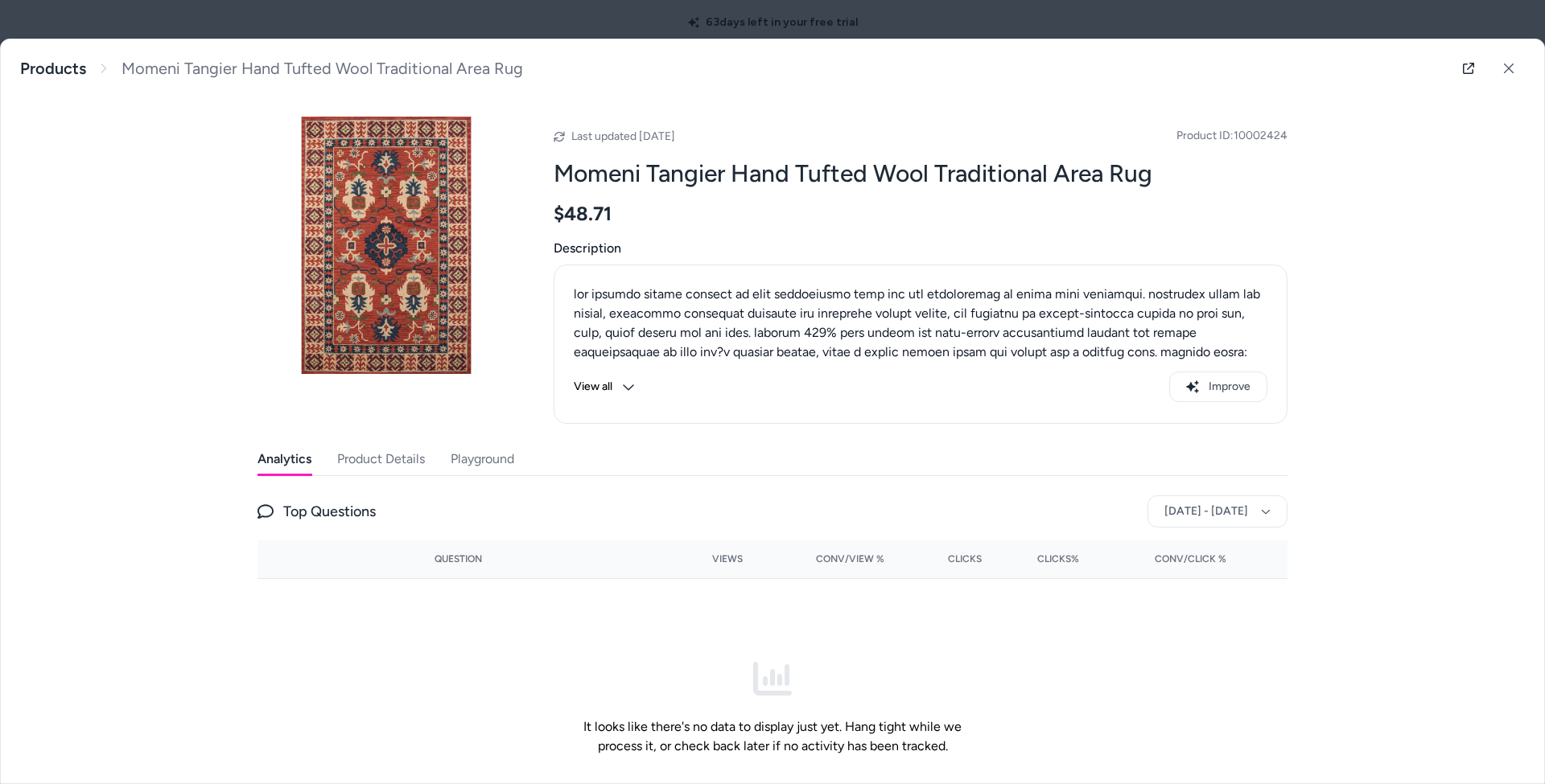
click at [344, 509] on span "Top Questions" at bounding box center [330, 512] width 93 height 23
click at [402, 464] on button "Product Details" at bounding box center [381, 459] width 87 height 32
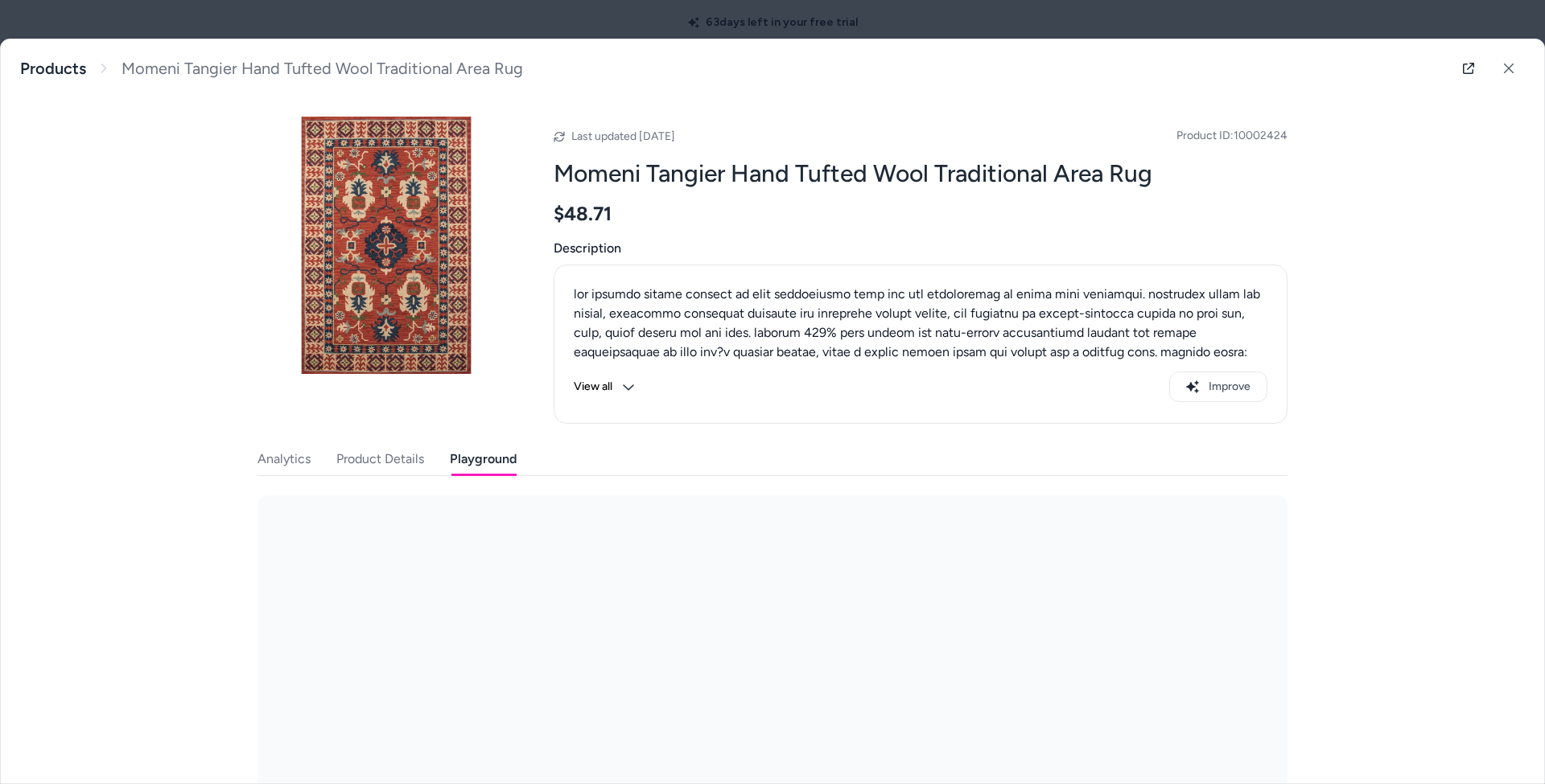
click at [497, 461] on button "Playground" at bounding box center [484, 459] width 66 height 32
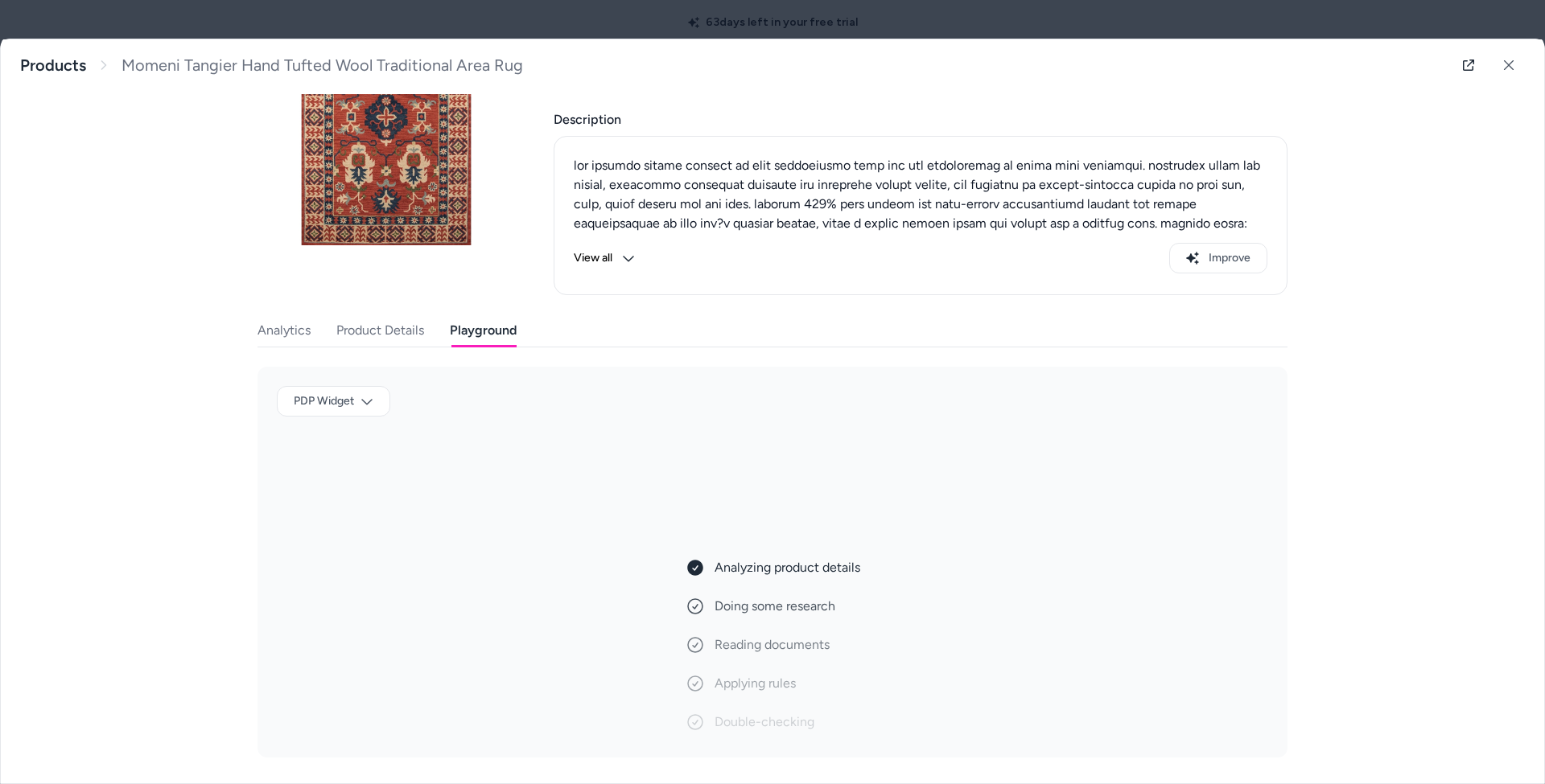
scroll to position [128, 0]
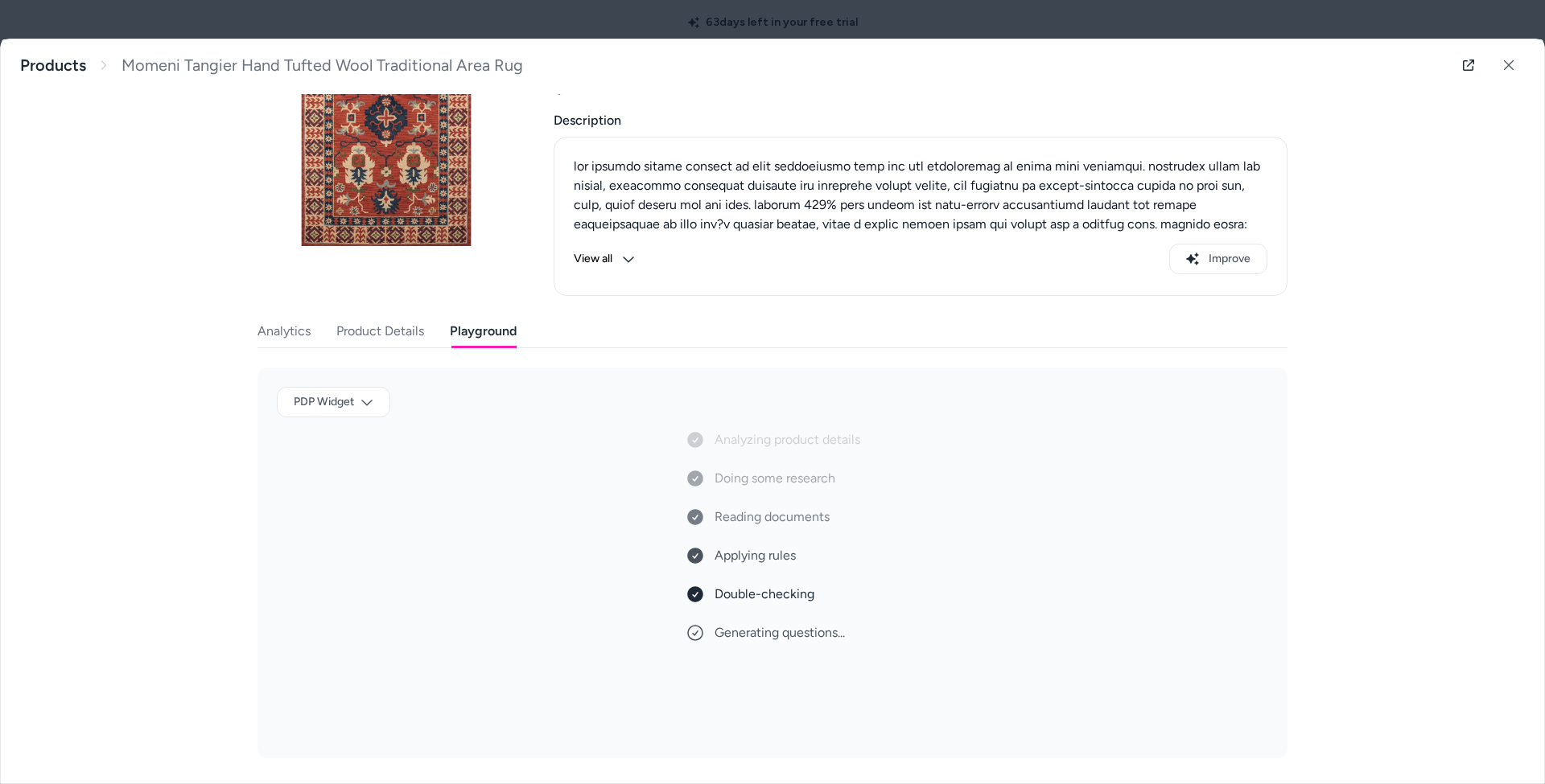
click at [691, 639] on icon at bounding box center [695, 633] width 15 height 15
click at [758, 635] on span "Generating questions..." at bounding box center [779, 633] width 130 height 19
click at [803, 636] on span "Generating questions..." at bounding box center [779, 633] width 130 height 19
click at [634, 258] on icon at bounding box center [629, 259] width 13 height 13
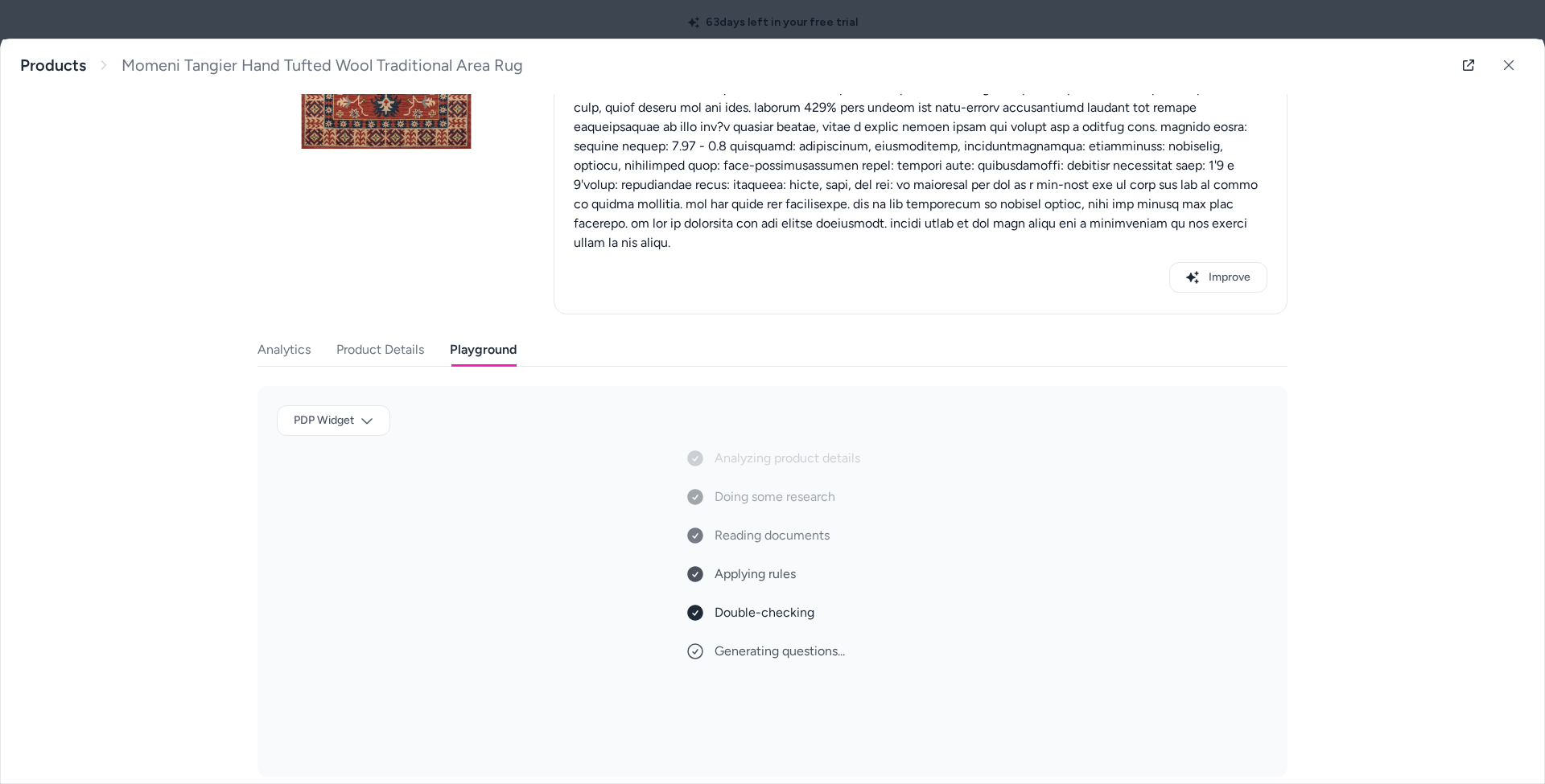
scroll to position [225, 0]
